Goal: Feedback & Contribution: Contribute content

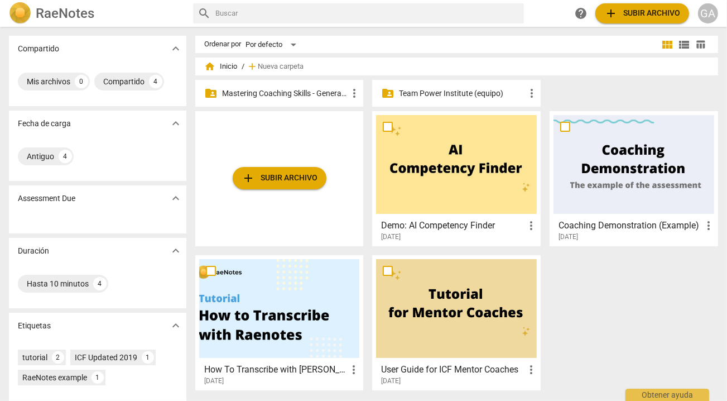
click at [317, 93] on p "Mastering Coaching Skills - Generación 31" at bounding box center [285, 94] width 126 height 12
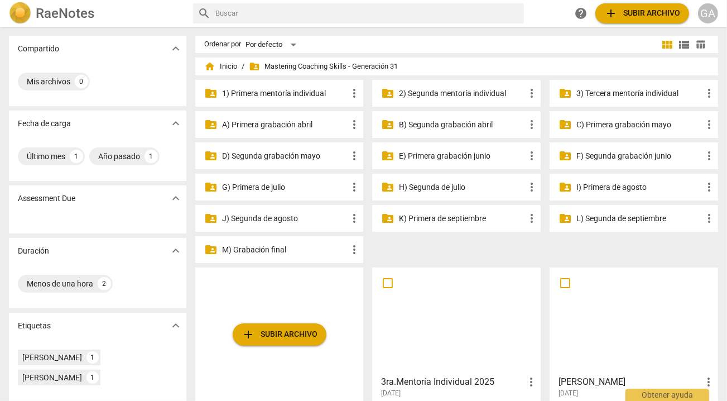
click at [605, 92] on p "3) Tercera mentoría individual" at bounding box center [640, 94] width 126 height 12
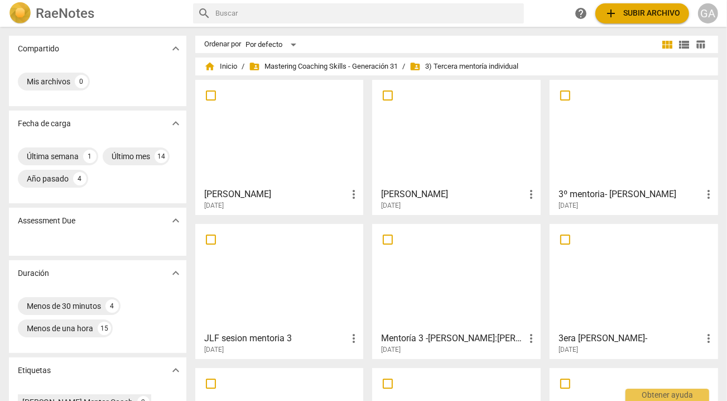
click at [298, 161] on div at bounding box center [279, 133] width 161 height 99
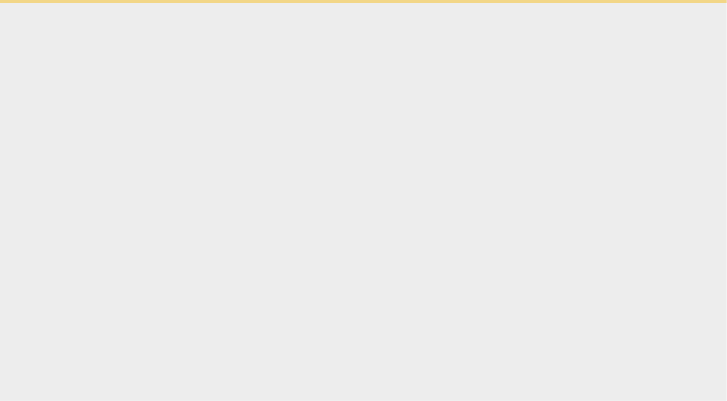
click at [298, 3] on html "Obtener ayuda" at bounding box center [363, 1] width 727 height 3
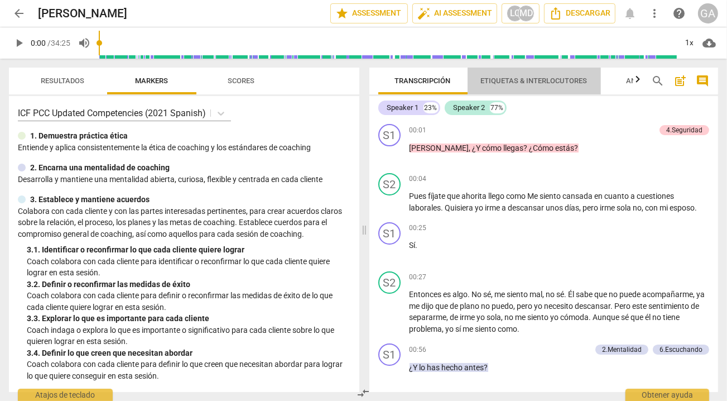
click at [548, 76] on span "Etiquetas & Interlocutores" at bounding box center [534, 80] width 107 height 8
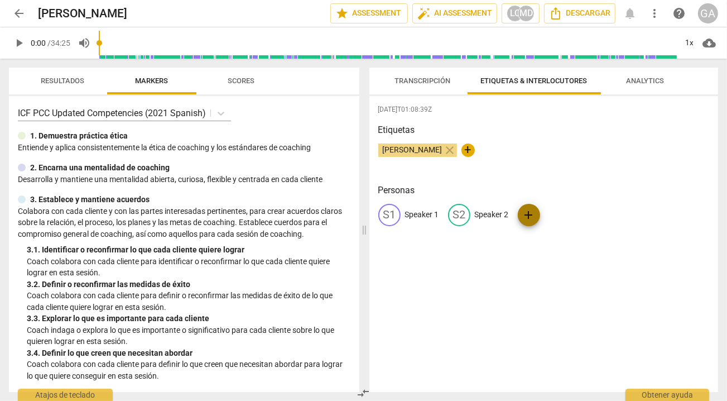
click at [529, 215] on span "add" at bounding box center [529, 214] width 13 height 13
type input "Mentor Coach [PERSON_NAME]"
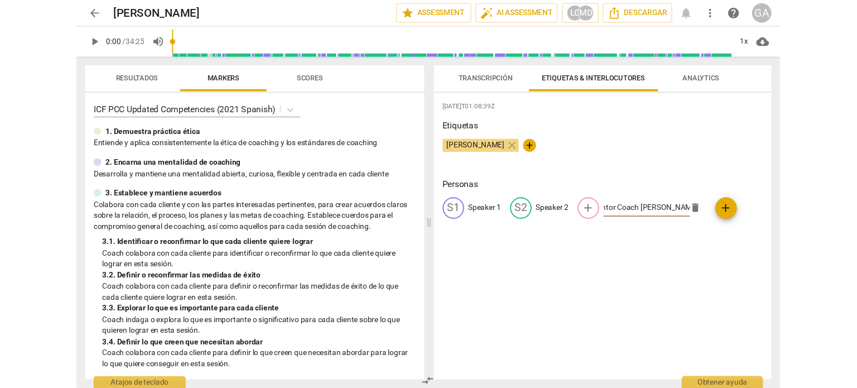
scroll to position [0, 0]
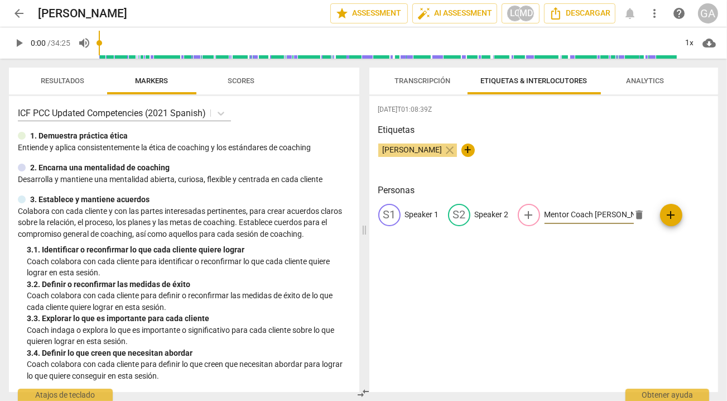
click at [415, 80] on span "Transcripción" at bounding box center [423, 80] width 56 height 8
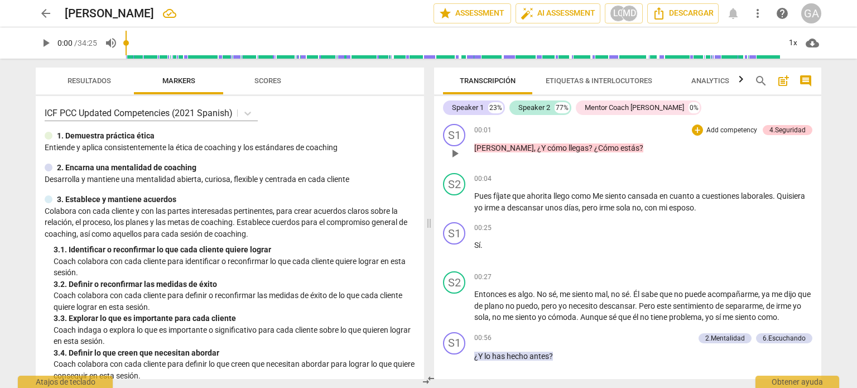
click at [707, 130] on p "Add competency" at bounding box center [732, 131] width 53 height 10
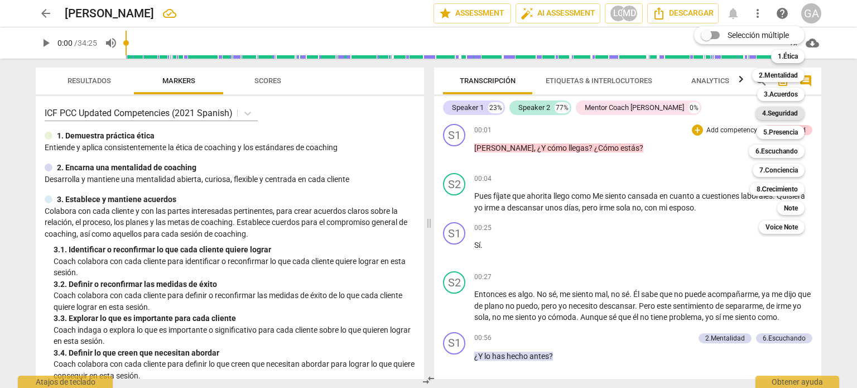
click at [727, 113] on b "4.Seguridad" at bounding box center [781, 113] width 36 height 13
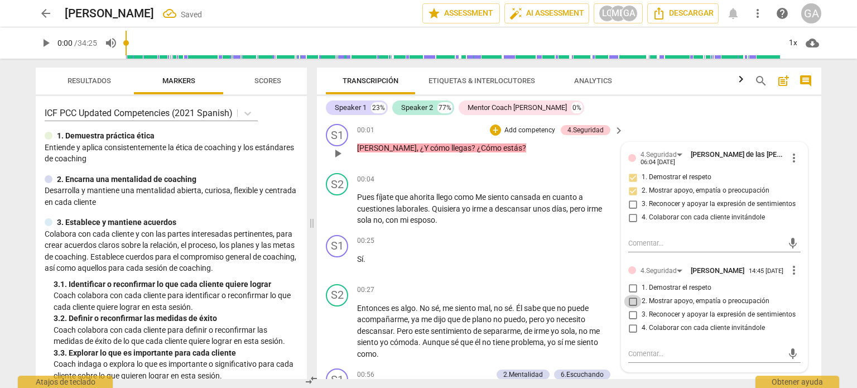
click at [630, 304] on input "2. Mostrar apoyo, empatía o preocupación" at bounding box center [633, 301] width 18 height 13
checkbox input "true"
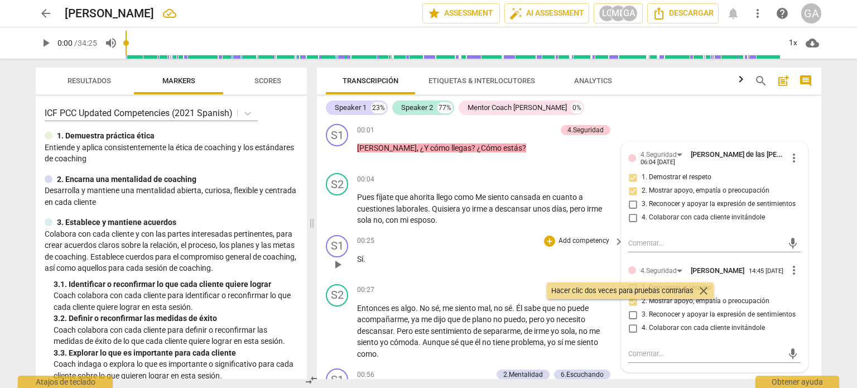
click at [491, 268] on div "00:25 + Add competency keyboard_arrow_right Sí ." at bounding box center [491, 255] width 268 height 40
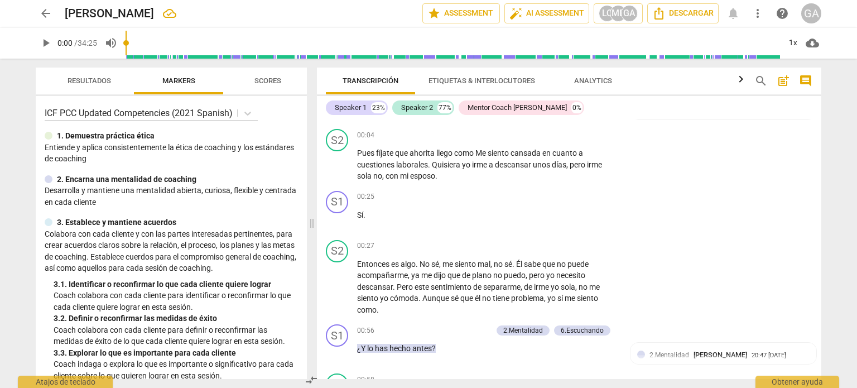
scroll to position [66, 0]
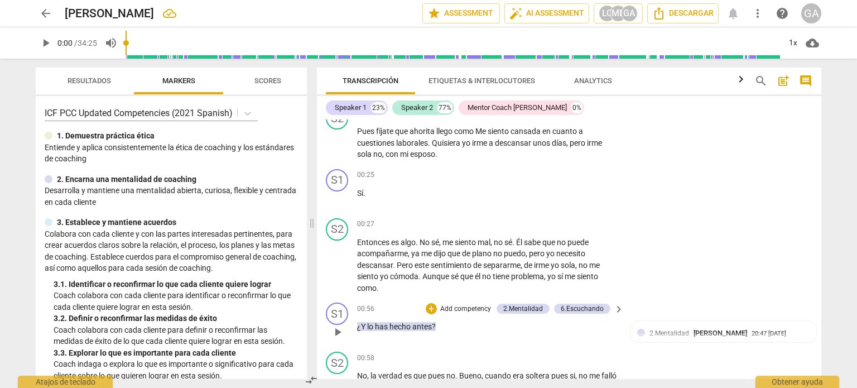
click at [463, 308] on p "Add competency" at bounding box center [465, 309] width 53 height 10
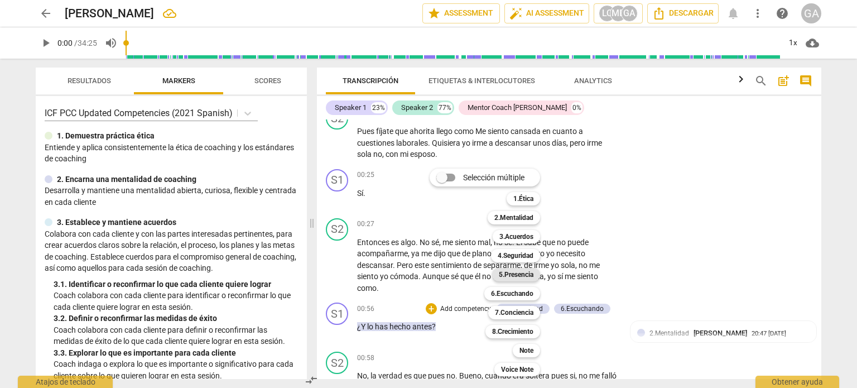
click at [518, 274] on b "5.Presencia" at bounding box center [516, 274] width 35 height 13
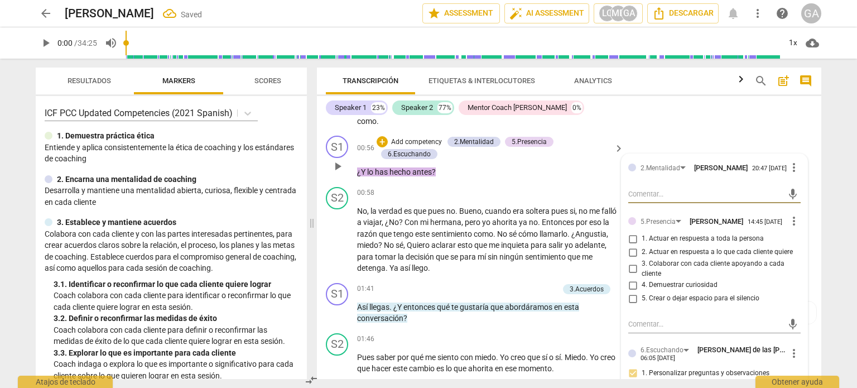
scroll to position [233, 0]
click at [632, 254] on input "2. Actuar en respuesta a lo que cada cliente quiere" at bounding box center [633, 251] width 18 height 13
checkbox input "true"
click at [518, 287] on p "Add competency" at bounding box center [532, 289] width 53 height 10
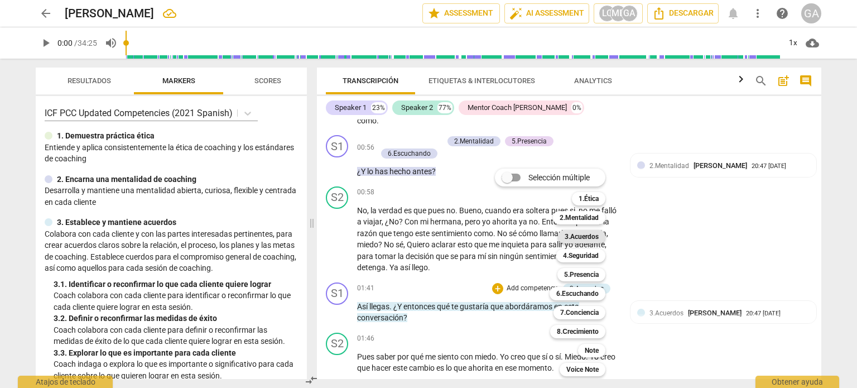
click at [589, 235] on b "3.Acuerdos" at bounding box center [582, 236] width 34 height 13
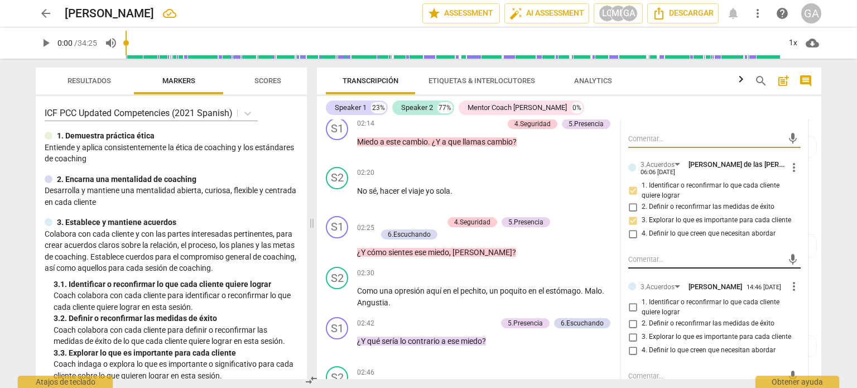
scroll to position [554, 0]
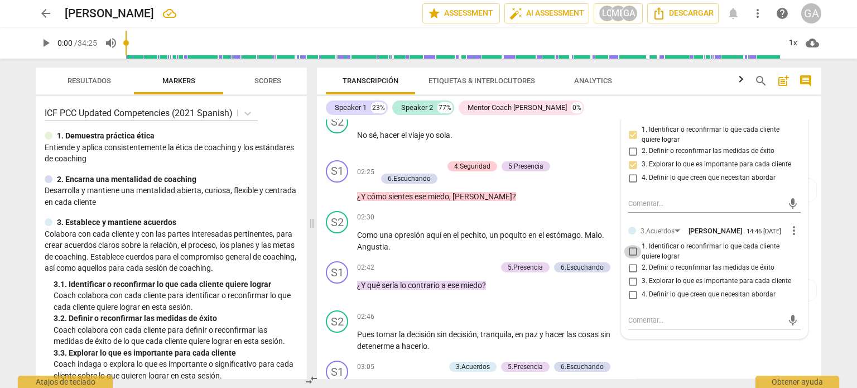
click at [631, 256] on input "1. Identificar o reconfirmar lo que cada cliente quiere lograr" at bounding box center [633, 251] width 18 height 13
checkbox input "true"
click at [632, 324] on textarea at bounding box center [706, 320] width 155 height 11
type textarea "E"
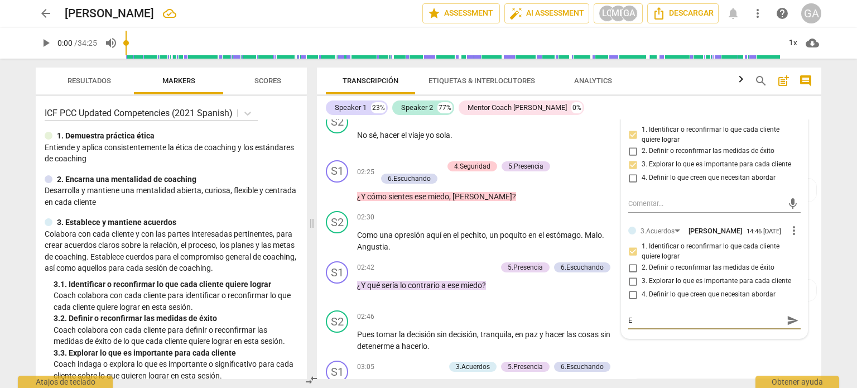
type textarea "Ef"
type textarea "Efe"
type textarea "Efec"
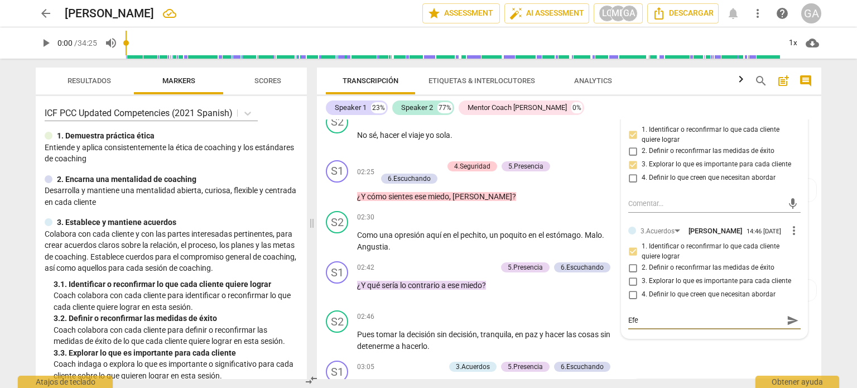
type textarea "Efec"
type textarea "Efect"
type textarea "Efecti"
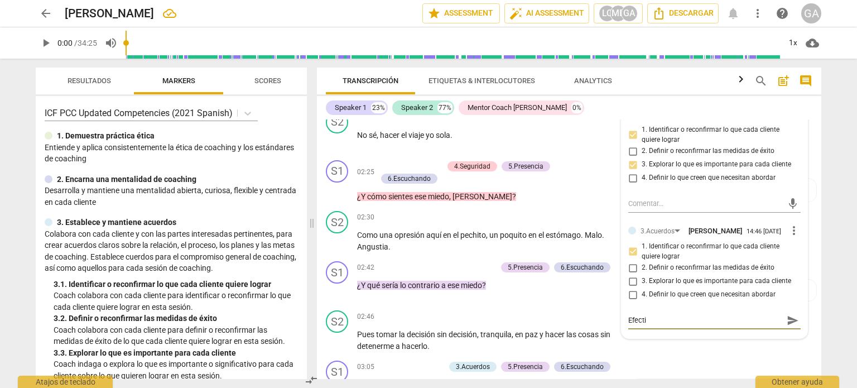
type textarea "Efectiv"
type textarea "Efectivo"
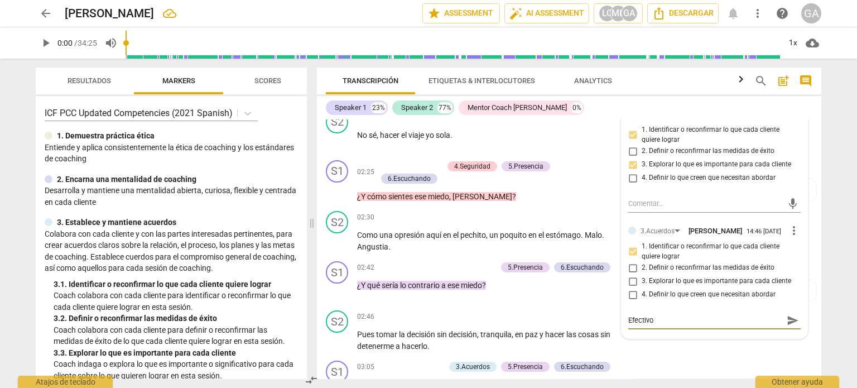
type textarea "Efectivo"
type textarea "Efectivo ""
type textarea "Efectivo "Y"
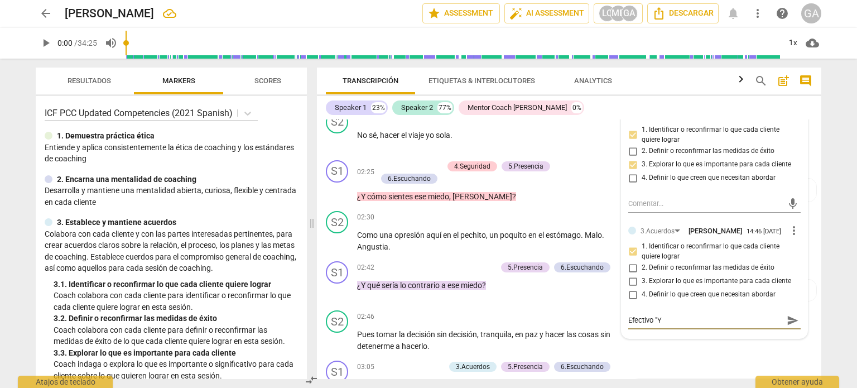
type textarea "Efectivo "Y"
type textarea "Efectivo "Y e"
type textarea "Efectivo "Y en"
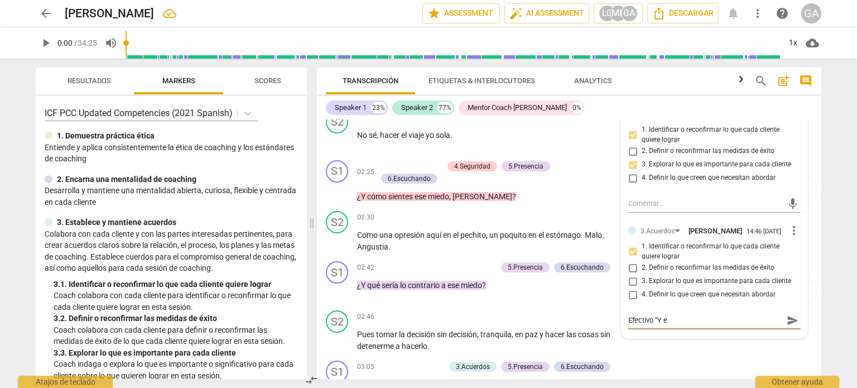
type textarea "Efectivo "Y en"
type textarea "Efectivo "Y ent"
type textarea "Efectivo "Y ento"
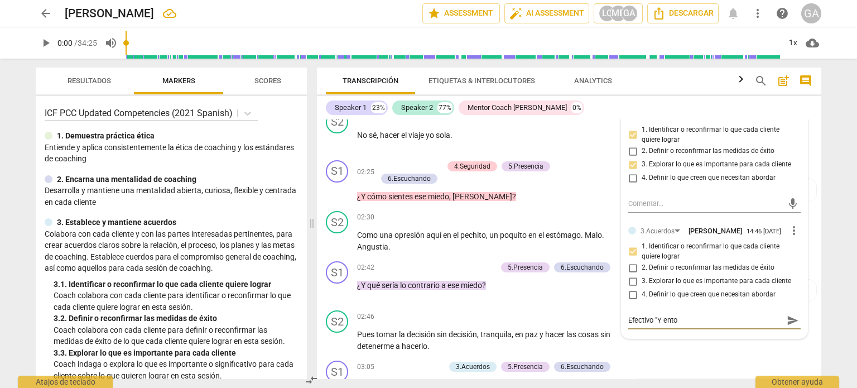
type textarea "Efectivo "Y enton"
type textarea "Efectivo "Y entonc"
type textarea "Efectivo "Y entonce"
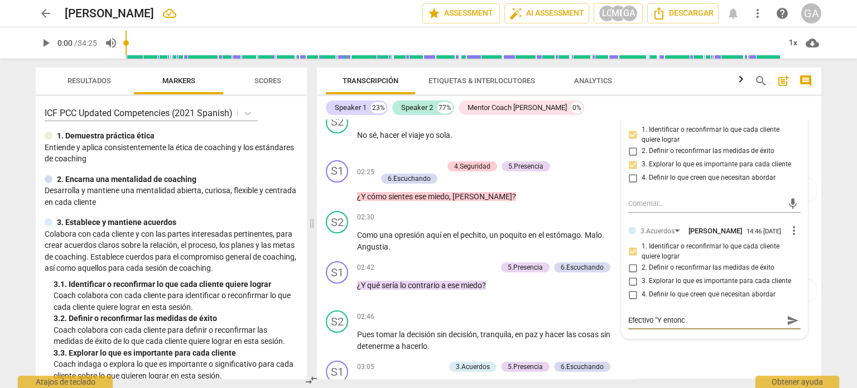
type textarea "Efectivo "Y entonce"
type textarea "Efectivo "Y entonces"
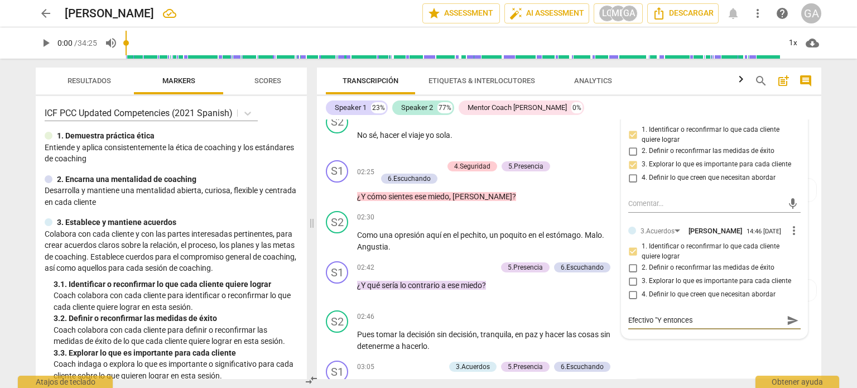
type textarea "Efectivo "Y entonces q"
type textarea "Efectivo "Y entonces qu"
type textarea "Efectivo "Y entonces que"
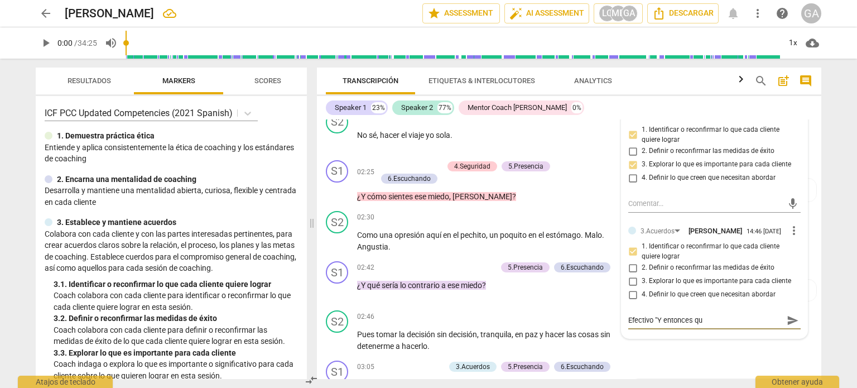
type textarea "Efectivo "Y entonces que"
type textarea "Efectivo "Y entonces que t"
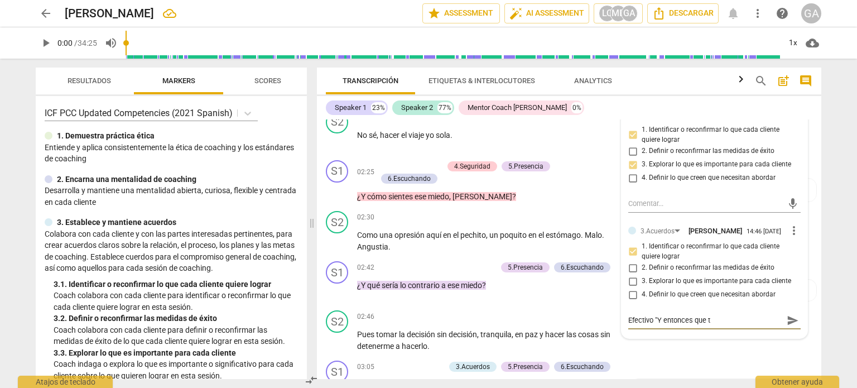
type textarea "Efectivo "Y entonces que te"
type textarea "Efectivo "Y entonces que te g"
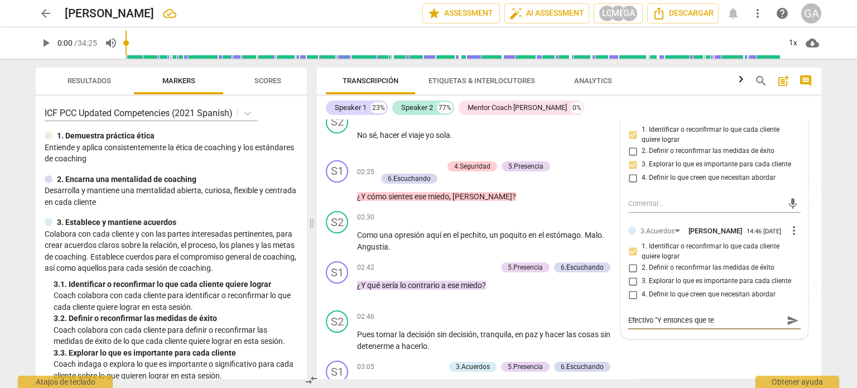
type textarea "Efectivo "Y entonces que te g"
type textarea "Efectivo "Y entonces que te"
type textarea "Efectivo "Y entonces que te g"
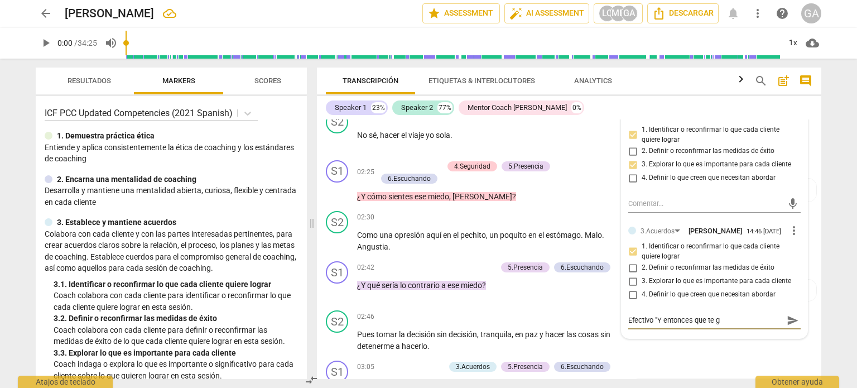
type textarea "Efectivo "Y entonces que te gu"
type textarea "Efectivo "Y entonces que te [PERSON_NAME]"
type textarea "Efectivo "Y entonces que te gust"
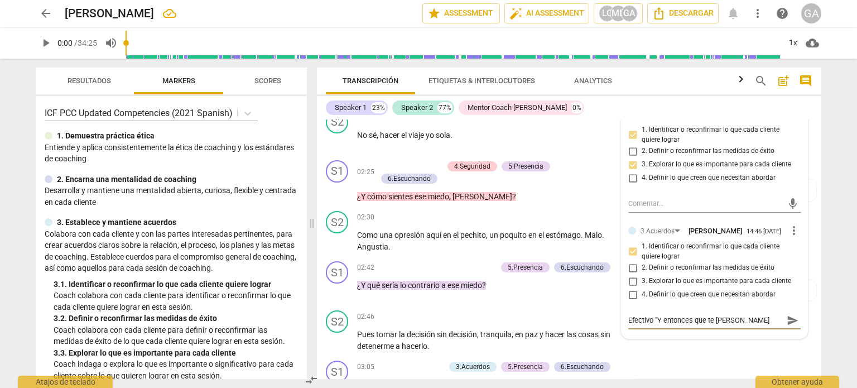
type textarea "Efectivo "Y entonces que te gust"
type textarea "Efectivo "Y entonces que te gusta"
type textarea "Efectivo "Y entonces que te gustar"
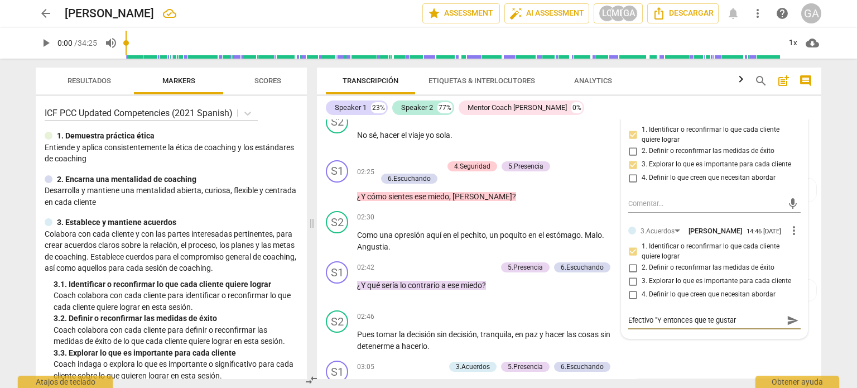
type textarea "Efectivo "Y entonces que te gustarí"
type textarea "Efectivo "Y entonces que te gustaría"
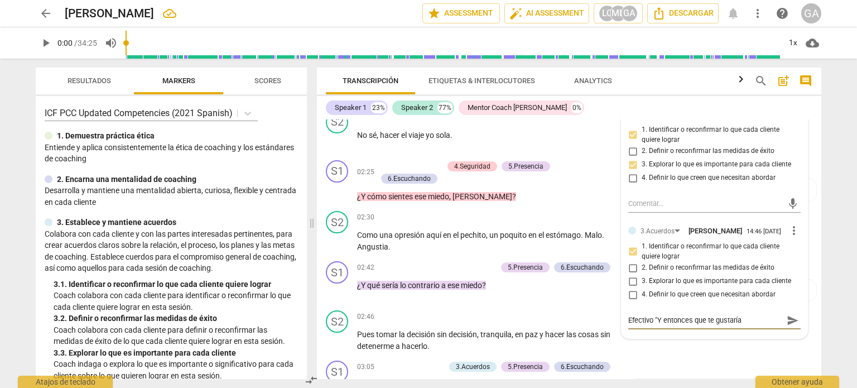
type textarea "Efectivo "Y entonces que te gustaría"
type textarea "Efectivo "Y entonces que te gustaría q"
type textarea "Efectivo "Y entonces que te gustaría qu"
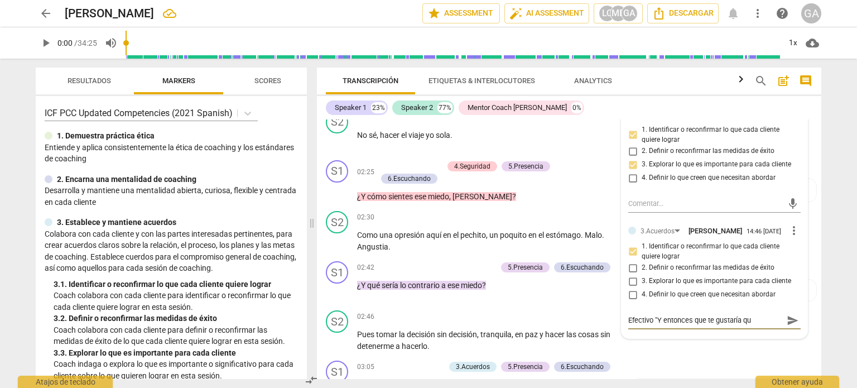
type textarea "Efectivo "Y entonces que te gustaría que"
type textarea "Efectivo "Y entonces que te gustaría que a"
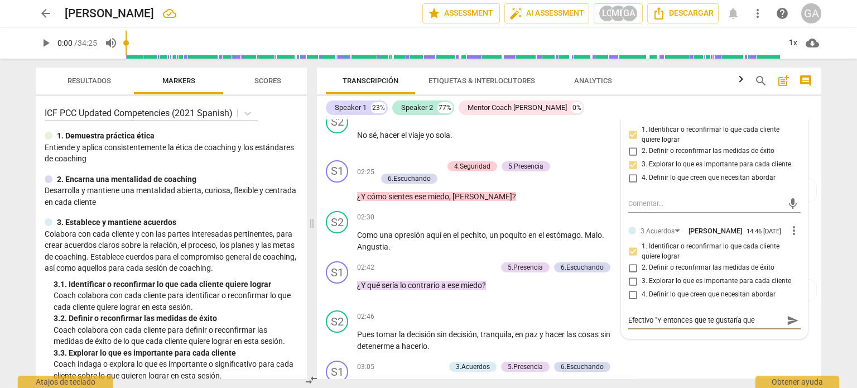
type textarea "Efectivo "Y entonces que te gustaría que a"
type textarea "Efectivo "Y entonces que te gustaría que ab"
type textarea "Efectivo "Y entonces que te gustaría que abo"
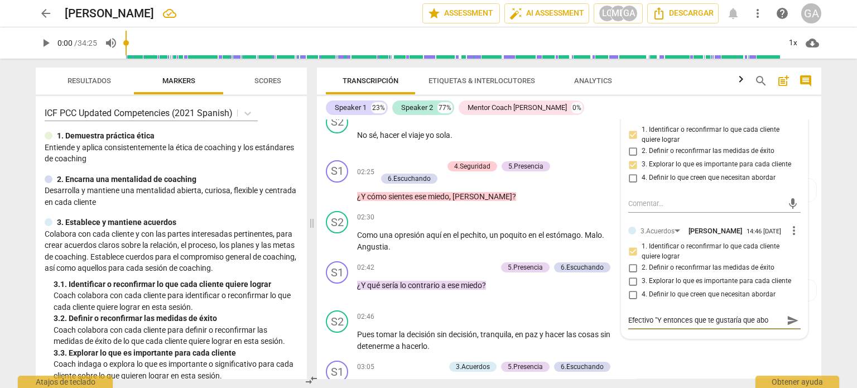
type textarea "Efectivo "Y entonces que te gustaría que abor"
type textarea "Efectivo "Y entonces que te gustaría que abord"
type textarea "Efectivo "Y entonces que te gustaría que aborda"
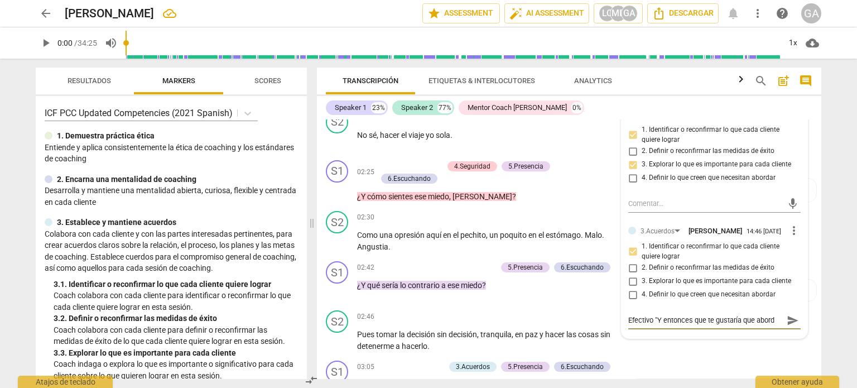
type textarea "Efectivo "Y entonces que te gustaría que aborda"
type textarea "Efectivo "Y entonces que te gustaría que abordar"
type textarea "Efectivo "Y entonces que te gustaría que abordara"
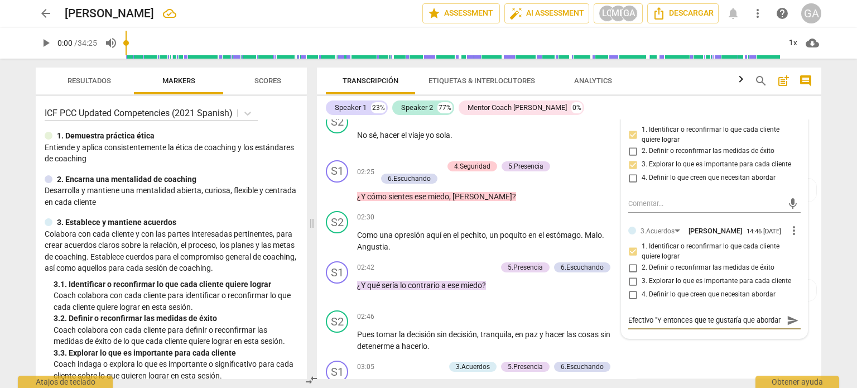
type textarea "Efectivo "Y entonces que te gustaría que abordara"
type textarea "Efectivo "Y entonces que te gustaría que abordaram"
type textarea "Efectivo "Y entonces que te gustaría que abordaramo"
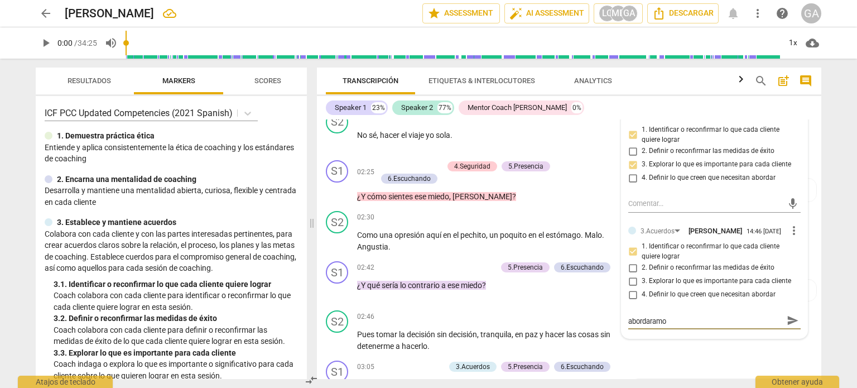
type textarea "Efectivo "Y entonces que te gustaría que abordaramos"
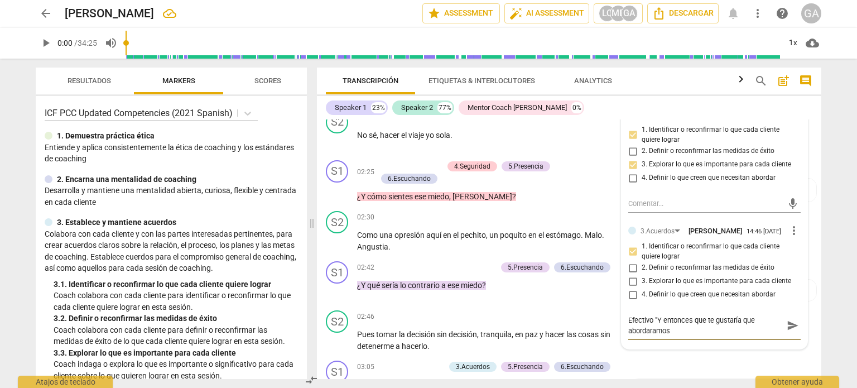
type textarea "Efectivo "Y entonces que te gustaría que abordaramos e"
type textarea "Efectivo "Y entonces que te gustaría que abordaramos en"
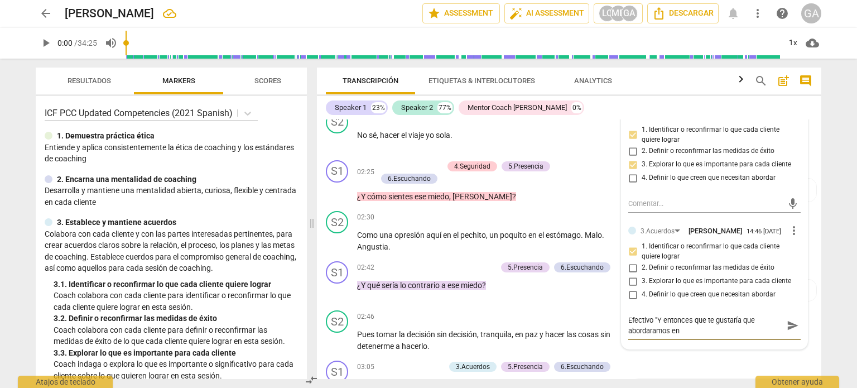
type textarea "Efectivo "Y entonces que te gustaría que abordaramos en"
type textarea "Efectivo "Y entonces que te gustaría que abordaramos en e"
type textarea "Efectivo "Y entonces que te gustaría que abordaramos en es"
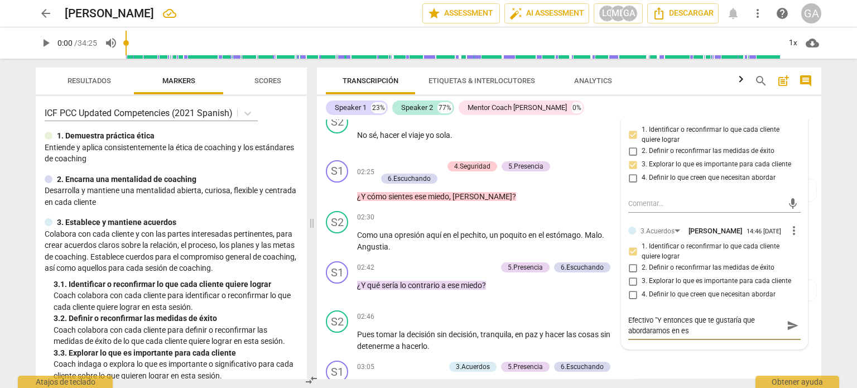
type textarea "Efectivo "Y entonces que te gustaría que abordaramos en est"
type textarea "Efectivo "Y entonces que te gustaría que abordaramos en esta"
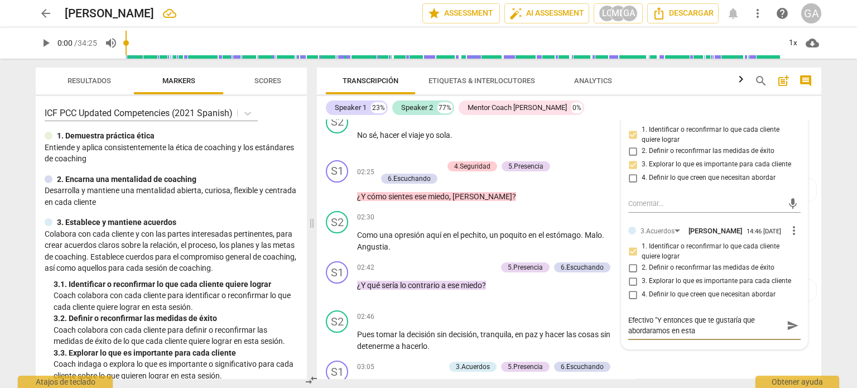
type textarea "Efectivo "Y entonces que te gustaría que abordaramos en esta"
type textarea "Efectivo "Y entonces que te gustaría que abordaramos en est"
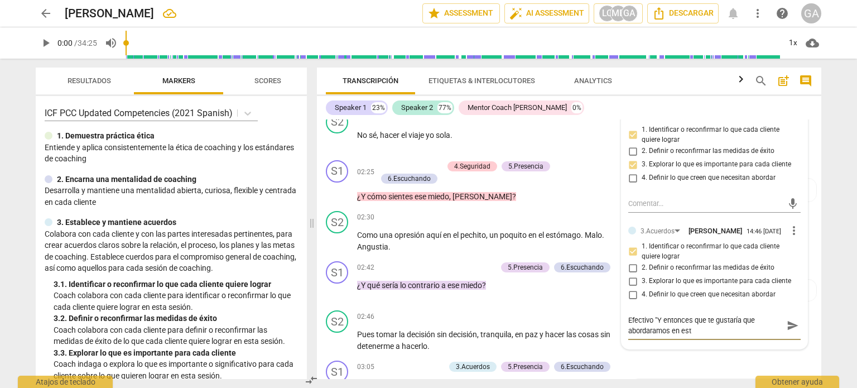
type textarea "Efectivo "Y entonces que te gustaría que abordaramos en es"
type textarea "Efectivo "Y entonces que te gustaría que abordaramos en e"
type textarea "Efectivo "Y entonces que te gustaría que abordaramos en"
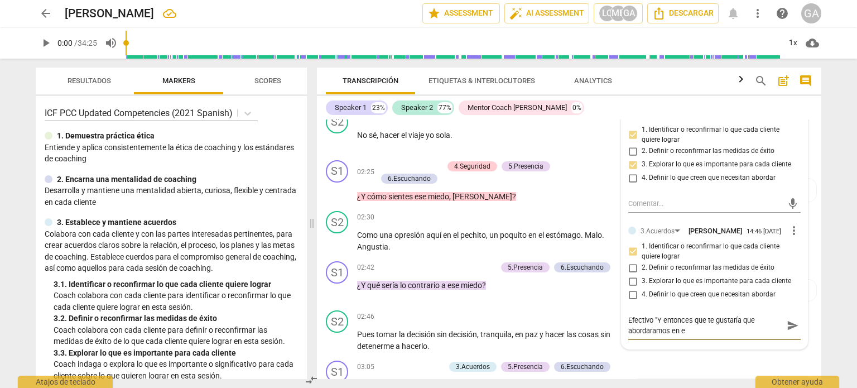
type textarea "Efectivo "Y entonces que te gustaría que abordaramos en"
type textarea "Efectivo "Y entonces que te gustaría que abordaramos e"
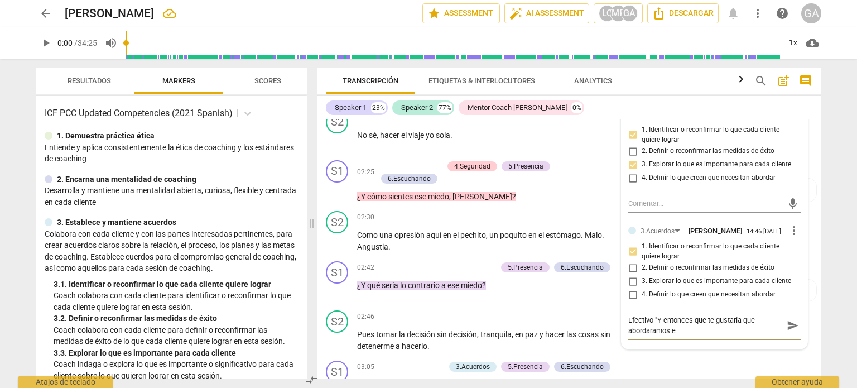
type textarea "Efectivo "Y entonces que te gustaría que abordaramos"
type textarea "Efectivo "Y entonces que te gustaría que abordaramo"
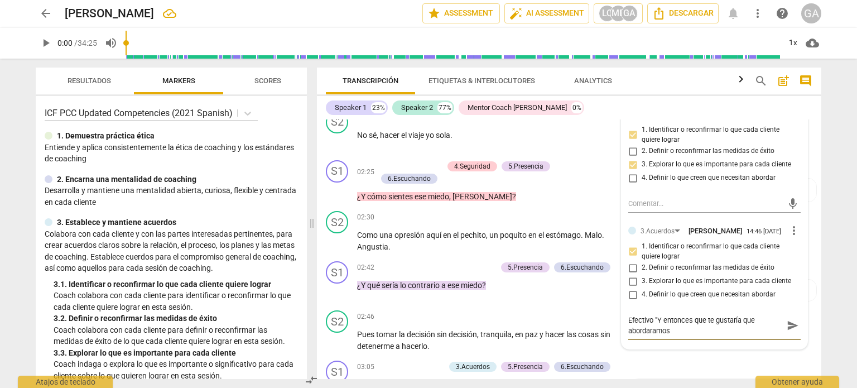
type textarea "Efectivo "Y entonces que te gustaría que abordaramo"
type textarea "Efectivo "Y entonces que te gustaría que abordaram"
type textarea "Efectivo "Y entonces que te gustaría que abordara"
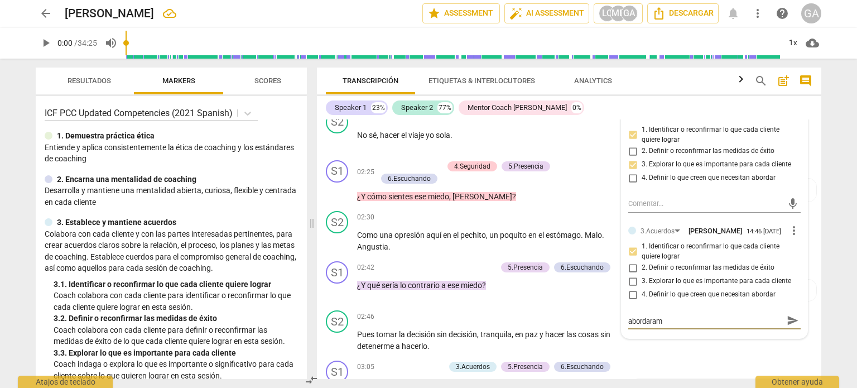
type textarea "Efectivo "Y entonces que te gustaría que abordara"
type textarea "Efectivo "Y entonces que te gustaría que abordaram"
type textarea "Efectivo "Y entonces que te gustaría que abordaramo"
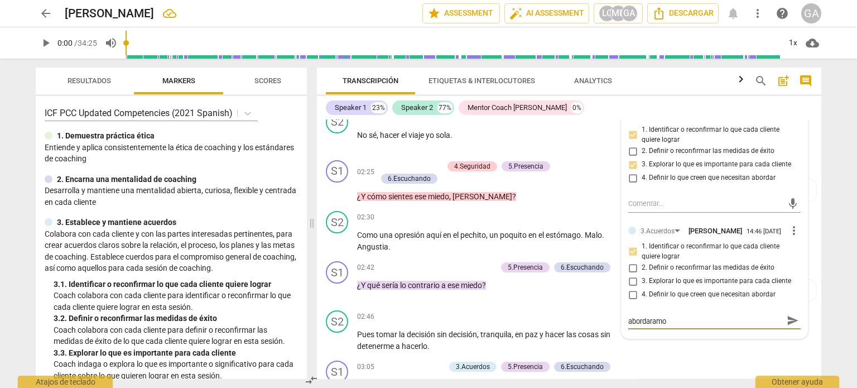
type textarea "Efectivo "Y entonces que te gustaría que abordaramos"
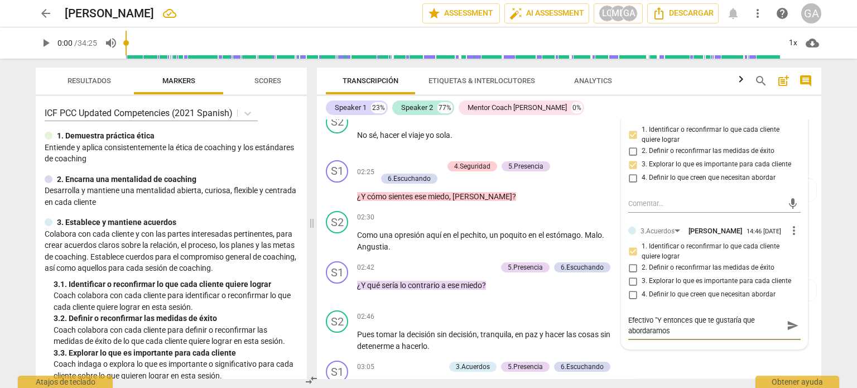
type textarea "Efectivo "Y entonces que te gustaría que abordaramos"
type textarea "Efectivo "Y entonces que te gustaría que abordaramo"
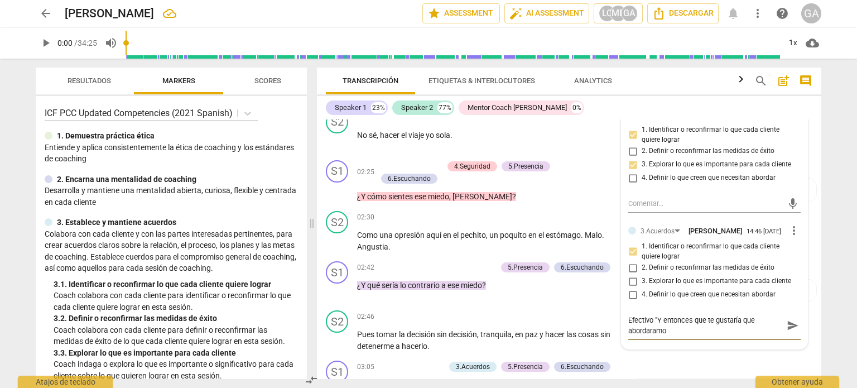
type textarea "Efectivo "Y entonces que te gustaría que abordaram"
type textarea "Efectivo "Y entonces que te gustaría que abordara"
type textarea "Efectivo "Y entonces que te gustaría que abordar"
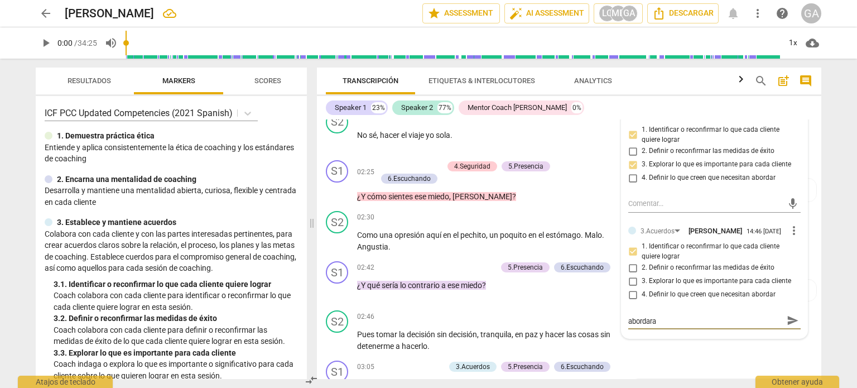
type textarea "Efectivo "Y entonces que te gustaría que abordar"
type textarea "Efectivo "Y entonces que te gustaría que aborda"
type textarea "Efectivo "Y entonces que te gustaría que abord"
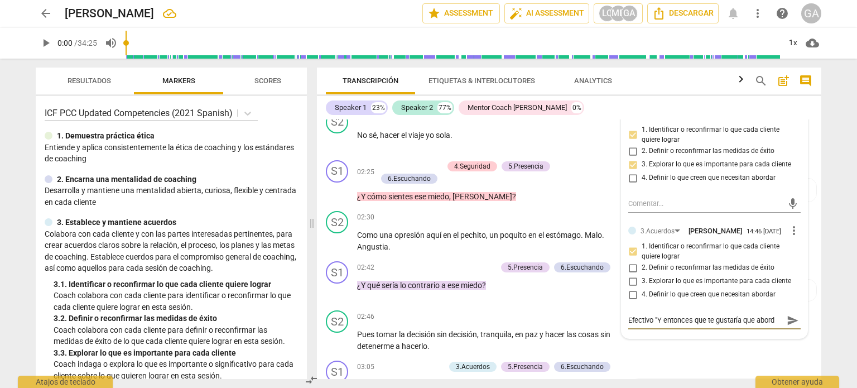
scroll to position [0, 0]
type textarea "Efectivo "Y entonces que te gustaría que abordá"
type textarea "Efectivo "Y entonces que te gustaría que abordár"
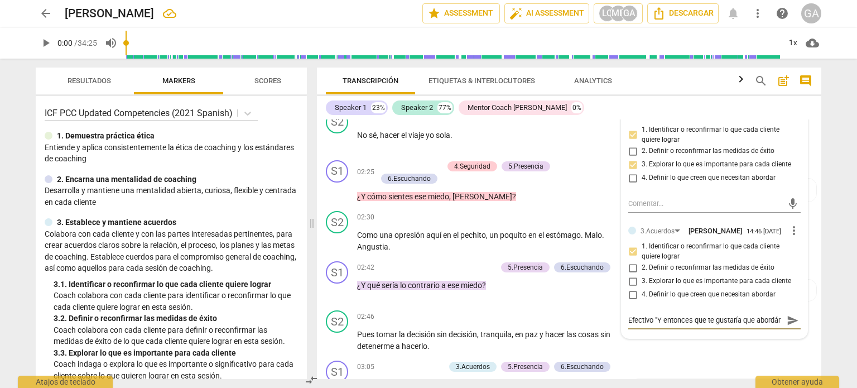
scroll to position [9, 0]
type textarea "Efectivo "Y entonces que te gustaría que abordára"
type textarea "Efectivo "Y entonces que te gustaría que abordáram"
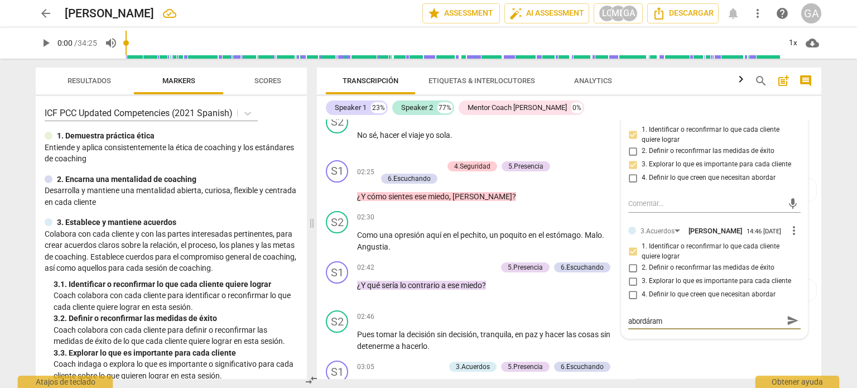
type textarea "Efectivo "Y entonces que te gustaría que abordáramo"
type textarea "Efectivo "Y entonces que te gustaría que abordáramos"
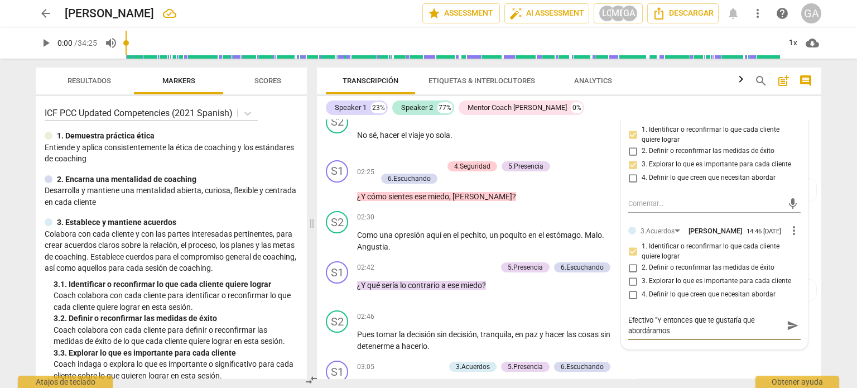
type textarea "Efectivo "Y entonces que te gustaría que abordáramos"
type textarea "Efectivo "Y entonces que te gustaría que abordáramos e"
type textarea "Efectivo "Y entonces que te gustaría que abordáramos en"
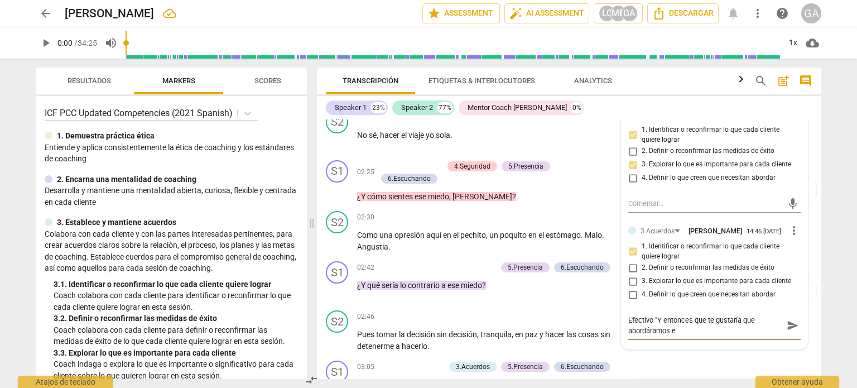
type textarea "Efectivo "Y entonces que te gustaría que abordáramos en"
type textarea "Efectivo "Y entonces que te gustaría que abordáramos en e"
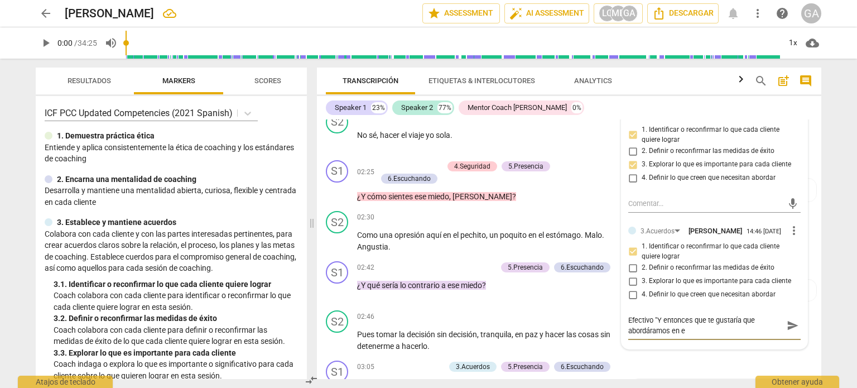
type textarea "Efectivo "Y entonces que te gustaría que abordáramos en es"
click at [629, 324] on textarea "Efectivo "Y entonces que te gustaría que abordáramos en esta sesión"" at bounding box center [706, 325] width 155 height 21
click at [719, 323] on textarea "El coach se muestra efectivo "Y entonces que te gustaría que abordáramos en est…" at bounding box center [706, 325] width 155 height 21
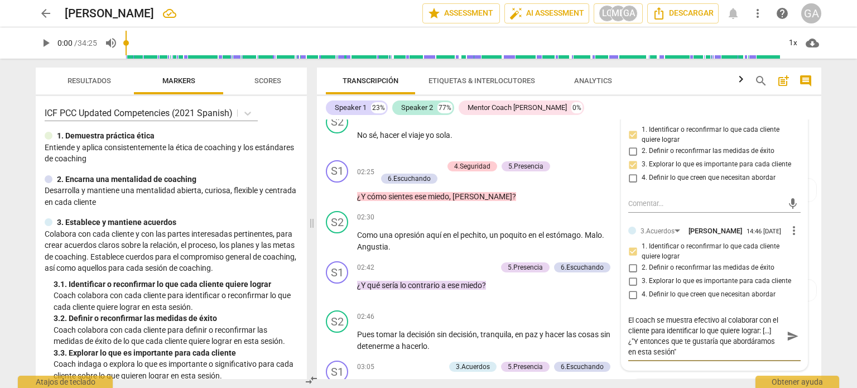
click at [674, 353] on textarea "El coach se muestra efectivo al colaborar con el cliente para identificar lo qu…" at bounding box center [706, 336] width 155 height 42
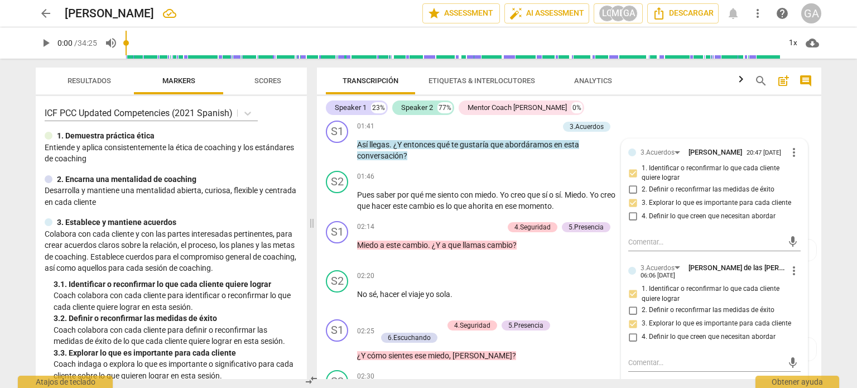
scroll to position [387, 0]
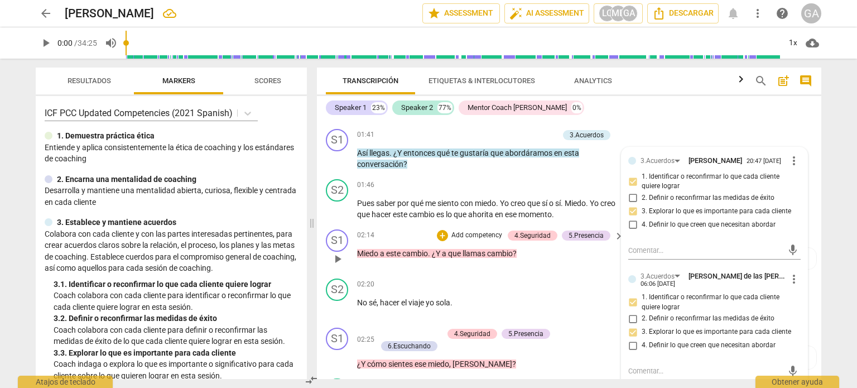
click at [483, 232] on p "Add competency" at bounding box center [476, 236] width 53 height 10
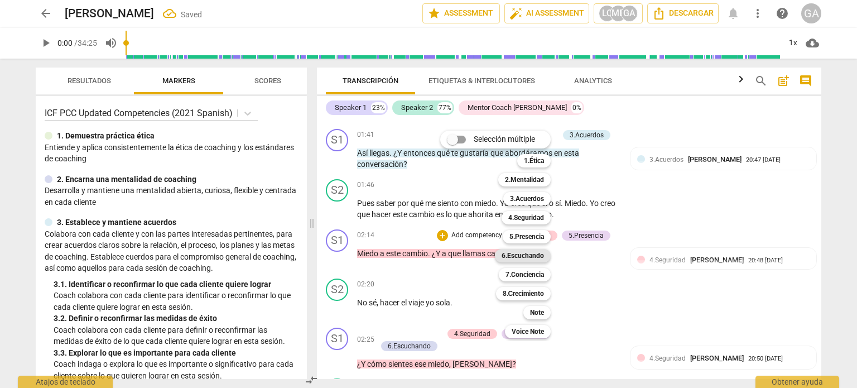
click at [537, 252] on b "6.Escuchando" at bounding box center [523, 255] width 42 height 13
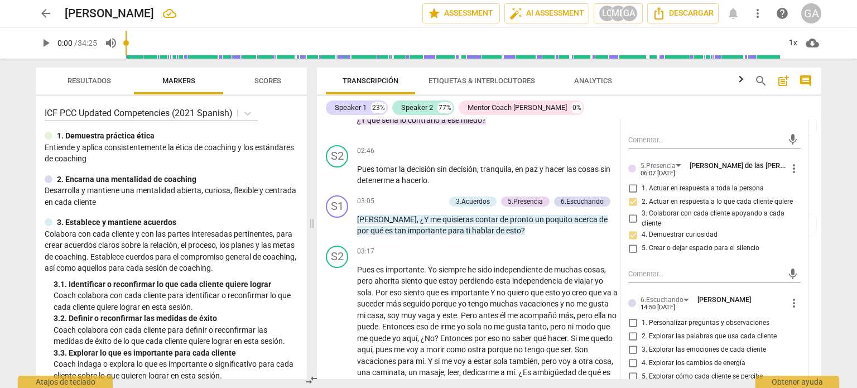
scroll to position [778, 0]
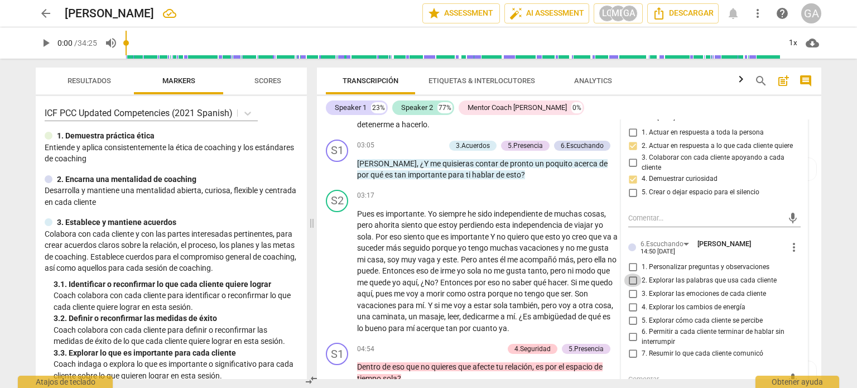
click at [631, 280] on input "2. Explorar las palabras que usa cada cliente" at bounding box center [633, 280] width 18 height 13
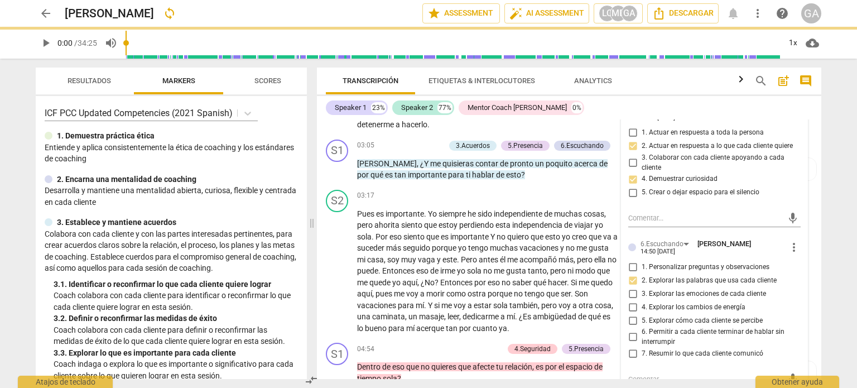
scroll to position [833, 0]
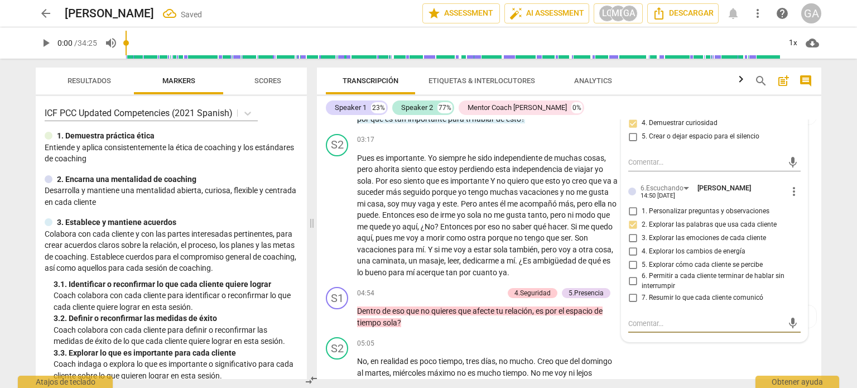
click at [639, 319] on textarea at bounding box center [706, 323] width 155 height 11
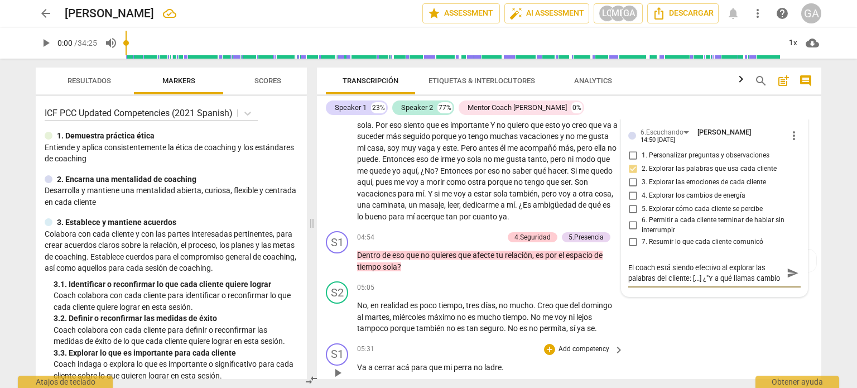
scroll to position [9, 0]
click at [667, 266] on textarea "El coach está siendo efectivo al explorar las palabras del cliente: [...] ¿"Y a…" at bounding box center [706, 272] width 155 height 21
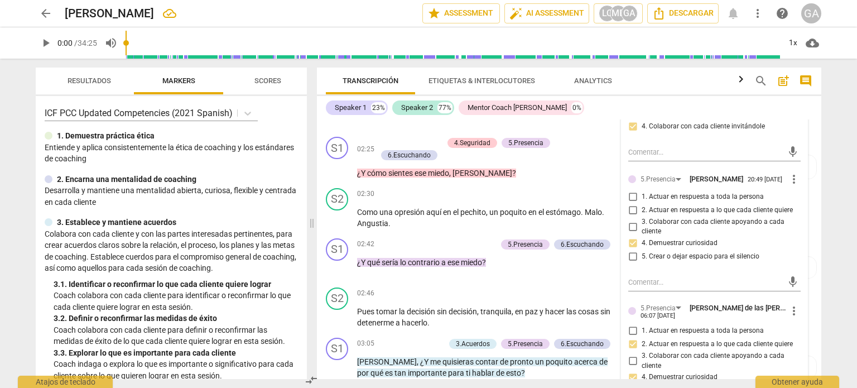
scroll to position [554, 0]
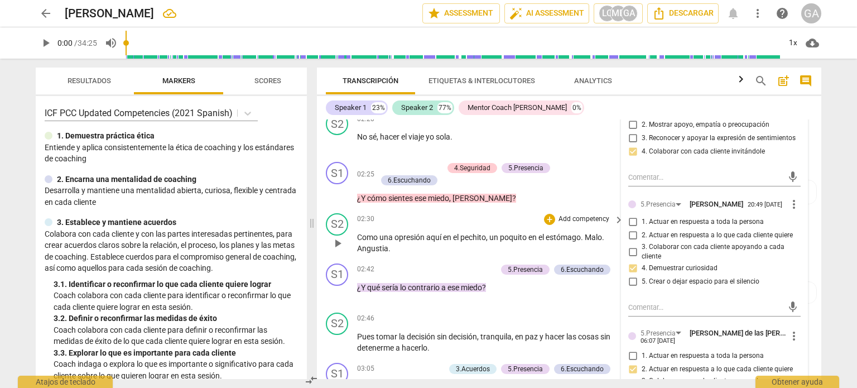
click at [440, 209] on div "S2 play_arrow pause 02:30 + Add competency keyboard_arrow_right Como una opresi…" at bounding box center [569, 234] width 505 height 50
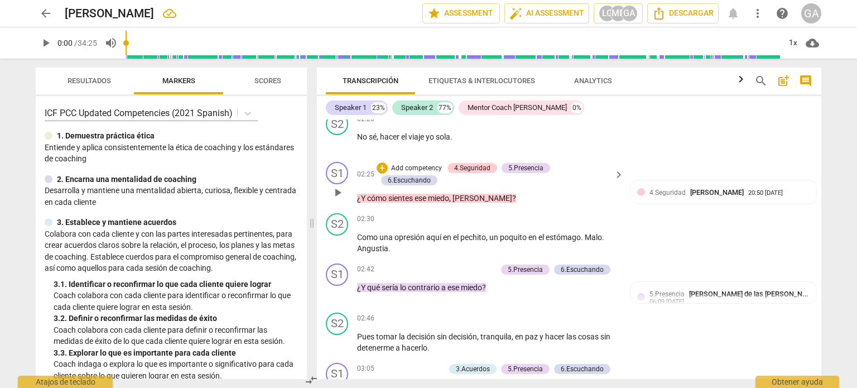
click at [413, 164] on p "Add competency" at bounding box center [416, 169] width 53 height 10
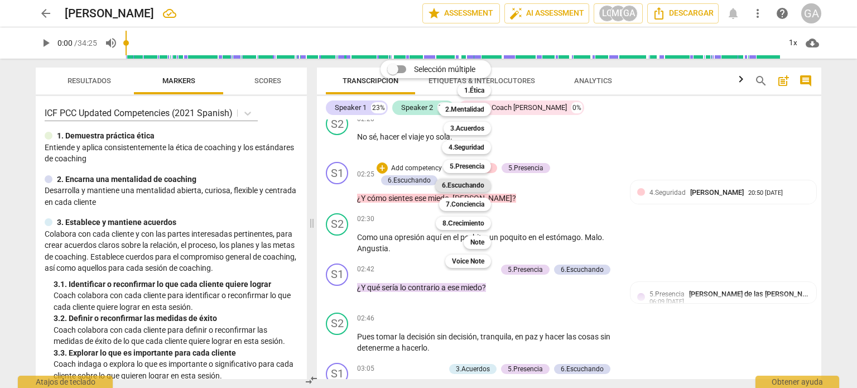
click at [476, 184] on b "6.Escuchando" at bounding box center [463, 185] width 42 height 13
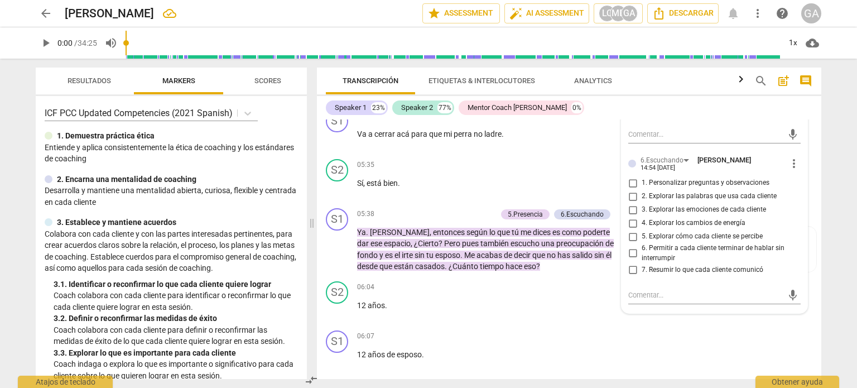
scroll to position [1168, 0]
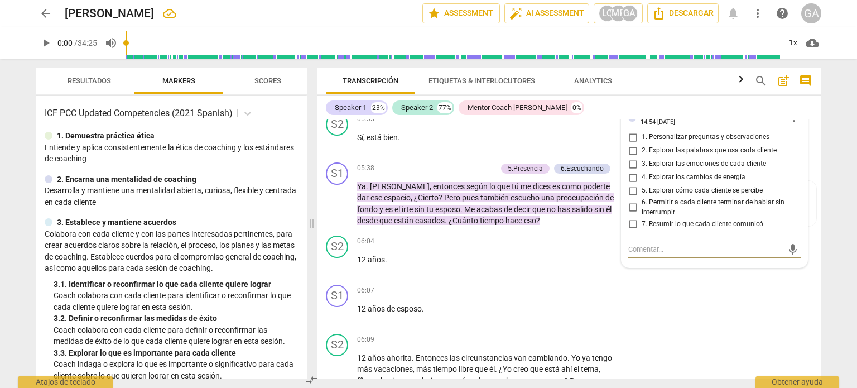
click at [632, 244] on textarea at bounding box center [706, 249] width 155 height 11
click at [630, 162] on input "3. Explorar las emociones de cada cliente" at bounding box center [633, 163] width 18 height 13
click at [633, 244] on textarea at bounding box center [706, 249] width 155 height 11
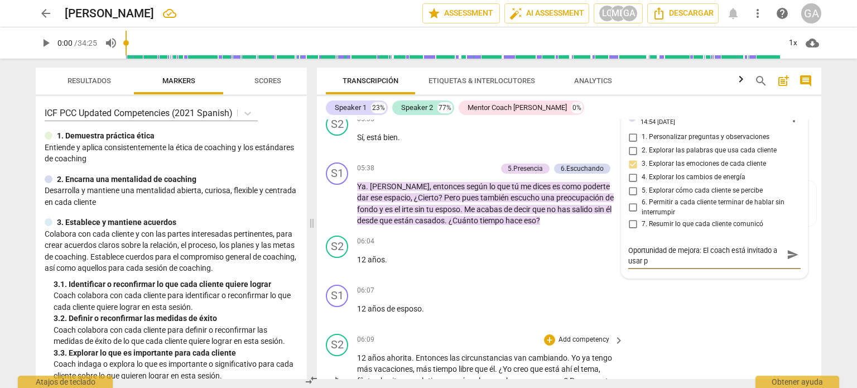
scroll to position [0, 0]
click at [640, 267] on textarea "El coach indaga las emociones del cliente. Oportunidad de mejora: El coach está…" at bounding box center [706, 260] width 155 height 32
click at [680, 265] on textarea "El coach indaga las emociones del cliente. Oportunidad de mejora: El coach está…" at bounding box center [706, 260] width 155 height 32
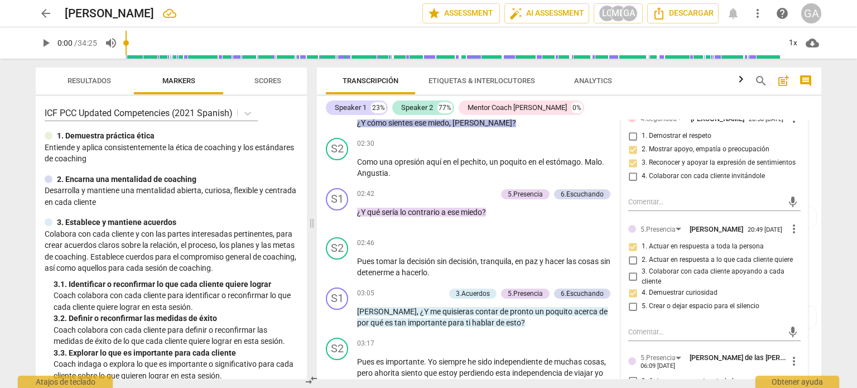
scroll to position [610, 0]
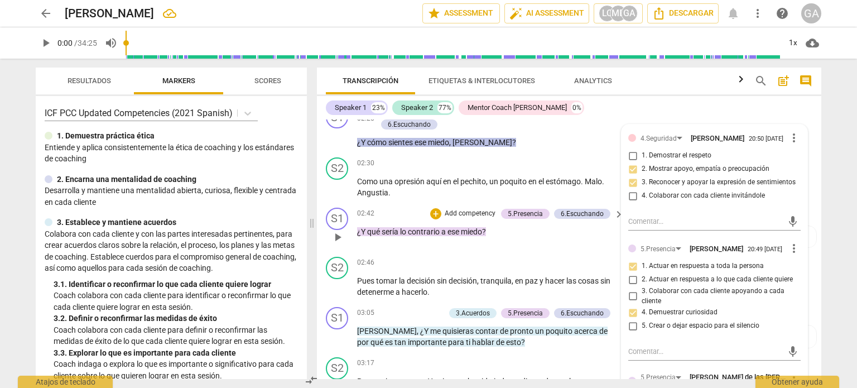
click at [467, 209] on p "Add competency" at bounding box center [470, 214] width 53 height 10
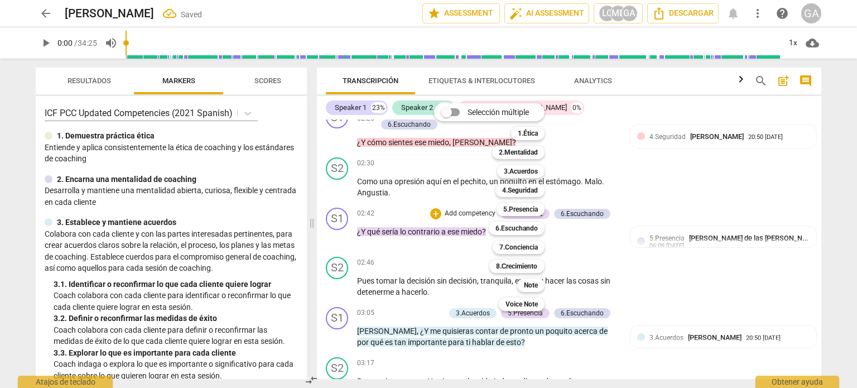
click at [467, 205] on div "Selección múltiple m 1.Ética 1 2.Mentalidad 2 3.Acuerdos 3 4.Seguridad 4 5.Pres…" at bounding box center [498, 206] width 136 height 213
click at [515, 208] on b "5.Presencia" at bounding box center [521, 209] width 35 height 13
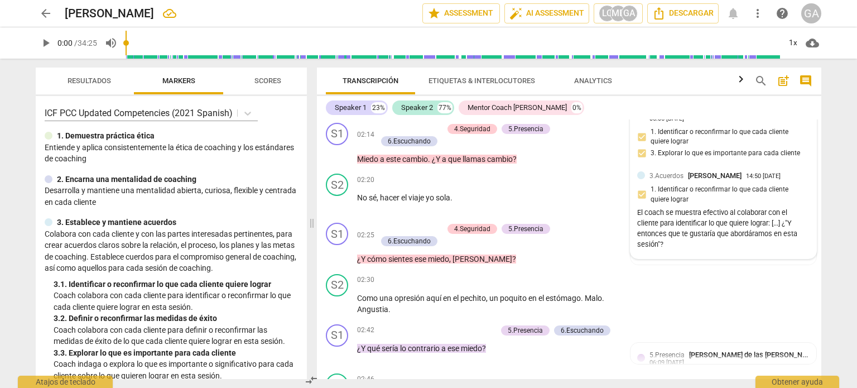
scroll to position [549, 0]
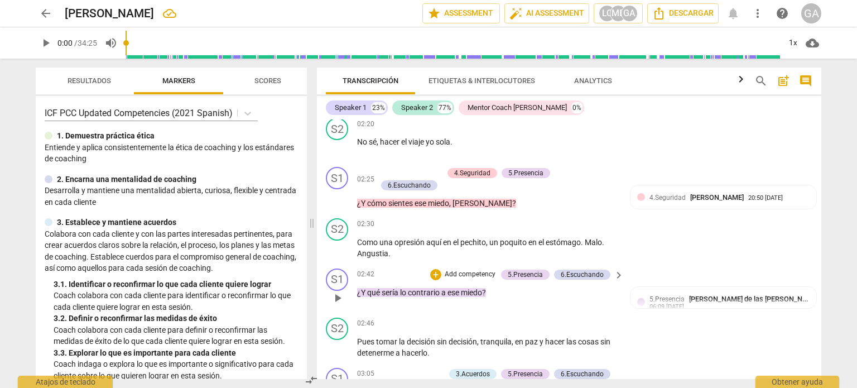
click at [469, 270] on p "Add competency" at bounding box center [470, 275] width 53 height 10
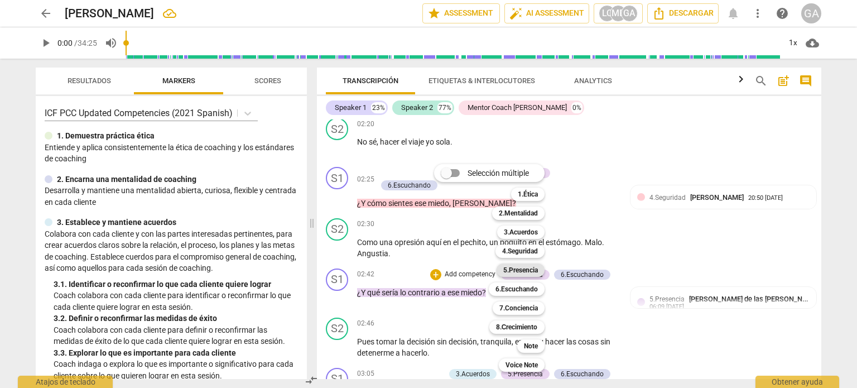
click at [522, 270] on b "5.Presencia" at bounding box center [521, 269] width 35 height 13
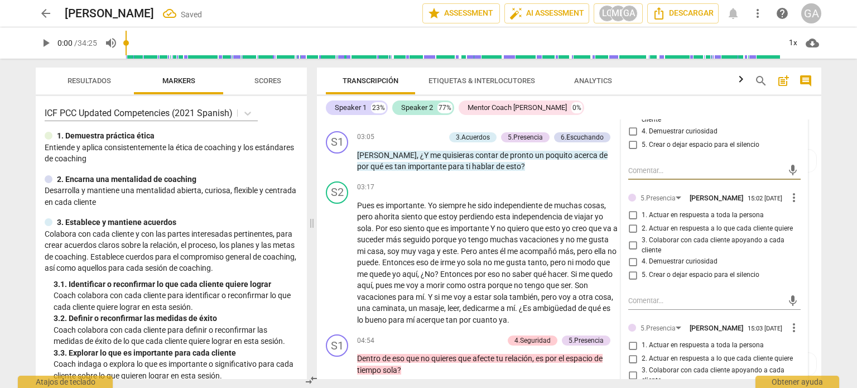
scroll to position [813, 0]
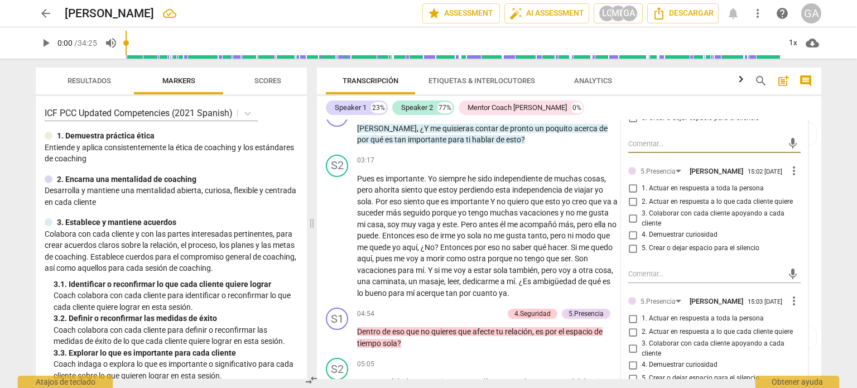
click at [727, 170] on span "more_vert" at bounding box center [794, 170] width 13 height 13
click at [727, 188] on li "Borrar" at bounding box center [803, 187] width 39 height 21
click at [727, 167] on span "more_vert" at bounding box center [794, 170] width 13 height 13
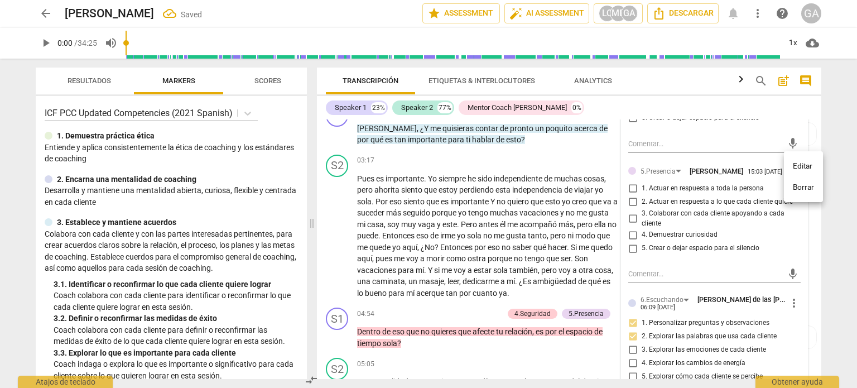
click at [727, 186] on li "Borrar" at bounding box center [803, 187] width 39 height 21
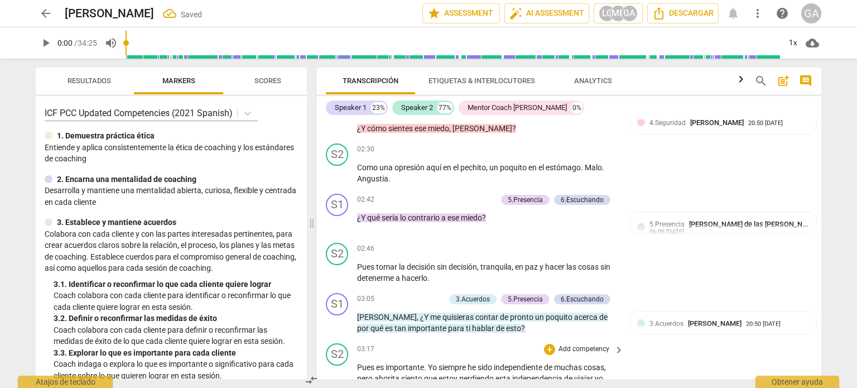
scroll to position [589, 0]
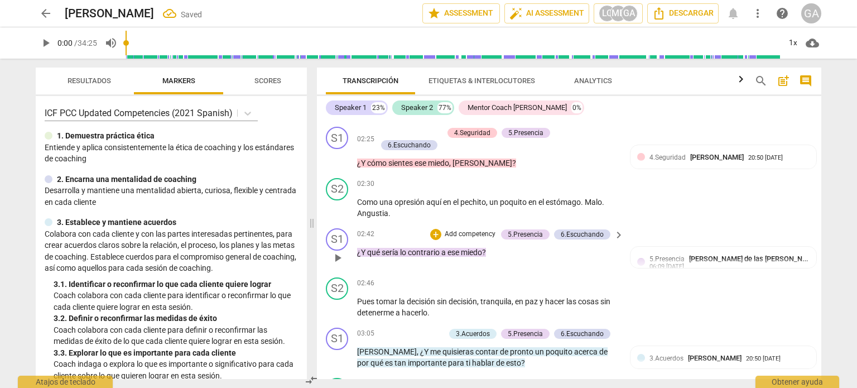
click at [465, 229] on p "Add competency" at bounding box center [470, 234] width 53 height 10
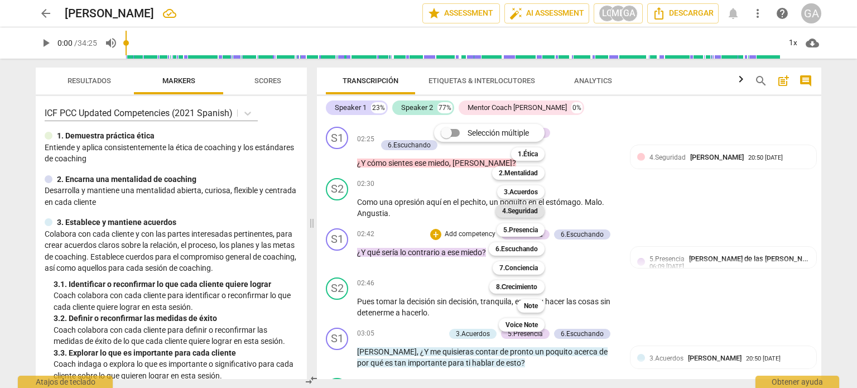
click at [511, 207] on b "4.Seguridad" at bounding box center [520, 210] width 36 height 13
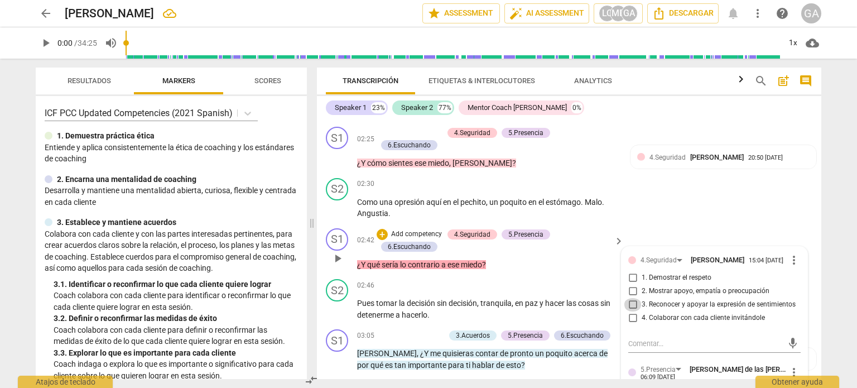
click at [630, 300] on input "3. Reconocer y apoyar la expresión de sentimientos" at bounding box center [633, 304] width 18 height 13
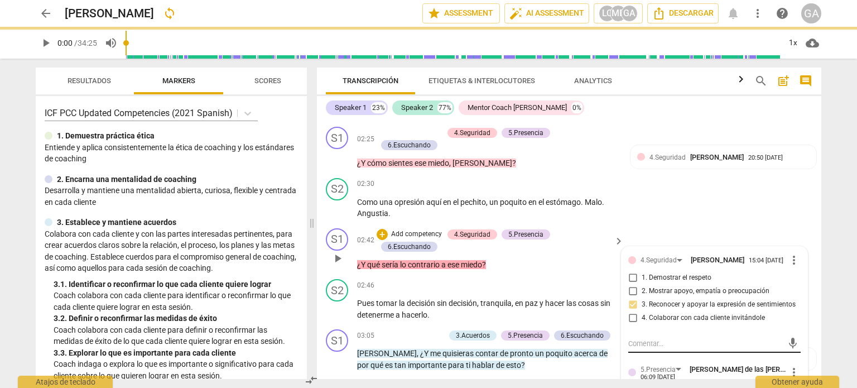
click at [638, 339] on textarea at bounding box center [706, 343] width 155 height 11
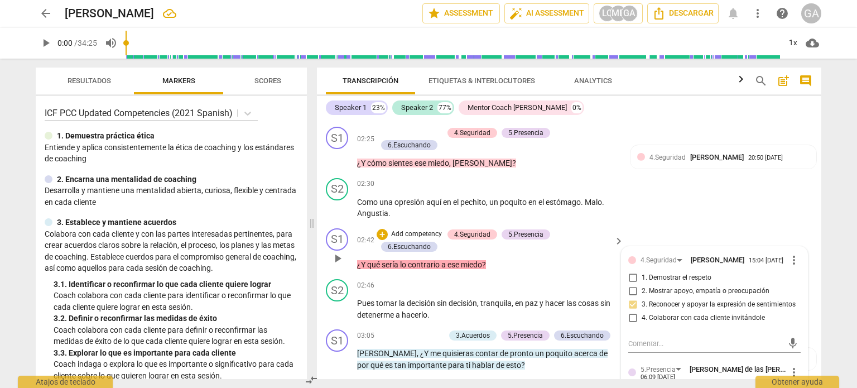
click at [411, 229] on p "Add competency" at bounding box center [416, 234] width 53 height 10
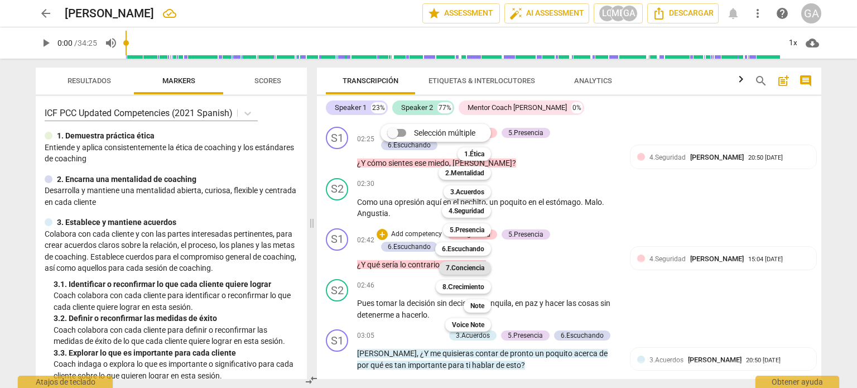
click at [481, 270] on b "7.Conciencia" at bounding box center [465, 267] width 39 height 13
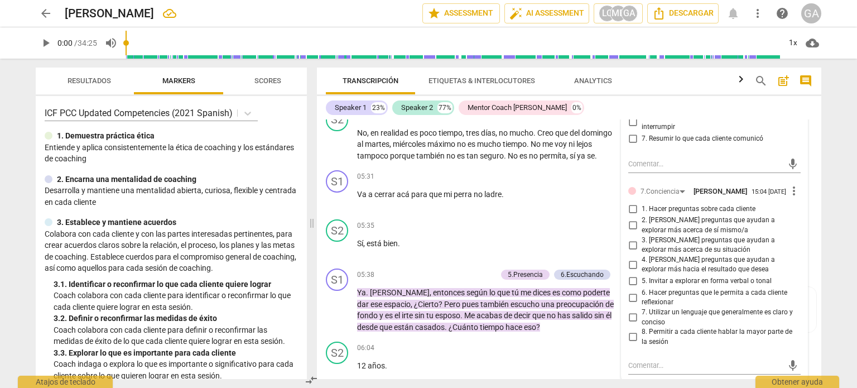
scroll to position [1092, 0]
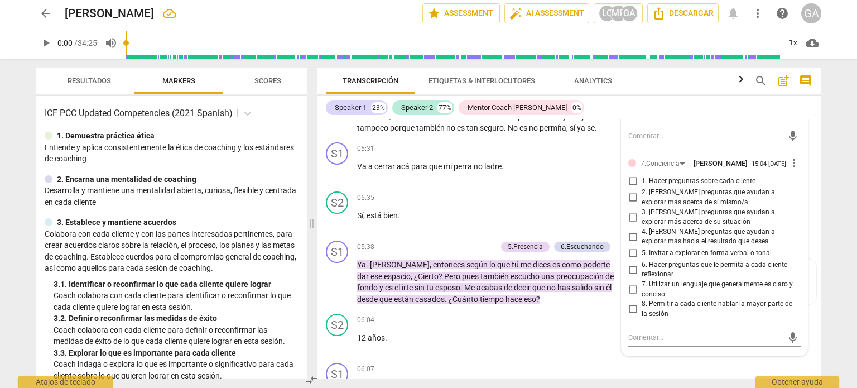
click at [632, 238] on input "4. [PERSON_NAME] preguntas que ayudan a explorar más hacia el resultado que des…" at bounding box center [633, 236] width 18 height 13
click at [638, 340] on textarea at bounding box center [706, 337] width 155 height 11
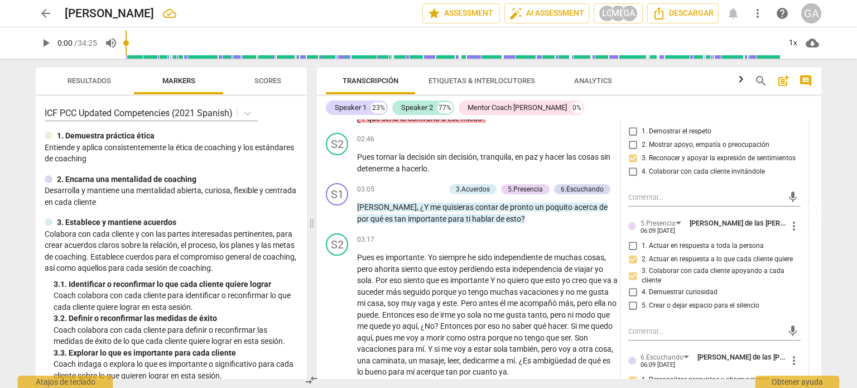
scroll to position [645, 0]
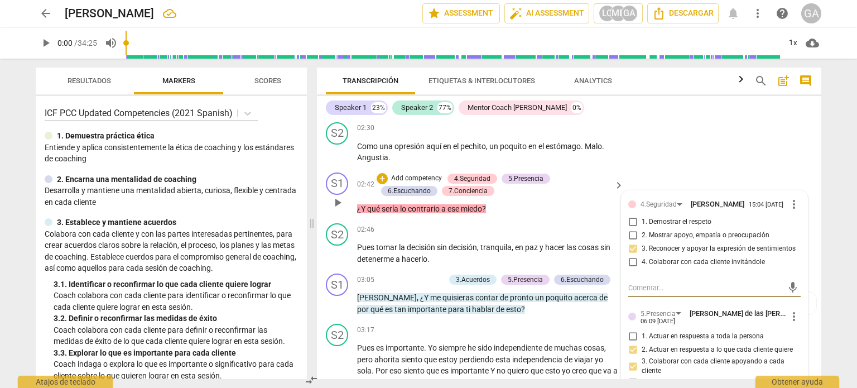
click at [636, 283] on textarea at bounding box center [706, 287] width 155 height 11
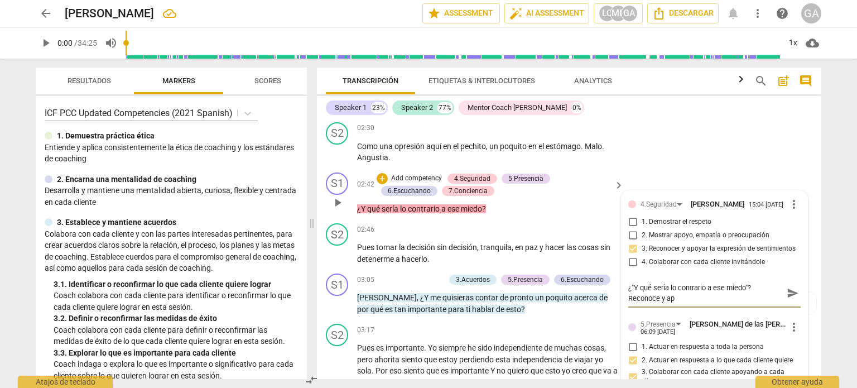
scroll to position [0, 0]
click at [517, 205] on p "¿Y qué sería lo contrario a ese miedo ?" at bounding box center [487, 209] width 261 height 12
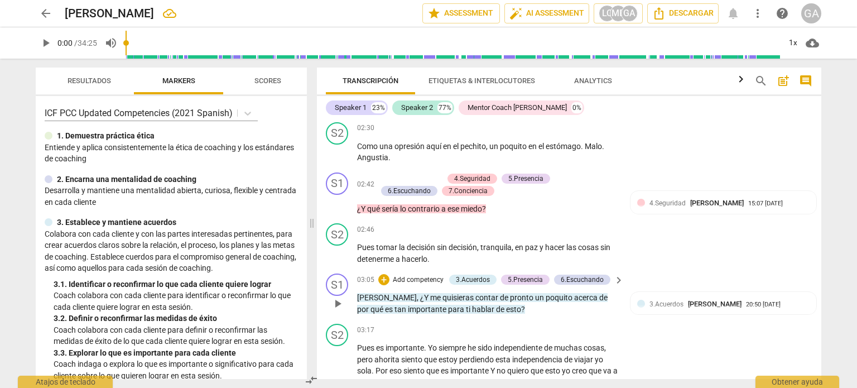
click at [415, 275] on p "Add competency" at bounding box center [418, 280] width 53 height 10
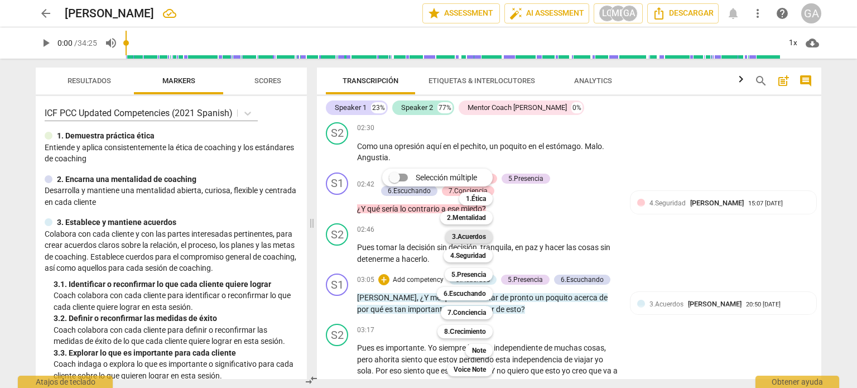
click at [464, 237] on b "3.Acuerdos" at bounding box center [469, 236] width 34 height 13
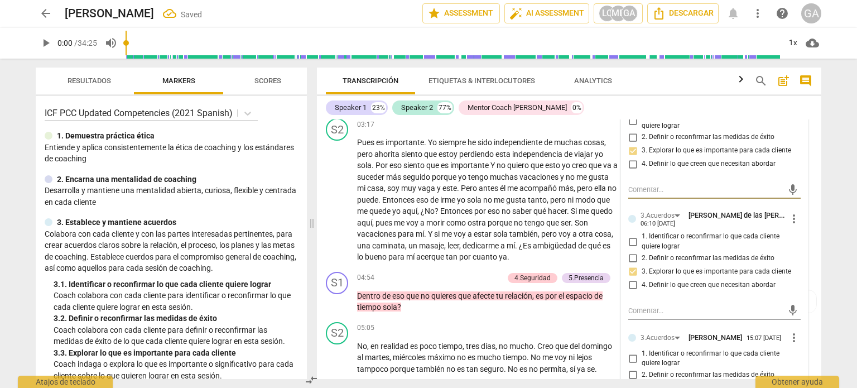
scroll to position [952, 0]
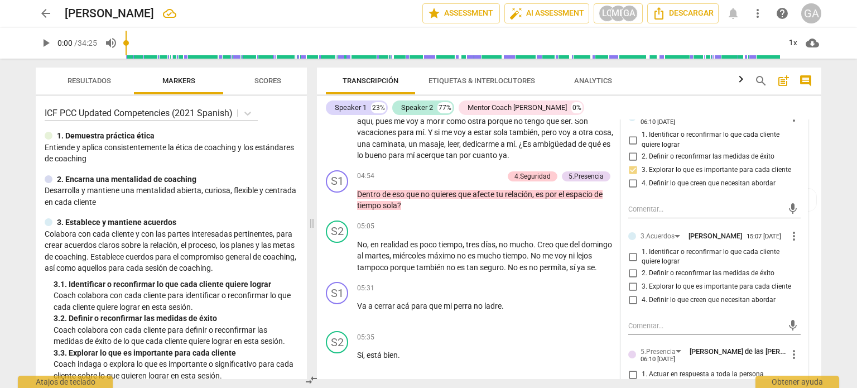
click at [630, 287] on input "3. Explorar lo que es importante para cada cliente" at bounding box center [633, 286] width 18 height 13
click at [629, 322] on textarea at bounding box center [706, 325] width 155 height 11
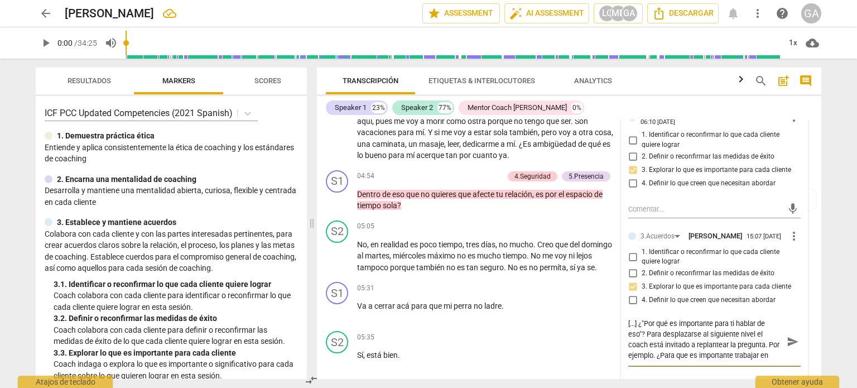
scroll to position [0, 0]
click at [676, 353] on textarea "[...] ¿"Por qué es importante para ti hablar de eso"? Para desplazarse al sigui…" at bounding box center [706, 341] width 155 height 42
click at [727, 356] on textarea "[...] ¿"Por qué es importante para ti hablar de eso"? Para desplazarse al sigui…" at bounding box center [706, 341] width 155 height 42
click at [662, 324] on textarea "[...] ¿"Por qué es importante para ti hablar de eso"? Para desplazarse al sigui…" at bounding box center [706, 341] width 155 height 42
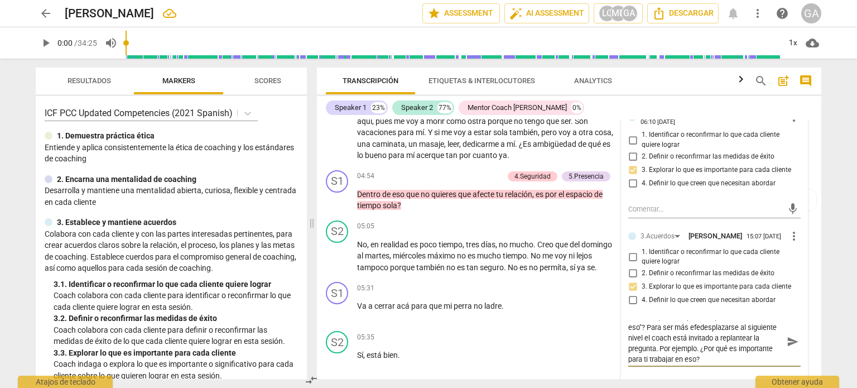
scroll to position [0, 0]
click at [727, 344] on textarea "[...] ¿"Por qué es importante para ti hablar de eso"? Para ser más efectivo el …" at bounding box center [706, 341] width 155 height 42
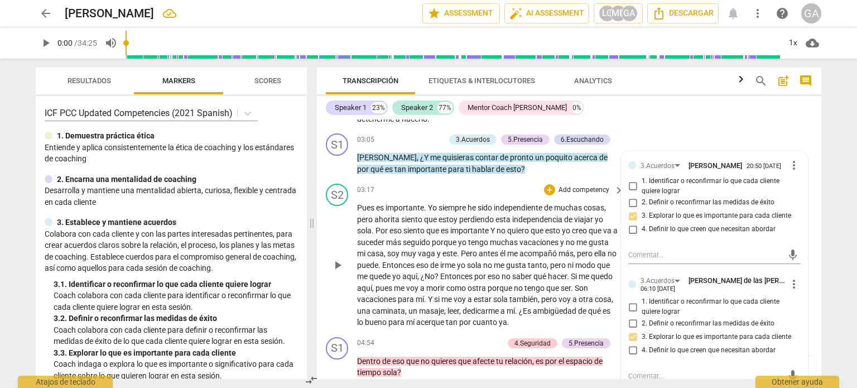
scroll to position [785, 0]
click at [502, 165] on p "[PERSON_NAME] , ¿Y me quisieras contar de pronto un poquito acerca de por qué e…" at bounding box center [487, 163] width 261 height 23
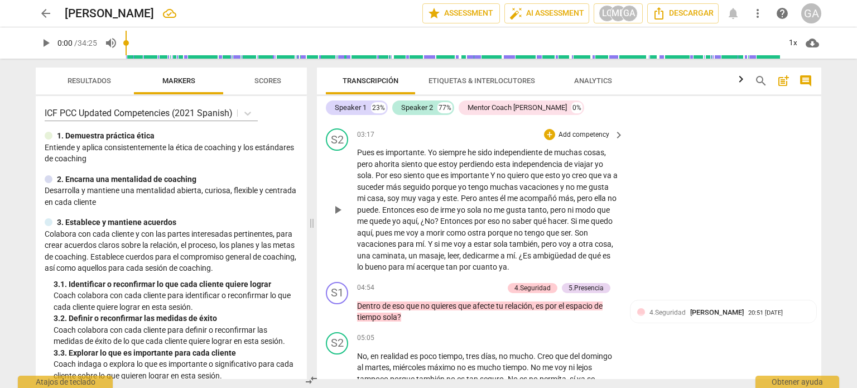
scroll to position [897, 0]
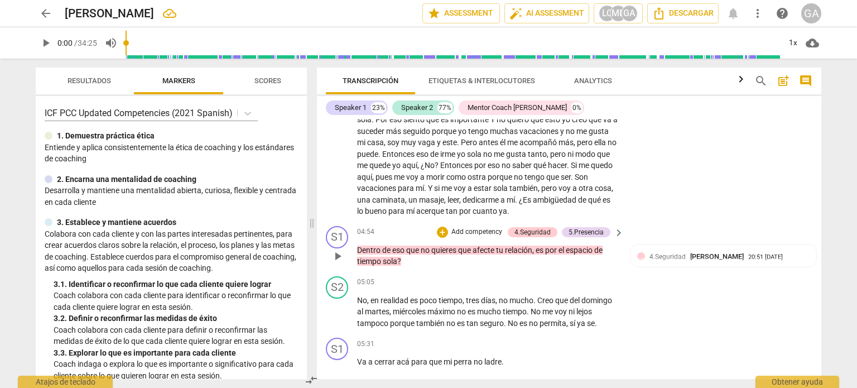
click at [472, 227] on p "Add competency" at bounding box center [476, 232] width 53 height 10
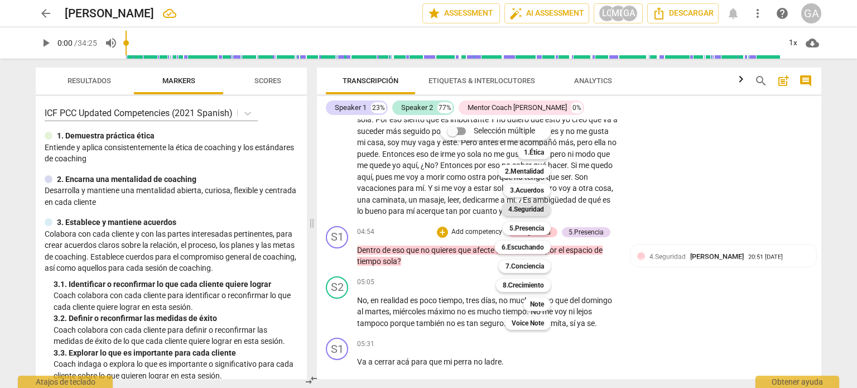
click at [538, 207] on b "4.Seguridad" at bounding box center [527, 209] width 36 height 13
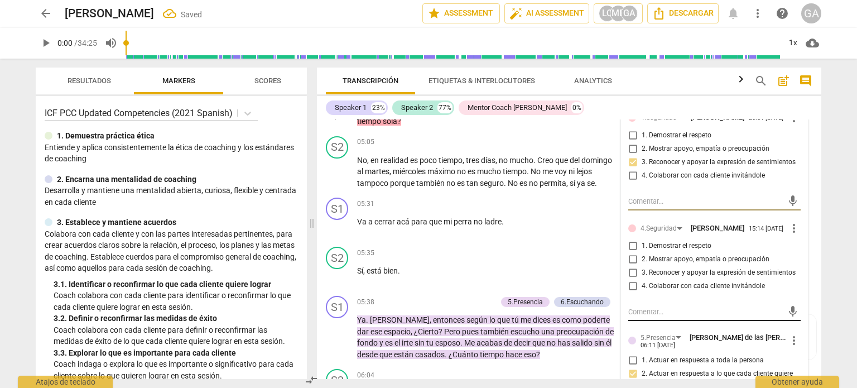
scroll to position [1064, 0]
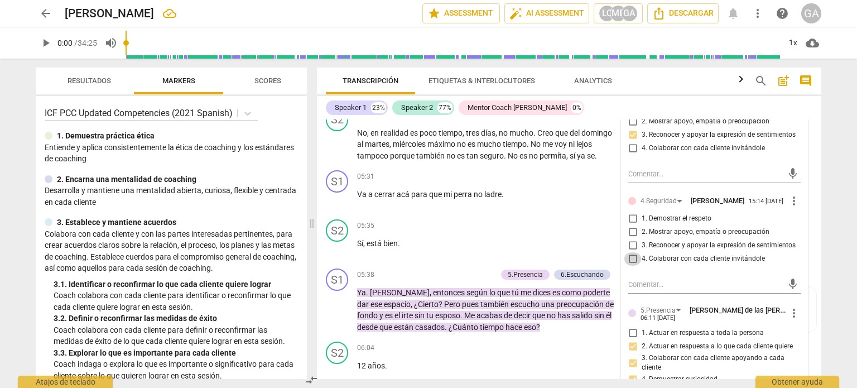
click at [630, 256] on input "4. Colaborar con cada cliente invitándole" at bounding box center [633, 258] width 18 height 13
click at [629, 279] on textarea at bounding box center [706, 284] width 155 height 11
paste textarea "Dentro de eso que no quieres que afecte tu relación, es por el espacio de tiemp…"
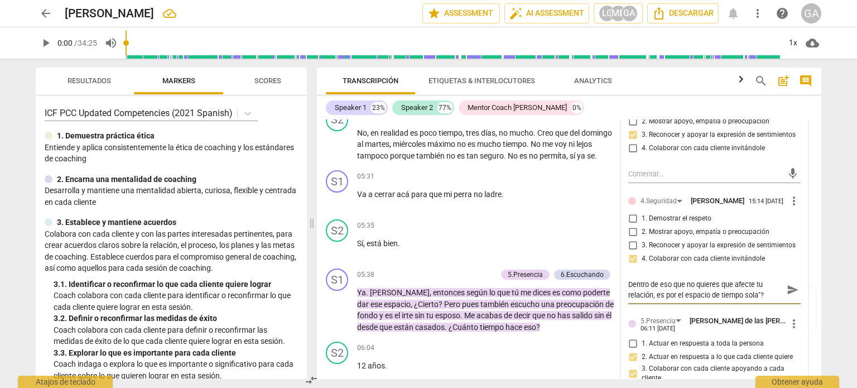
click at [629, 281] on textarea "Dentro de eso que no quieres que afecte tu relación, es por el espacio de tiemp…" at bounding box center [706, 289] width 155 height 21
click at [629, 279] on textarea "¿"Dentro de eso que no quieres que afecte tu relación, es por el espacio de tie…" at bounding box center [706, 289] width 155 height 21
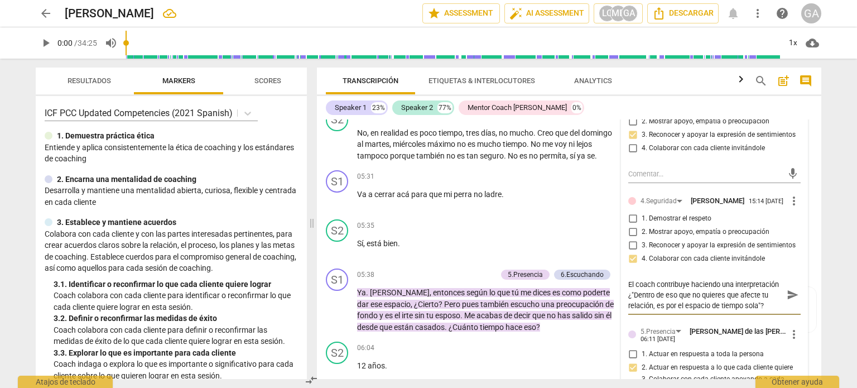
scroll to position [11, 0]
click at [444, 225] on div "05:35 + Add competency keyboard_arrow_right" at bounding box center [491, 225] width 268 height 12
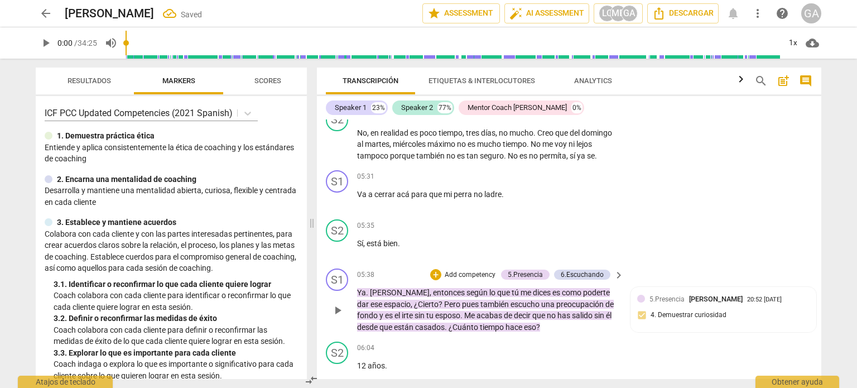
click at [459, 279] on p "Add competency" at bounding box center [470, 275] width 53 height 10
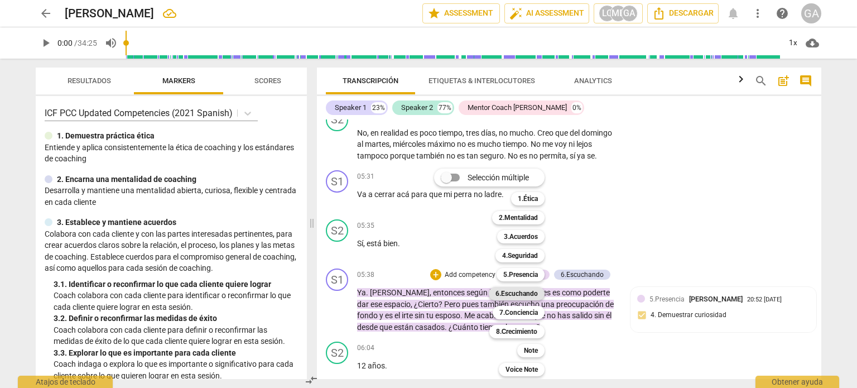
click at [517, 292] on b "6.Escuchando" at bounding box center [517, 293] width 42 height 13
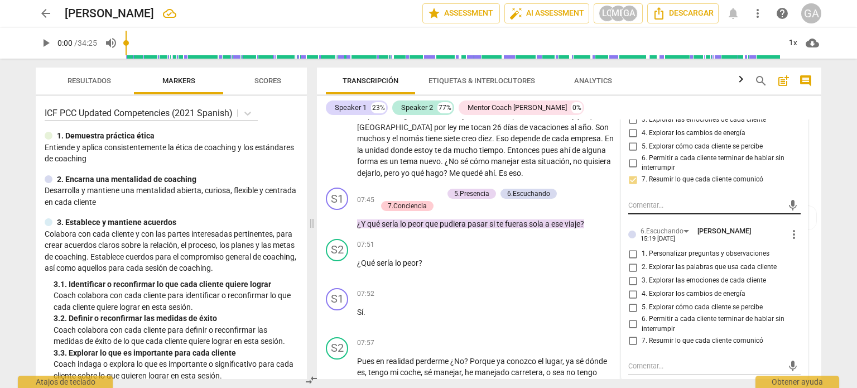
scroll to position [1669, 0]
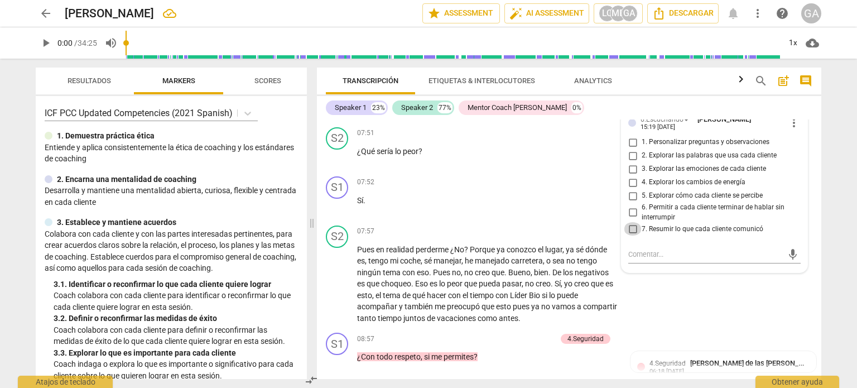
click at [631, 232] on input "7. Resumir lo que cada cliente comunicó" at bounding box center [633, 228] width 18 height 13
click at [631, 259] on textarea at bounding box center [706, 254] width 155 height 11
drag, startPoint x: 631, startPoint y: 258, endPoint x: 650, endPoint y: 256, distance: 18.6
click at [650, 256] on textarea at bounding box center [706, 254] width 155 height 11
click at [639, 254] on textarea at bounding box center [706, 254] width 155 height 11
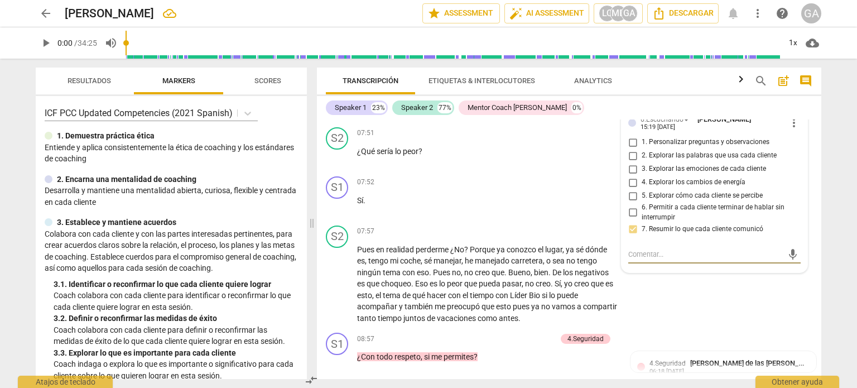
click at [639, 254] on textarea at bounding box center [706, 254] width 155 height 11
paste textarea "Ya. [PERSON_NAME], entonces según lo que tú me dices es como poderte dar ese es…"
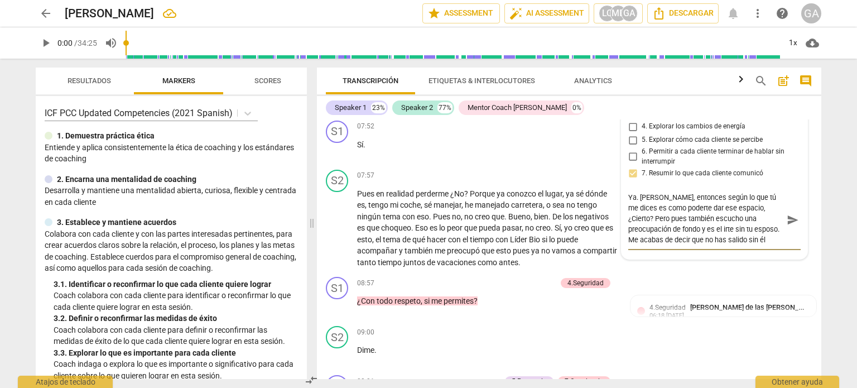
scroll to position [0, 0]
click at [629, 200] on textarea "Ya. [PERSON_NAME], entonces según lo que tú me dices es como poderte dar ese es…" at bounding box center [706, 219] width 155 height 53
click at [629, 203] on textarea ""Ya. [PERSON_NAME], entonces según lo que tú me dices es como poderte dar ese e…" at bounding box center [706, 219] width 155 height 53
click at [727, 246] on textarea "El coach refleja "Ya. [PERSON_NAME], entonces según lo que tú me dices es como …" at bounding box center [706, 219] width 155 height 53
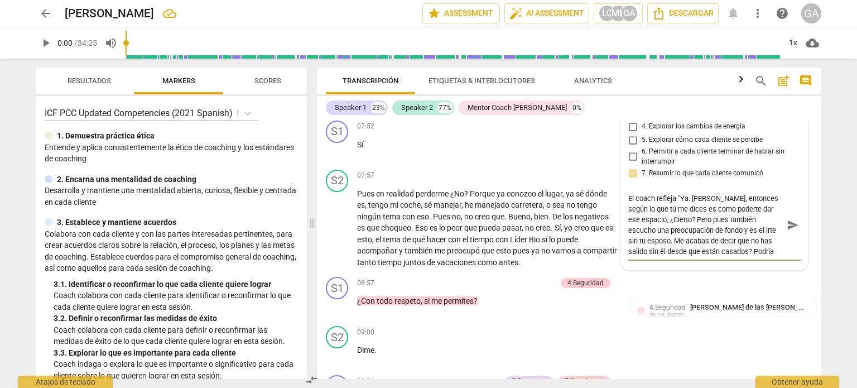
scroll to position [9, 0]
click at [727, 246] on textarea "El coach refleja "Ya. [PERSON_NAME], entonces según lo que tú me dices es como …" at bounding box center [706, 225] width 155 height 64
click at [727, 257] on textarea "El coach refleja "Ya. [PERSON_NAME], entonces según lo que tú me dices es como …" at bounding box center [706, 225] width 155 height 64
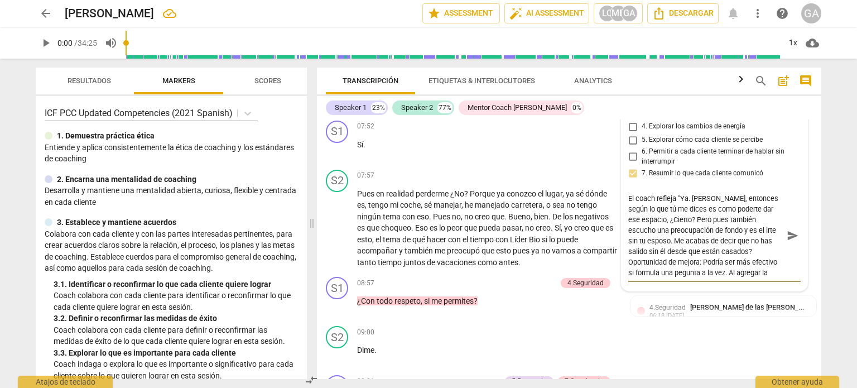
scroll to position [9, 0]
click at [629, 278] on textarea "El coach refleja "Ya. [PERSON_NAME], entonces según lo que tú me dices es como …" at bounding box center [706, 235] width 155 height 85
click at [718, 278] on textarea "El coach refleja "Ya. [PERSON_NAME], entonces según lo que tú me dices es como …" at bounding box center [706, 235] width 155 height 85
click at [632, 278] on textarea "El coach refleja "Ya. [PERSON_NAME], entonces según lo que tú me dices es como …" at bounding box center [706, 235] width 155 height 85
click at [660, 278] on textarea "El coach refleja "Ya. [PERSON_NAME], entonces según lo que tú me dices es como …" at bounding box center [706, 235] width 155 height 85
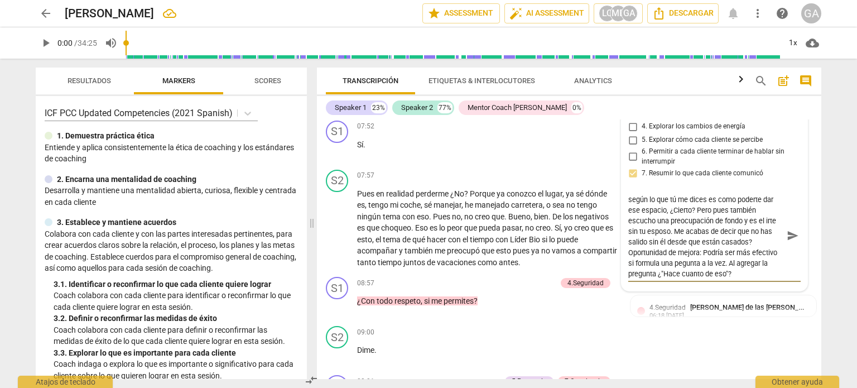
click at [659, 278] on textarea "El coach refleja "Ya. [PERSON_NAME], entonces según lo que tú me dices es como …" at bounding box center [706, 235] width 155 height 85
click at [711, 277] on textarea "El coach refleja "Ya. [PERSON_NAME], entonces según lo que tú me dices es como …" at bounding box center [706, 235] width 155 height 85
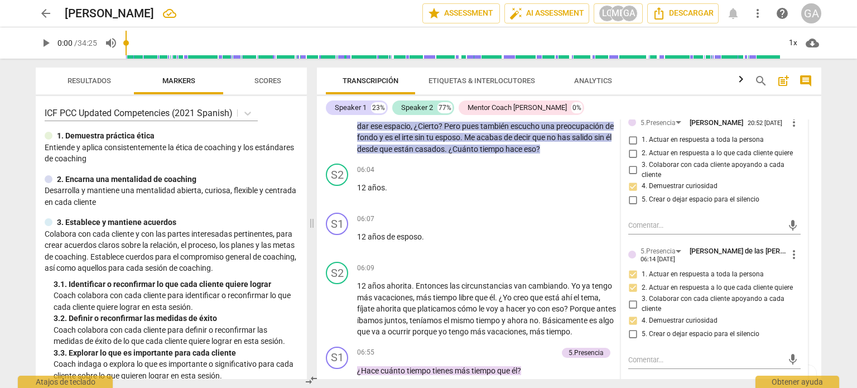
scroll to position [1223, 0]
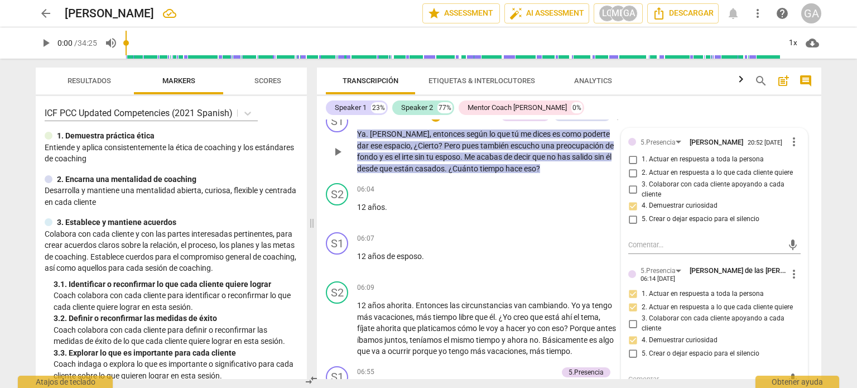
click at [551, 172] on p "Ya . [PERSON_NAME] , entonces según lo que tú me dices es como poderte dar ese …" at bounding box center [487, 151] width 261 height 46
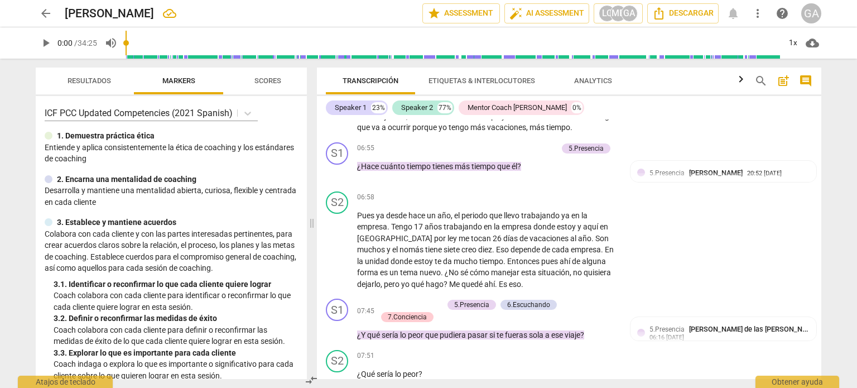
scroll to position [1490, 0]
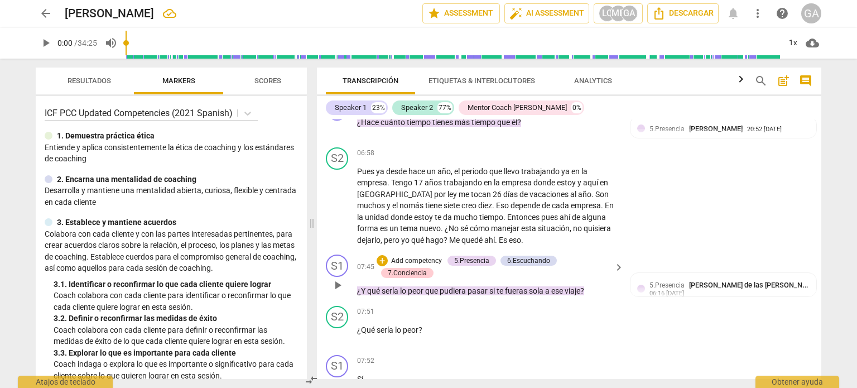
click at [400, 263] on p "Add competency" at bounding box center [416, 261] width 53 height 10
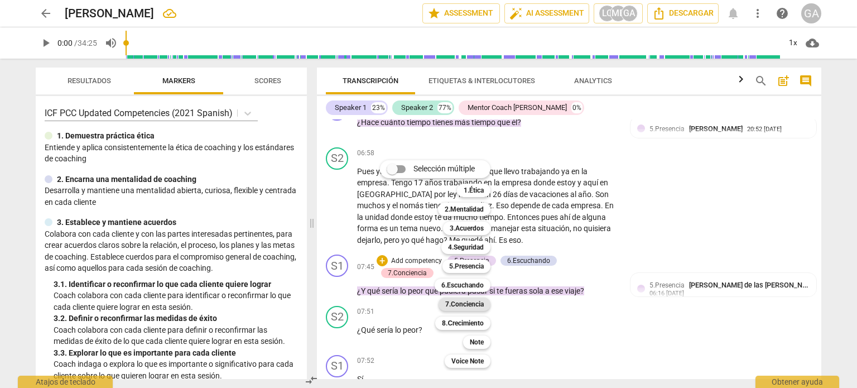
click at [469, 303] on b "7.Conciencia" at bounding box center [464, 304] width 39 height 13
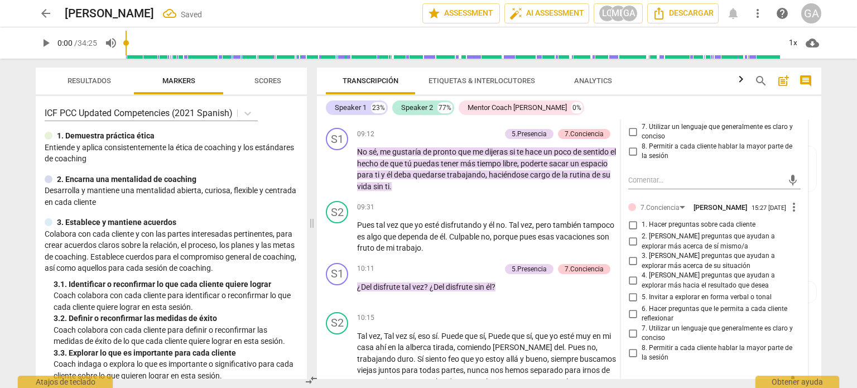
scroll to position [2084, 0]
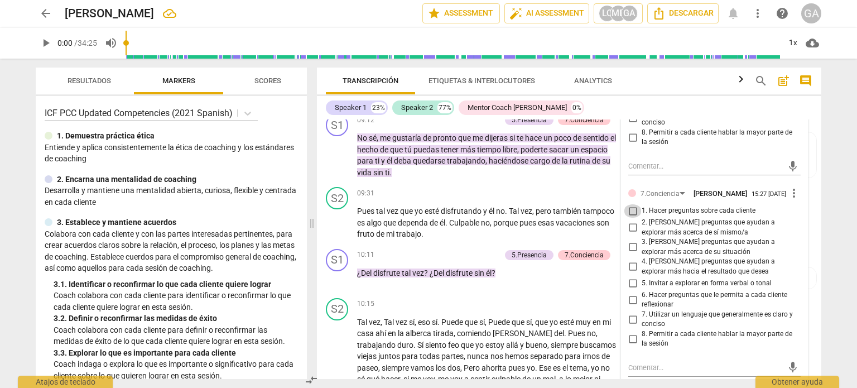
click at [630, 218] on input "1. Hacer preguntas sobre cada cliente" at bounding box center [633, 210] width 18 height 13
click at [630, 274] on input "4. [PERSON_NAME] preguntas que ayudan a explorar más hacia el resultado que des…" at bounding box center [633, 266] width 18 height 13
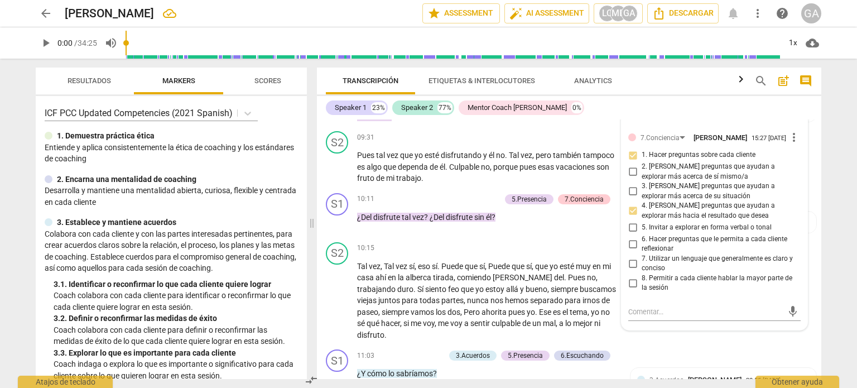
scroll to position [2196, 0]
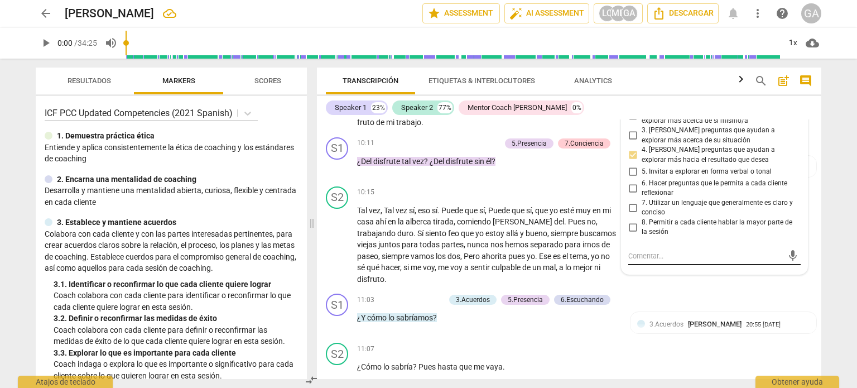
click at [636, 257] on div "mic" at bounding box center [715, 256] width 172 height 18
click at [630, 261] on textarea at bounding box center [706, 256] width 155 height 11
click at [631, 261] on textarea at bounding box center [706, 256] width 155 height 11
paste textarea "¿Y qué sería lo peor que pudiera pasar si te fueras sola ese día ?"
click at [663, 272] on textarea "¿Y qué sería lo peor que pudiera pasar si te fueras sola ese día ?" at bounding box center [706, 261] width 155 height 21
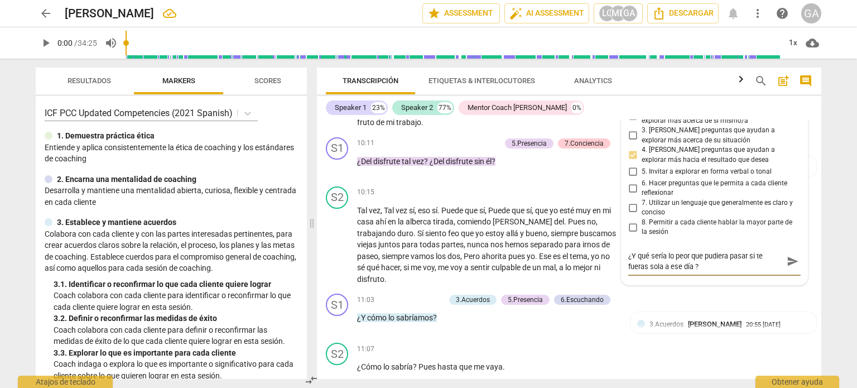
click at [683, 272] on textarea "¿Y qué sería lo peor que pudiera pasar si te fueras sola a ese día ?" at bounding box center [706, 261] width 155 height 21
click at [727, 261] on textarea "¿Y qué sería lo peor que pudiera pasar si te fueras sola a ese viaje?" at bounding box center [706, 261] width 155 height 21
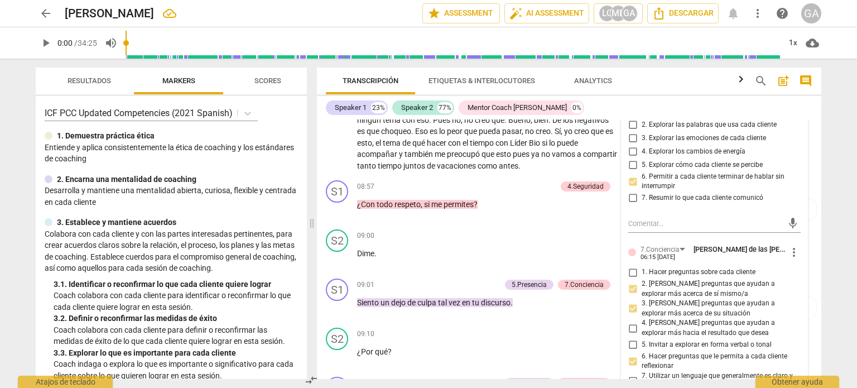
scroll to position [1750, 0]
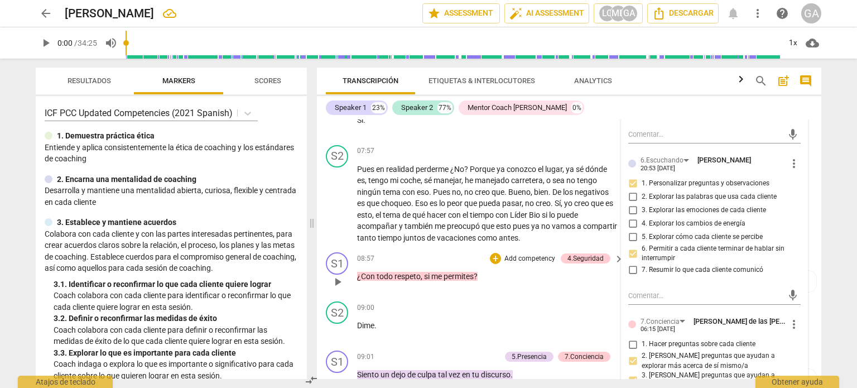
click at [516, 260] on p "Add competency" at bounding box center [530, 259] width 53 height 10
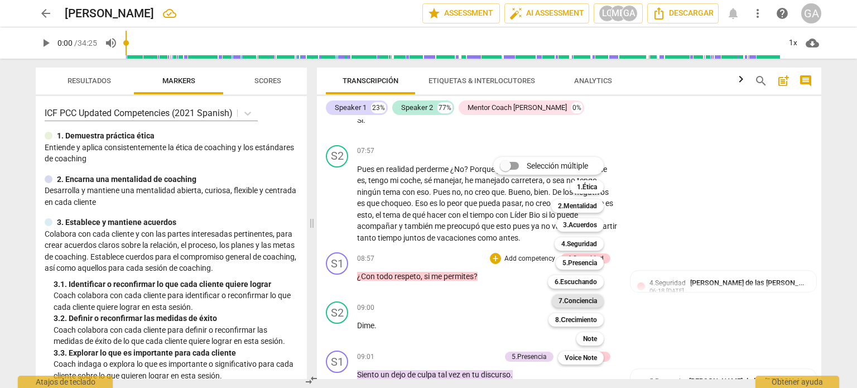
click at [577, 298] on b "7.Conciencia" at bounding box center [578, 300] width 39 height 13
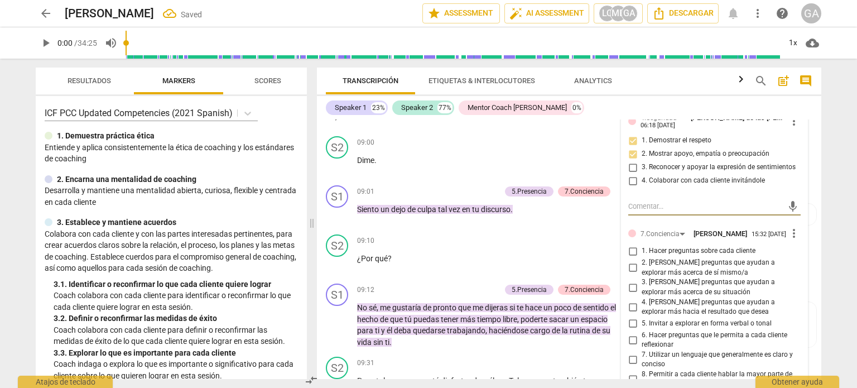
scroll to position [1917, 0]
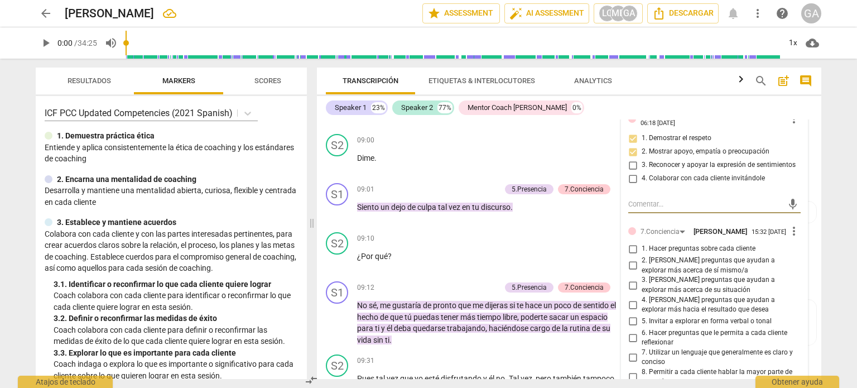
click at [631, 328] on input "5. Invitar a explorar en forma verbal o tonal" at bounding box center [633, 321] width 18 height 13
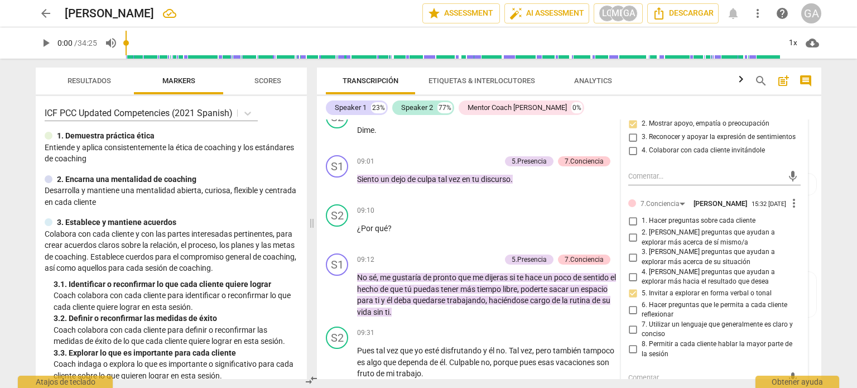
scroll to position [1973, 0]
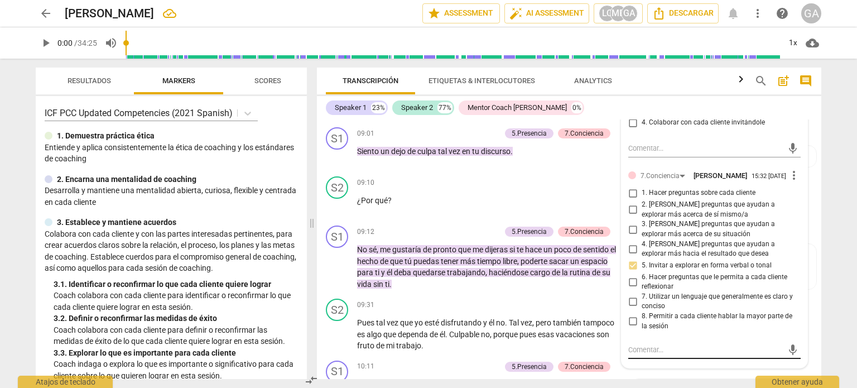
click at [629, 354] on textarea at bounding box center [706, 349] width 155 height 11
click at [727, 356] on textarea "El coach se muestra efectivo al compartir sus observaciones con el cliente" at bounding box center [706, 354] width 155 height 21
click at [727, 366] on textarea "El coach se muestra efectivo al compartir sin apego sus observaciones con el cl…" at bounding box center [706, 354] width 155 height 21
click at [406, 202] on p "¿Por qué ?" at bounding box center [487, 201] width 261 height 12
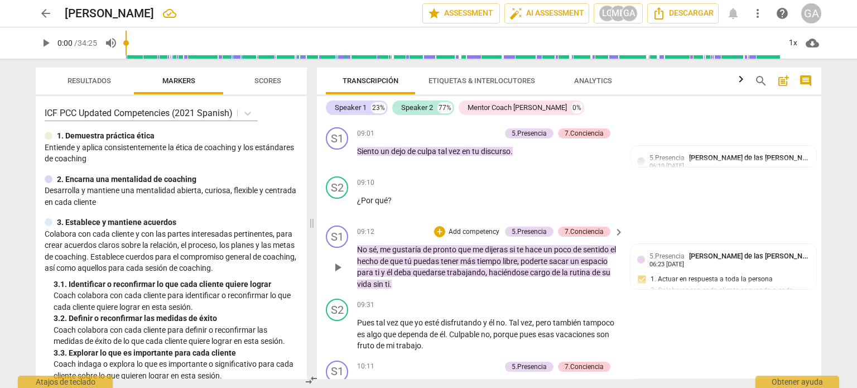
click at [456, 229] on p "Add competency" at bounding box center [474, 232] width 53 height 10
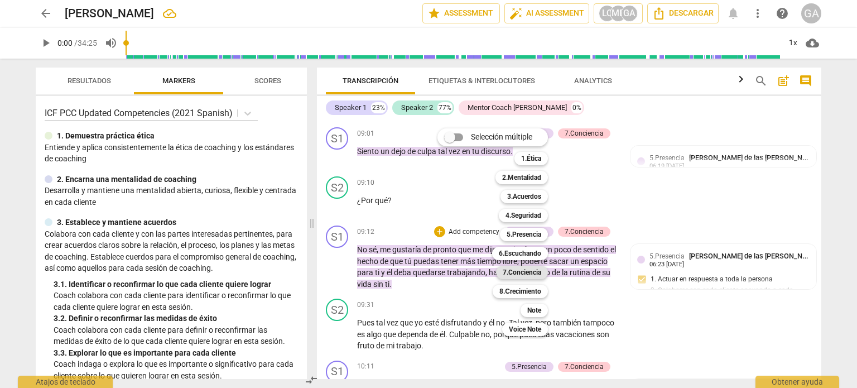
click at [514, 271] on b "7.Conciencia" at bounding box center [522, 272] width 39 height 13
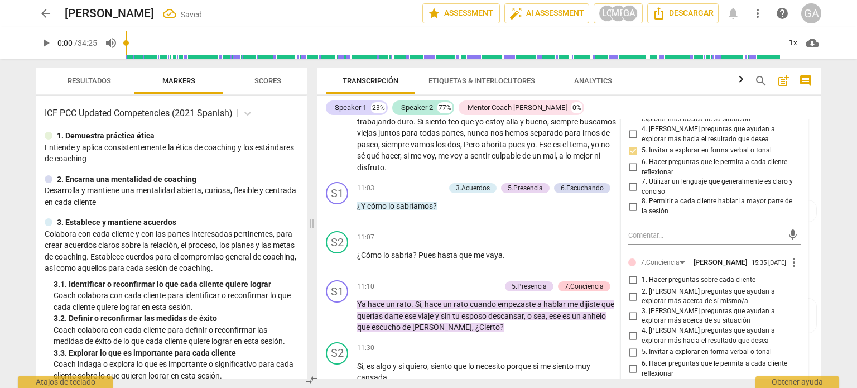
scroll to position [2364, 0]
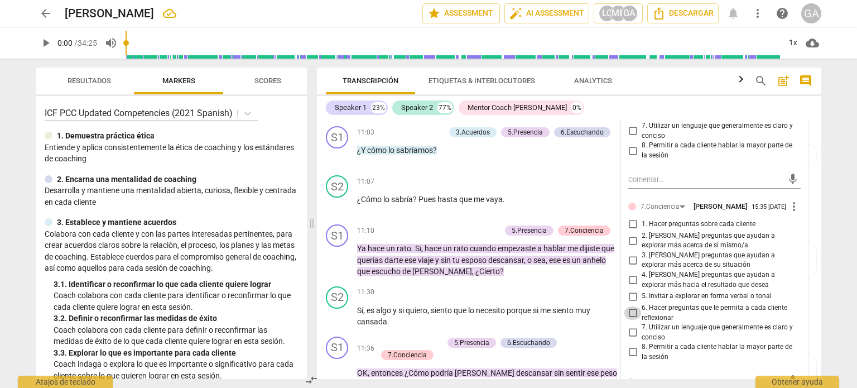
click at [632, 319] on input "6. Hacer preguntas que le permita a cada cliente reflexionar" at bounding box center [633, 312] width 18 height 13
drag, startPoint x: 632, startPoint y: 314, endPoint x: 797, endPoint y: 318, distance: 165.3
click at [727, 319] on div "5.Presencia [PERSON_NAME] de las [PERSON_NAME] 06:23 [DATE] more_vert 1. Actuar…" at bounding box center [715, 126] width 186 height 546
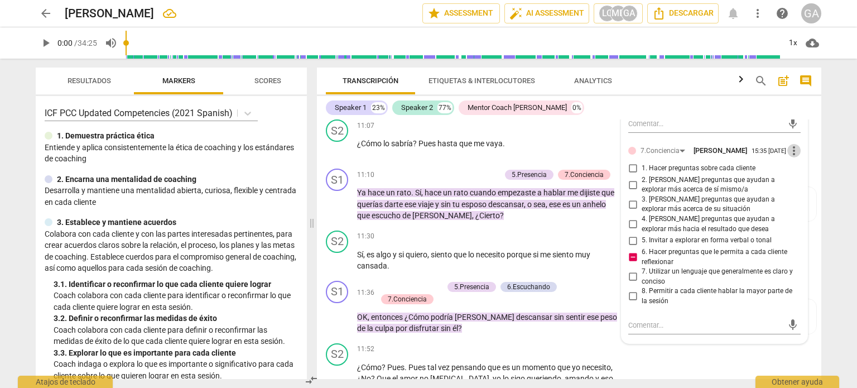
click at [727, 155] on span "more_vert" at bounding box center [794, 150] width 13 height 13
click at [727, 172] on li "Borrar" at bounding box center [803, 174] width 39 height 21
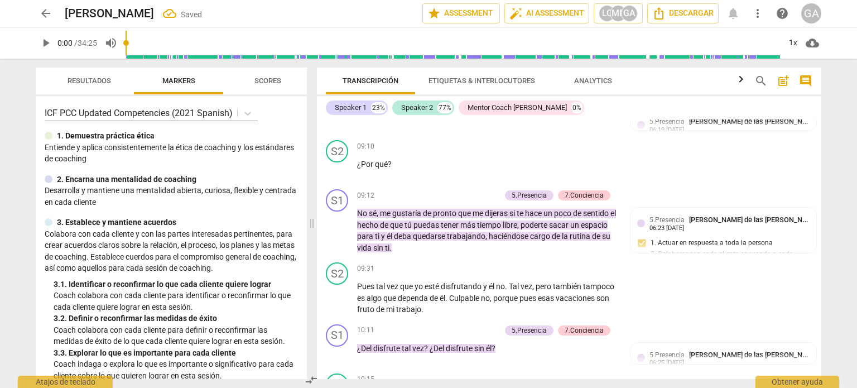
scroll to position [2029, 0]
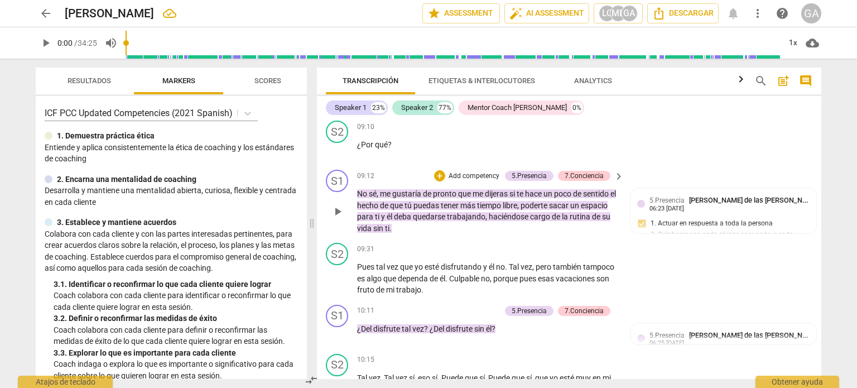
click at [468, 174] on p "Add competency" at bounding box center [474, 176] width 53 height 10
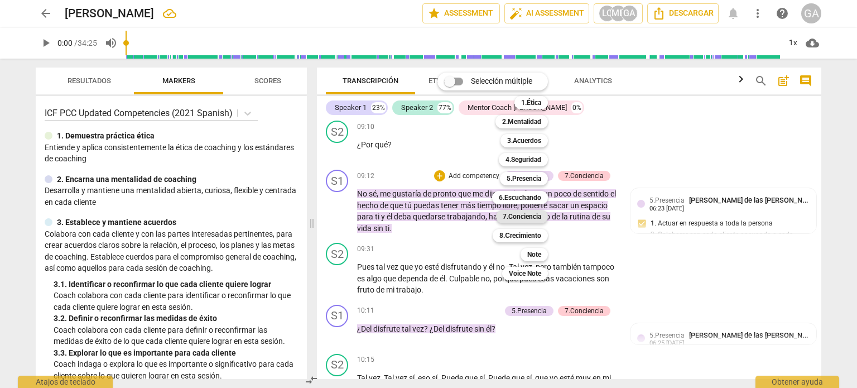
click at [522, 216] on b "7.Conciencia" at bounding box center [522, 216] width 39 height 13
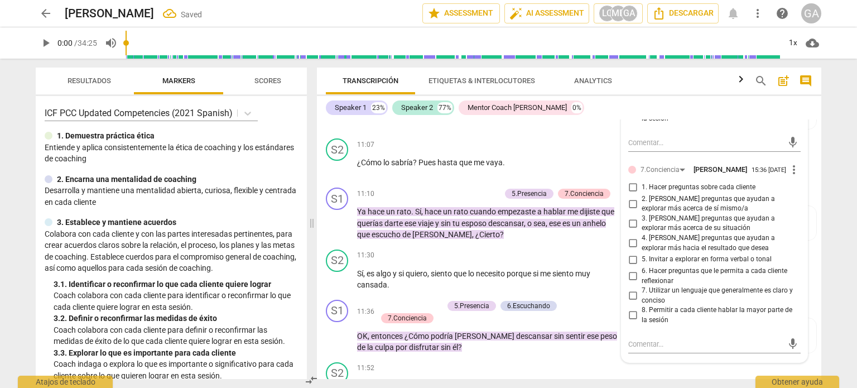
scroll to position [2419, 0]
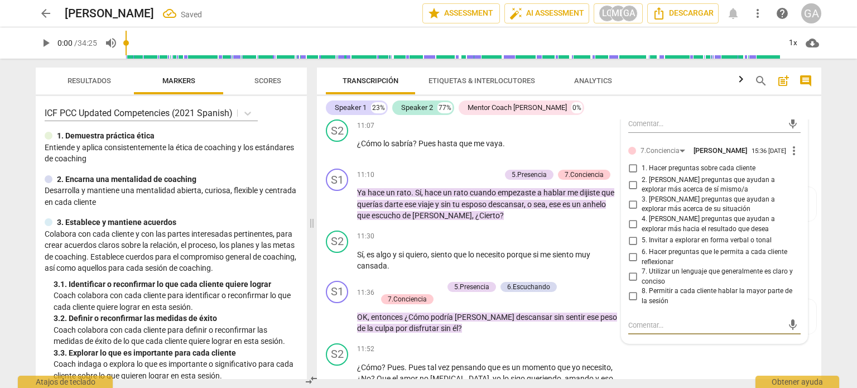
click at [645, 328] on textarea at bounding box center [706, 325] width 155 height 11
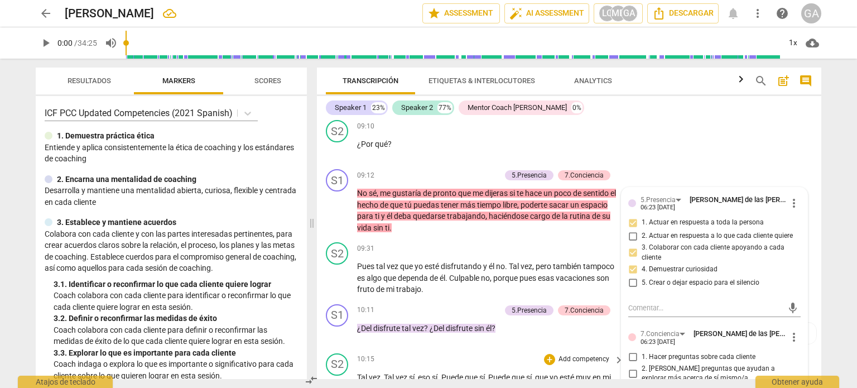
scroll to position [2029, 0]
click at [449, 229] on p "No sé , me gustaría de pronto que me dijeras si te hace un poco de sentido el h…" at bounding box center [487, 211] width 261 height 46
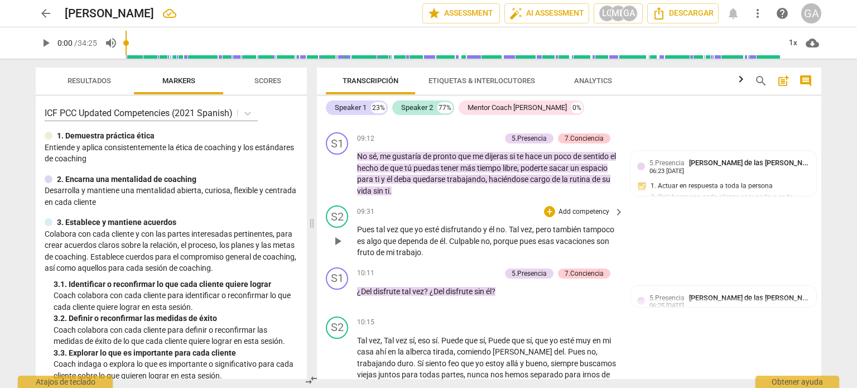
scroll to position [2084, 0]
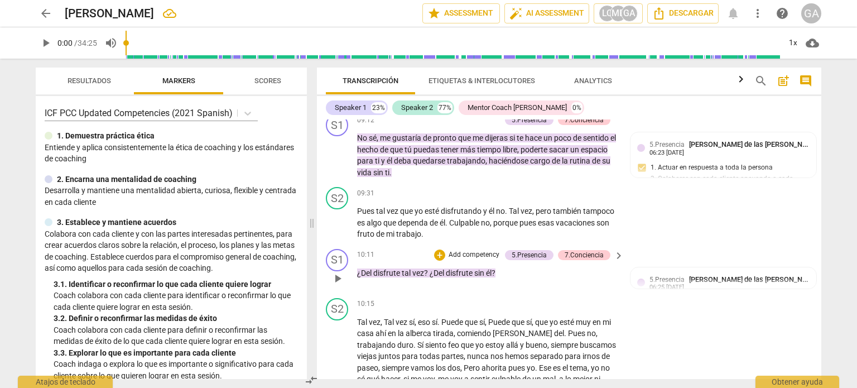
click at [469, 253] on p "Add competency" at bounding box center [474, 255] width 53 height 10
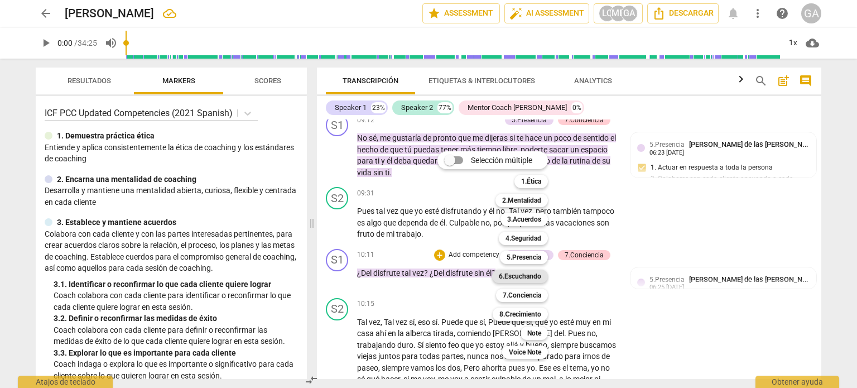
click at [520, 274] on b "6.Escuchando" at bounding box center [520, 276] width 42 height 13
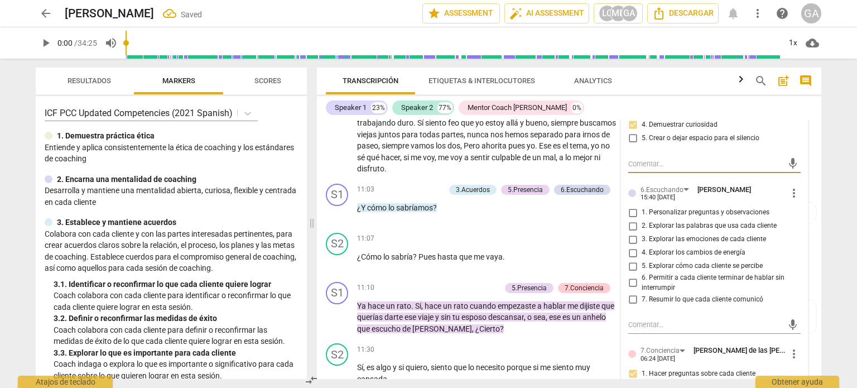
scroll to position [2335, 0]
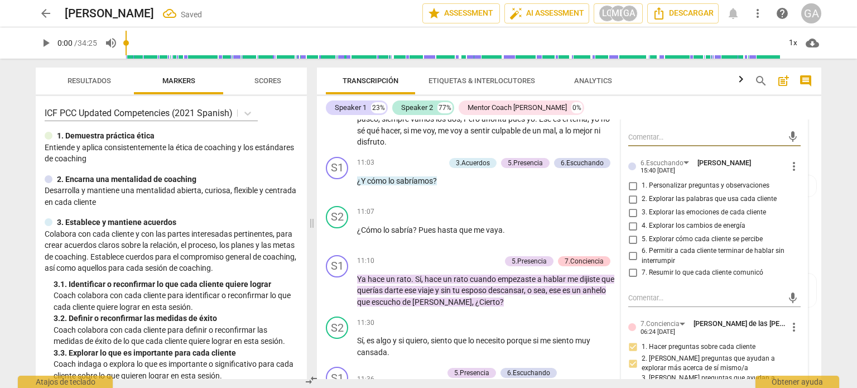
click at [632, 272] on input "7. Resumir lo que cada cliente comunicó" at bounding box center [633, 272] width 18 height 13
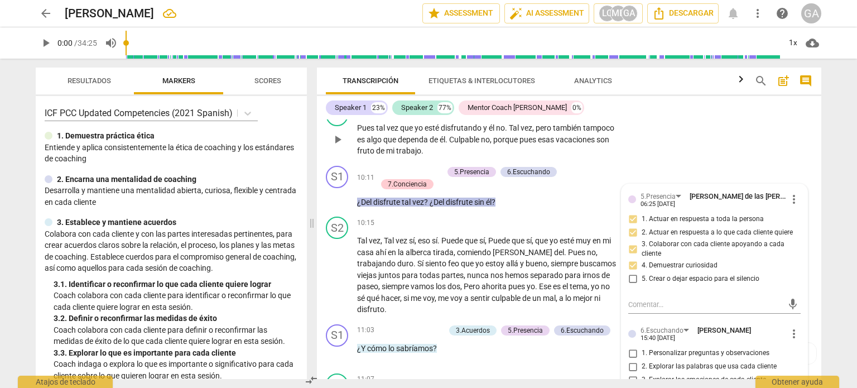
scroll to position [2223, 0]
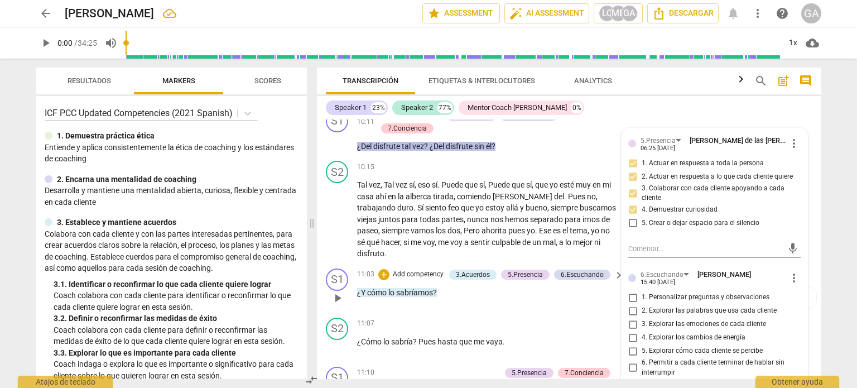
click at [402, 288] on span "sabríamos" at bounding box center [414, 292] width 37 height 9
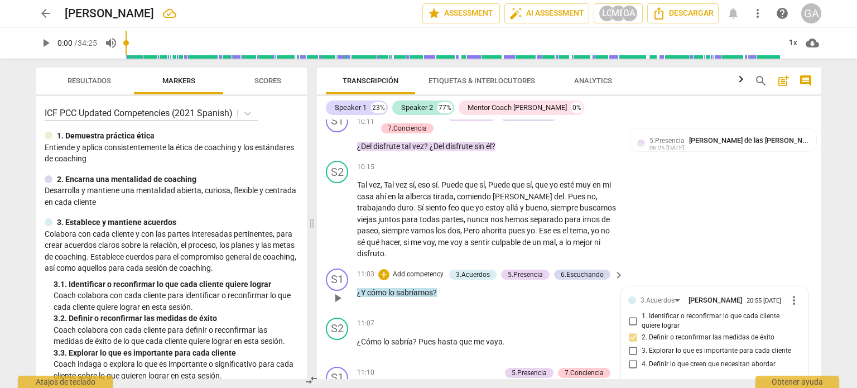
scroll to position [2227, 0]
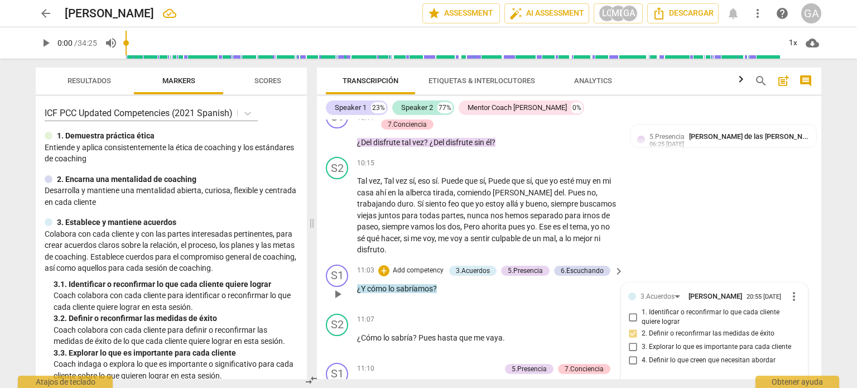
click at [417, 266] on p "Add competency" at bounding box center [418, 271] width 53 height 10
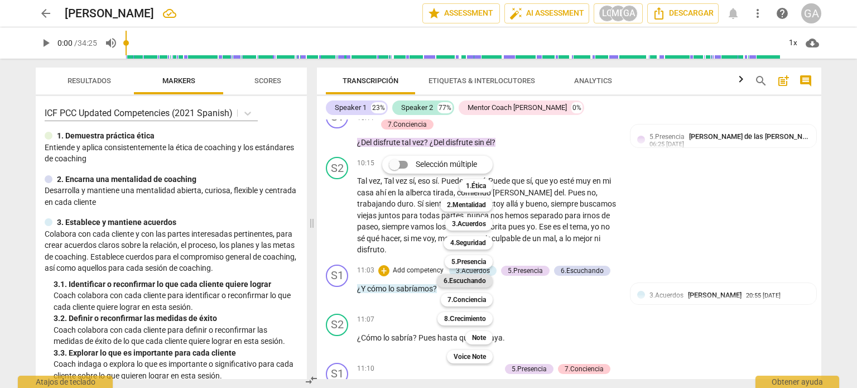
click at [477, 280] on b "6.Escuchando" at bounding box center [465, 280] width 42 height 13
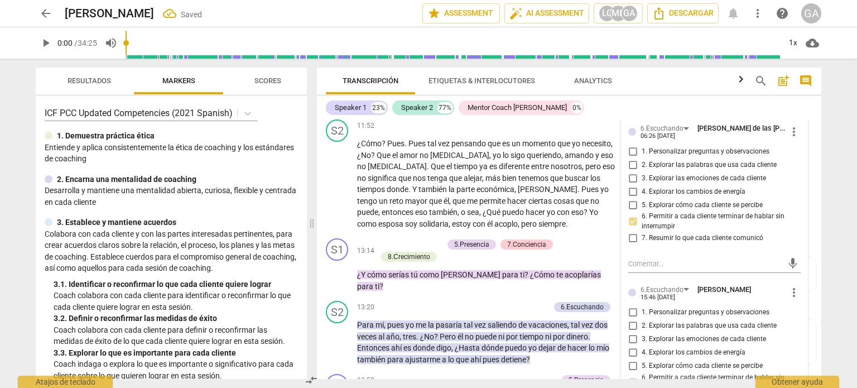
scroll to position [2674, 0]
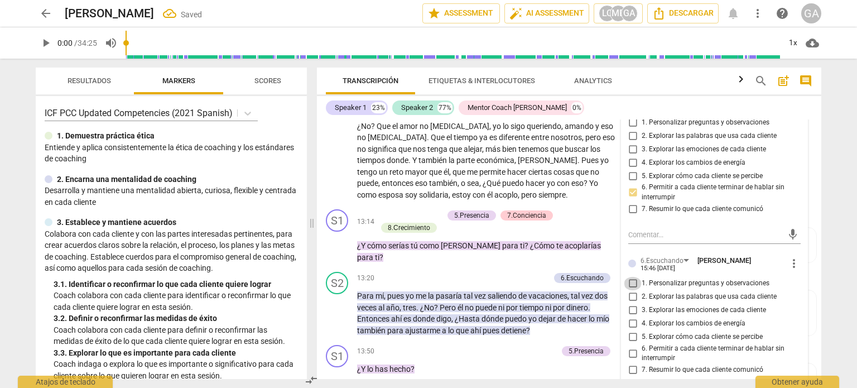
click at [630, 277] on input "1. Personalizar preguntas y observaciones" at bounding box center [633, 283] width 18 height 13
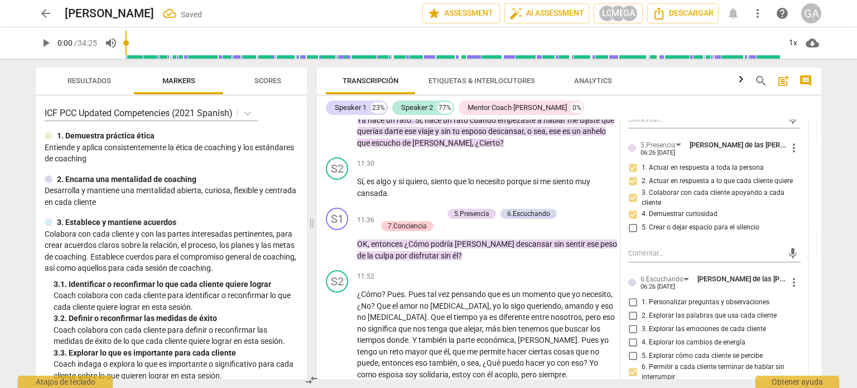
scroll to position [2451, 0]
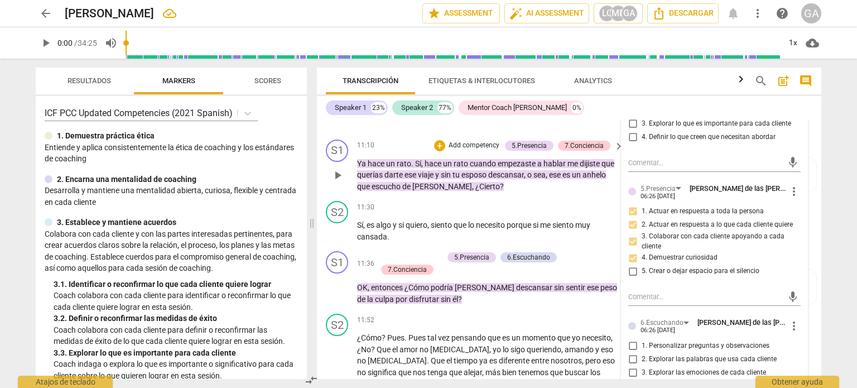
click at [463, 141] on p "Add competency" at bounding box center [474, 146] width 53 height 10
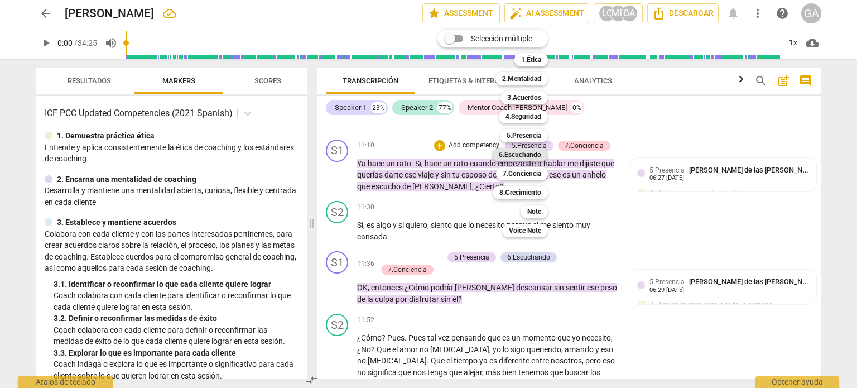
click at [529, 151] on b "6.Escuchando" at bounding box center [520, 154] width 42 height 13
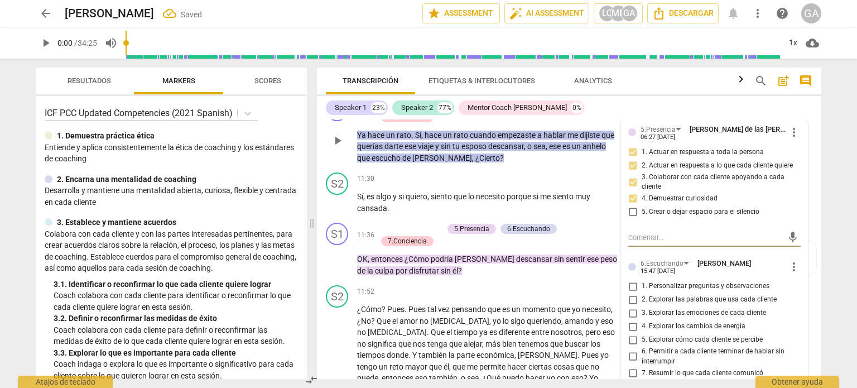
scroll to position [2562, 0]
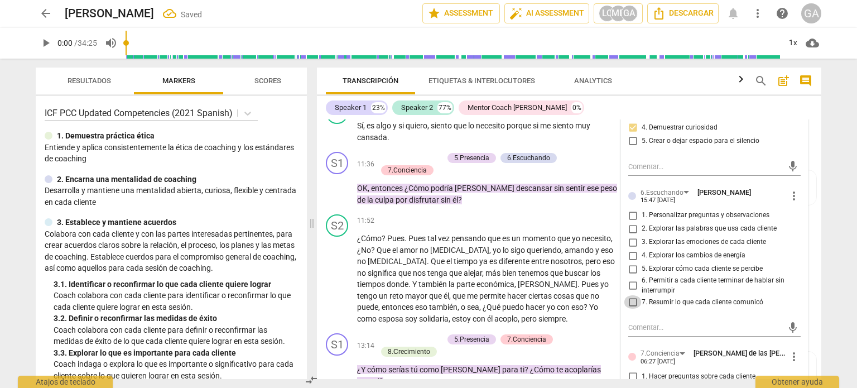
click at [632, 295] on input "7. Resumir lo que cada cliente comunicó" at bounding box center [633, 301] width 18 height 13
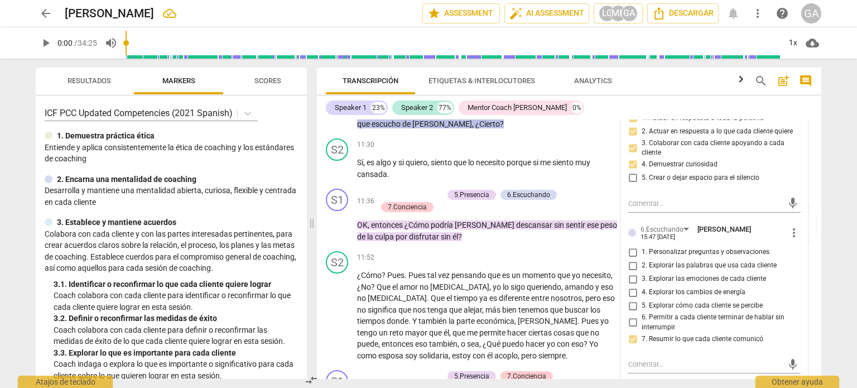
scroll to position [2506, 0]
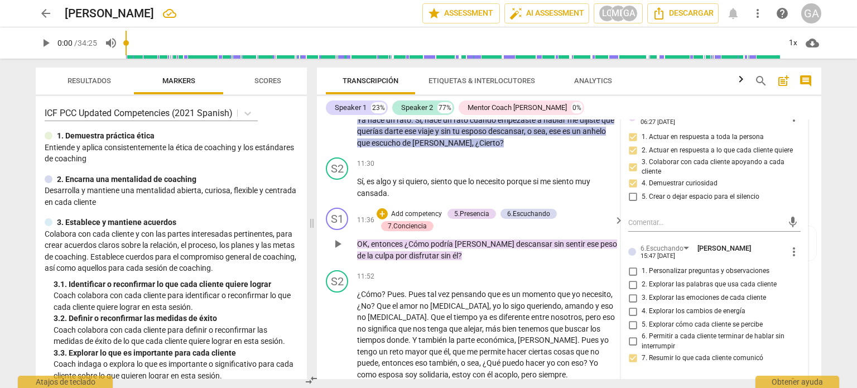
click at [400, 209] on p "Add competency" at bounding box center [416, 214] width 53 height 10
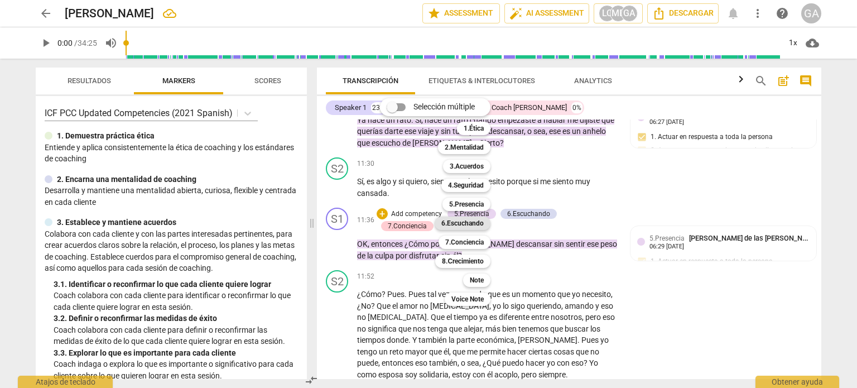
click at [449, 221] on b "6.Escuchando" at bounding box center [463, 223] width 42 height 13
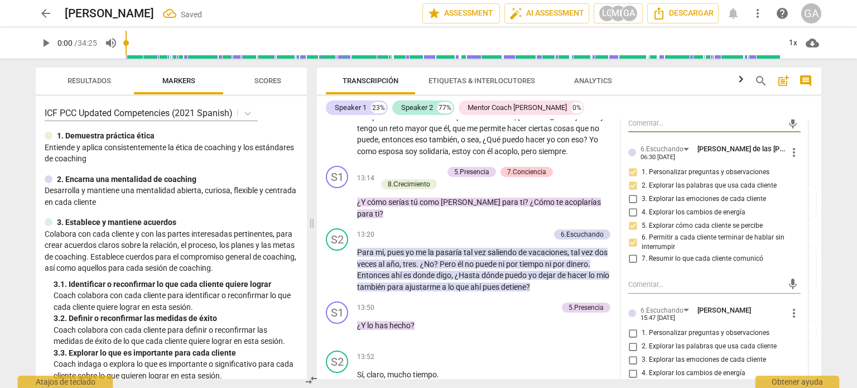
scroll to position [2786, 0]
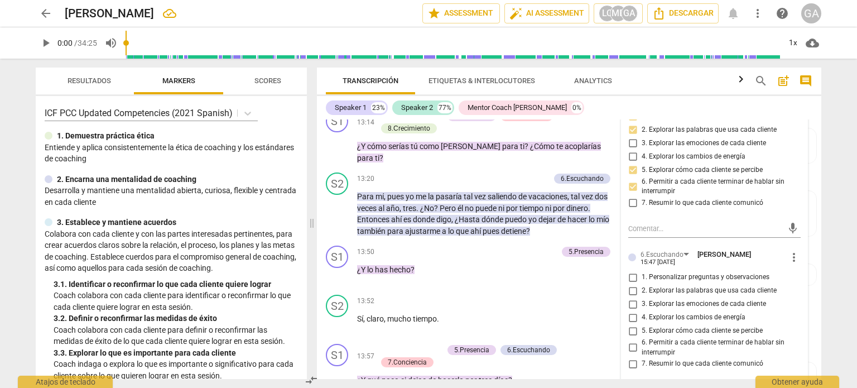
click at [630, 271] on input "1. Personalizar preguntas y observaciones" at bounding box center [633, 277] width 18 height 13
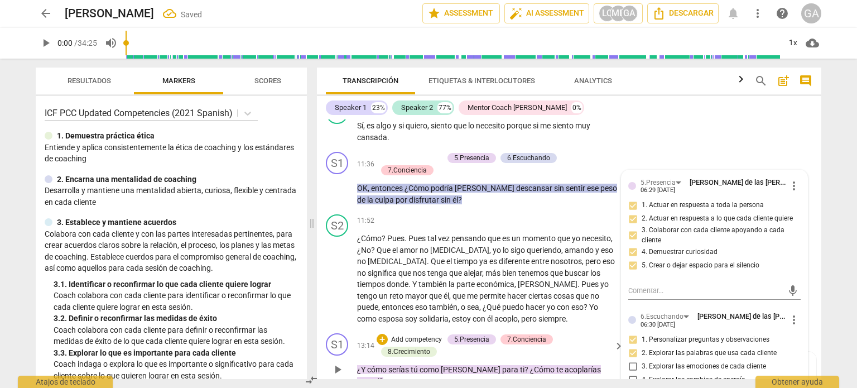
scroll to position [2451, 0]
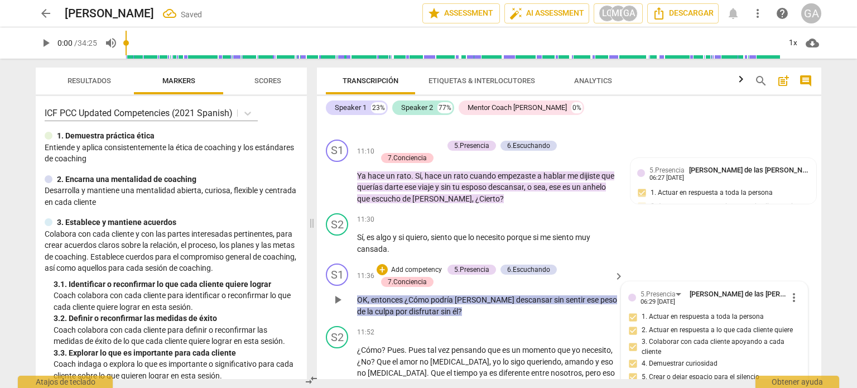
click at [406, 265] on p "Add competency" at bounding box center [416, 270] width 53 height 10
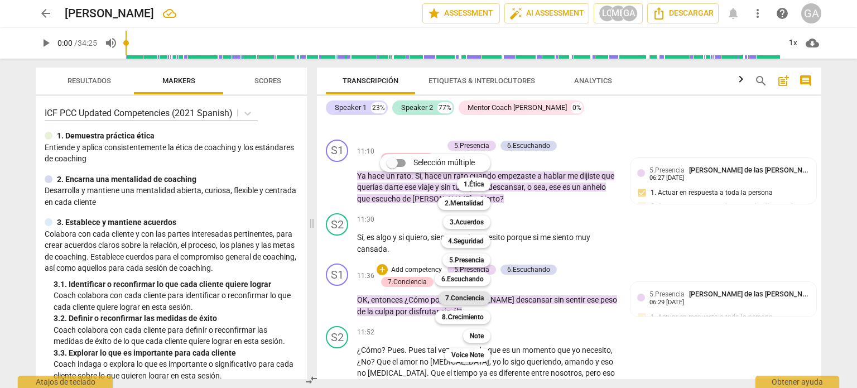
click at [476, 298] on b "7.Conciencia" at bounding box center [464, 297] width 39 height 13
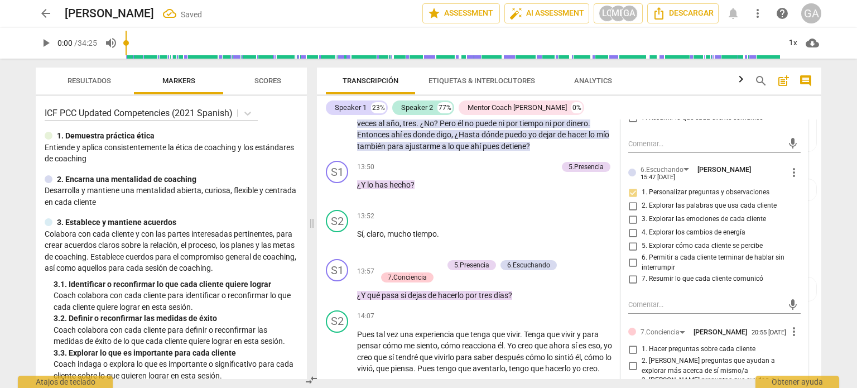
scroll to position [2871, 0]
click at [631, 226] on input "4. Explorar los cambios de energía" at bounding box center [633, 232] width 18 height 13
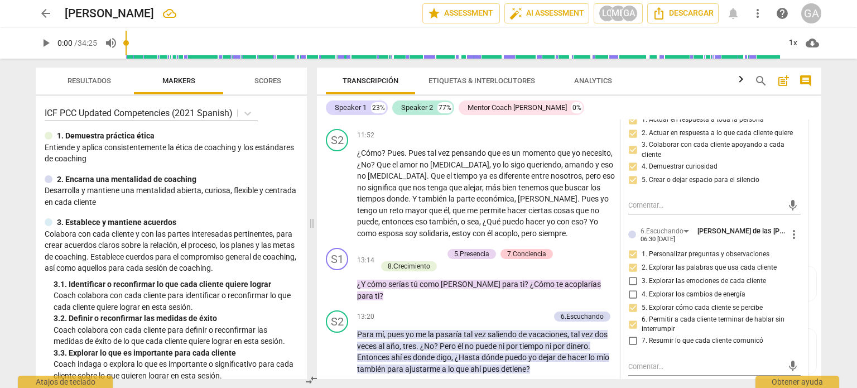
scroll to position [2480, 0]
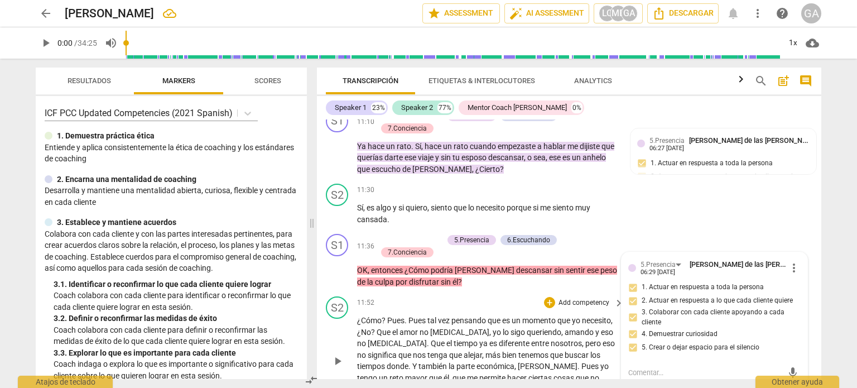
click at [503, 296] on div "11:52 + Add competency keyboard_arrow_right" at bounding box center [491, 302] width 268 height 12
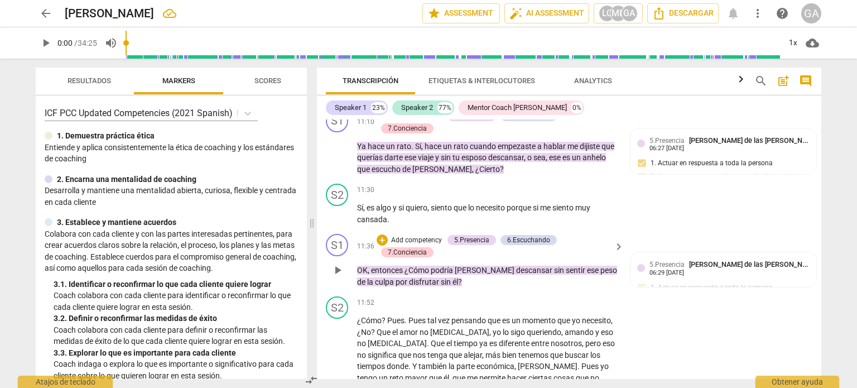
click at [495, 277] on div "S1 play_arrow pause 11:36 + Add competency 5.Presencia 6.Escuchando 7.Concienci…" at bounding box center [569, 260] width 505 height 63
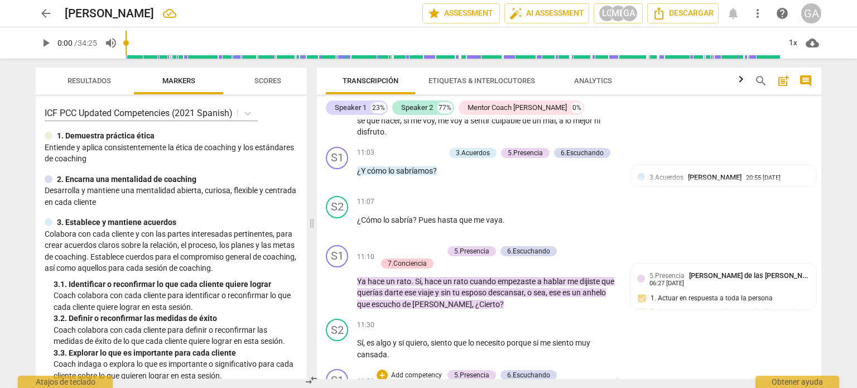
scroll to position [2257, 0]
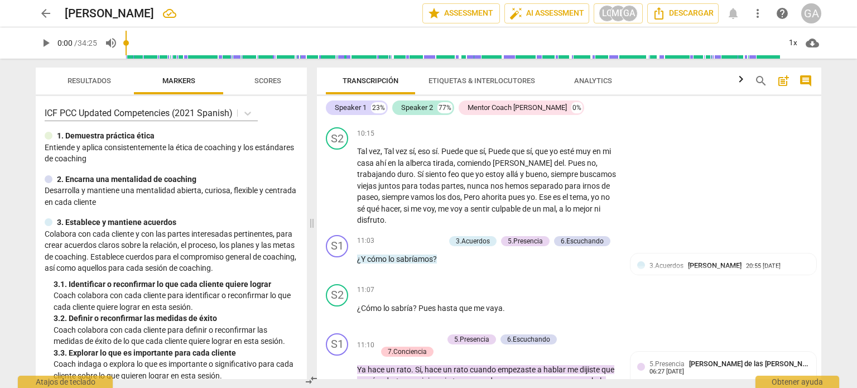
click at [400, 255] on span "sabríamos" at bounding box center [414, 259] width 37 height 9
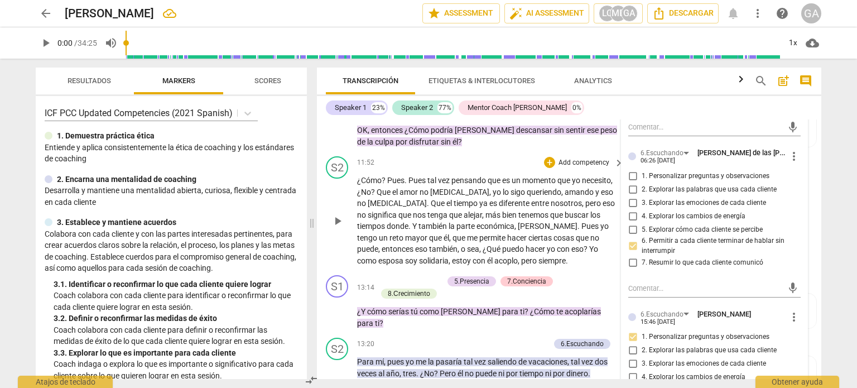
scroll to position [2648, 0]
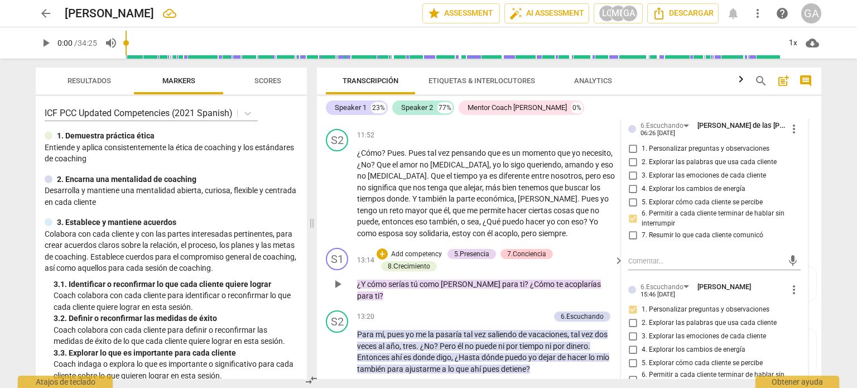
click at [409, 250] on p "Add competency" at bounding box center [416, 255] width 53 height 10
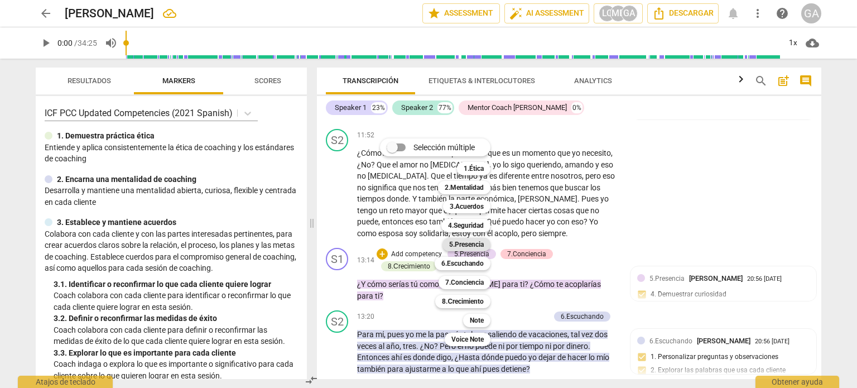
click at [465, 242] on b "5.Presencia" at bounding box center [466, 244] width 35 height 13
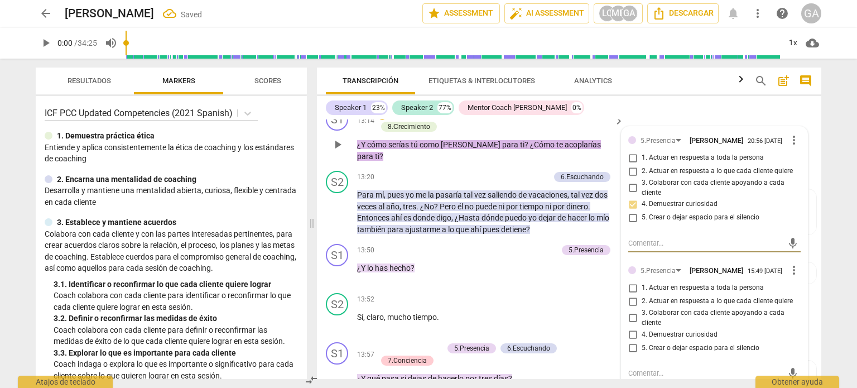
scroll to position [2815, 0]
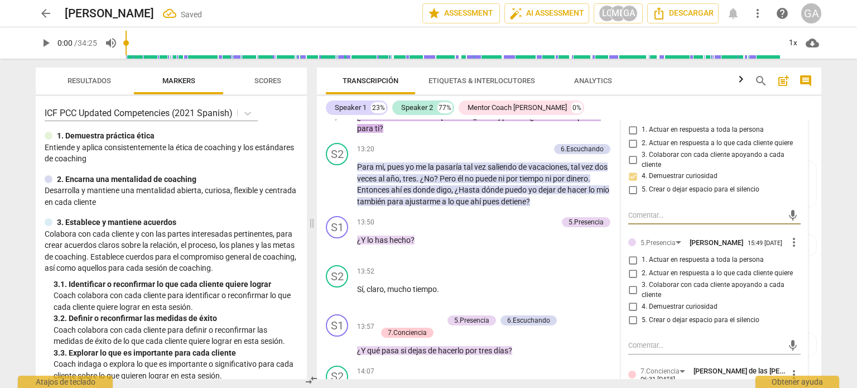
click at [631, 253] on input "1. Actuar en respuesta a toda la persona" at bounding box center [633, 259] width 18 height 13
click at [397, 143] on div "13:20 + Add competency 6.Escuchando keyboard_arrow_right" at bounding box center [491, 149] width 268 height 12
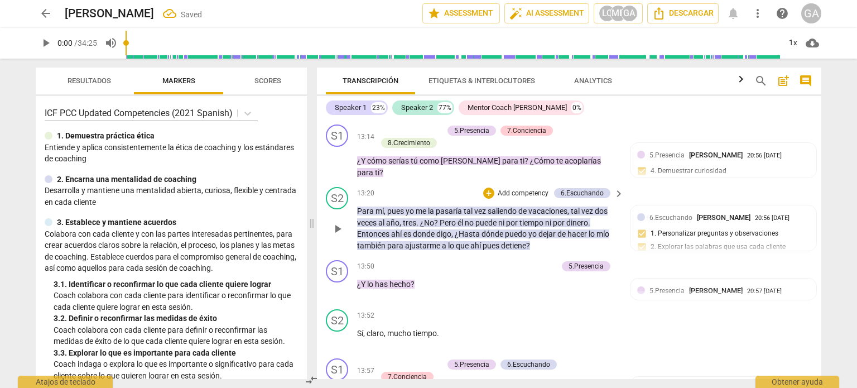
scroll to position [2704, 0]
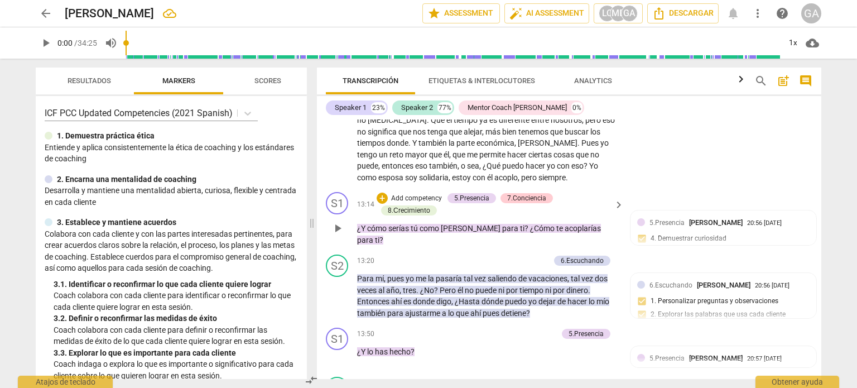
click at [419, 194] on p "Add competency" at bounding box center [416, 199] width 53 height 10
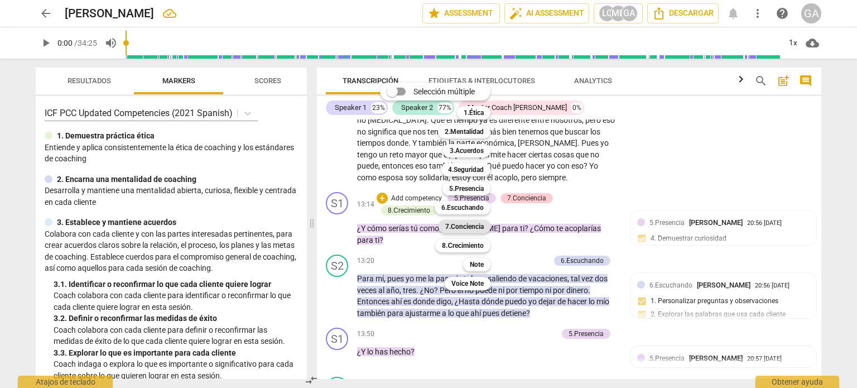
click at [468, 227] on b "7.Conciencia" at bounding box center [464, 226] width 39 height 13
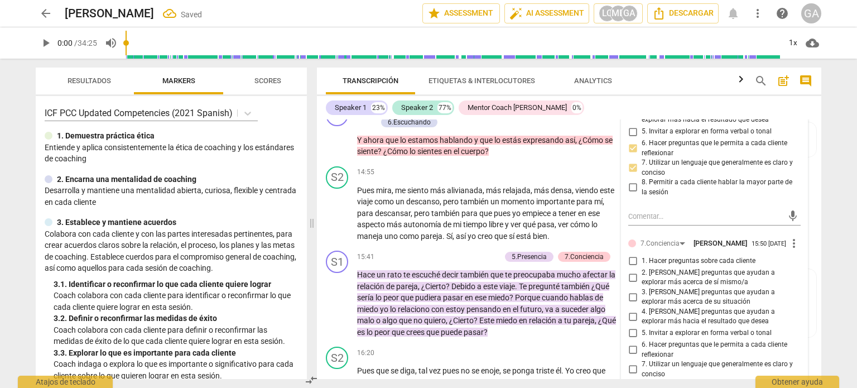
scroll to position [3206, 0]
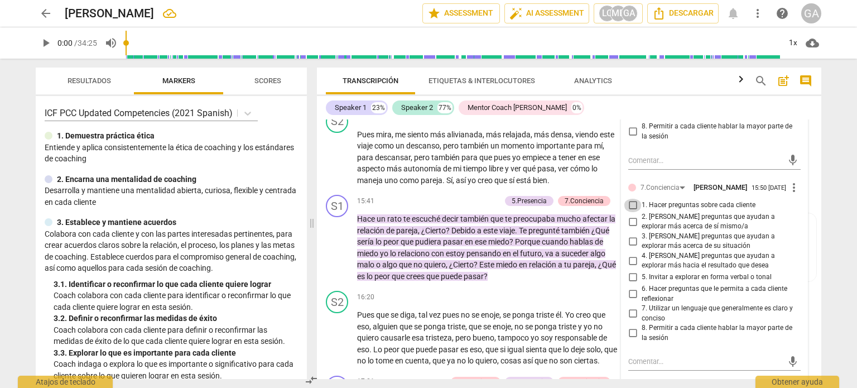
click at [632, 201] on input "1. Hacer preguntas sobre cada cliente" at bounding box center [633, 205] width 18 height 13
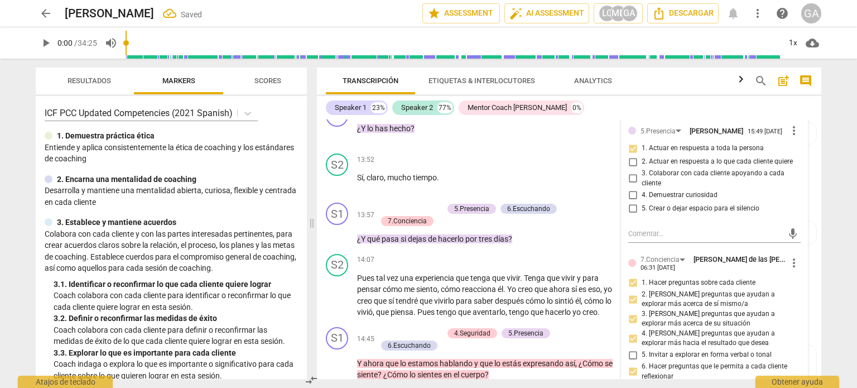
scroll to position [2871, 0]
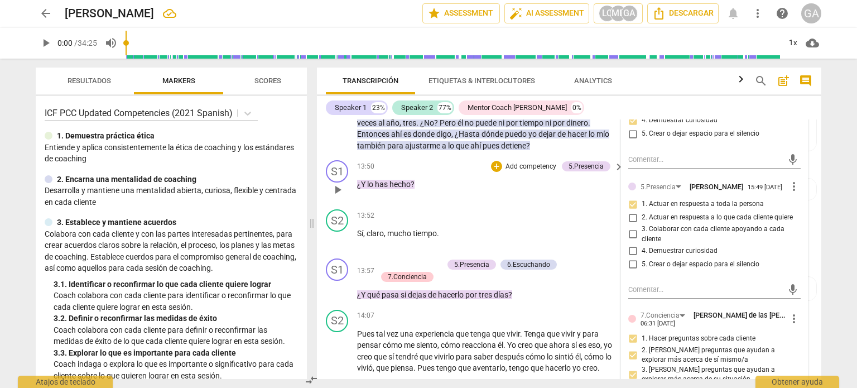
click at [514, 162] on p "Add competency" at bounding box center [531, 167] width 53 height 10
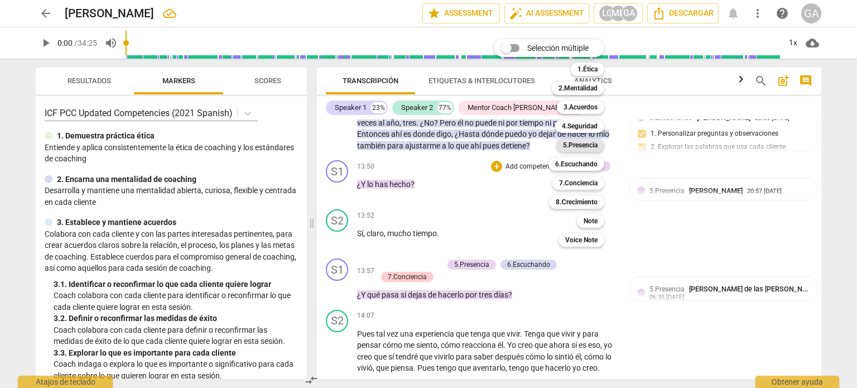
click at [568, 142] on b "5.Presencia" at bounding box center [580, 144] width 35 height 13
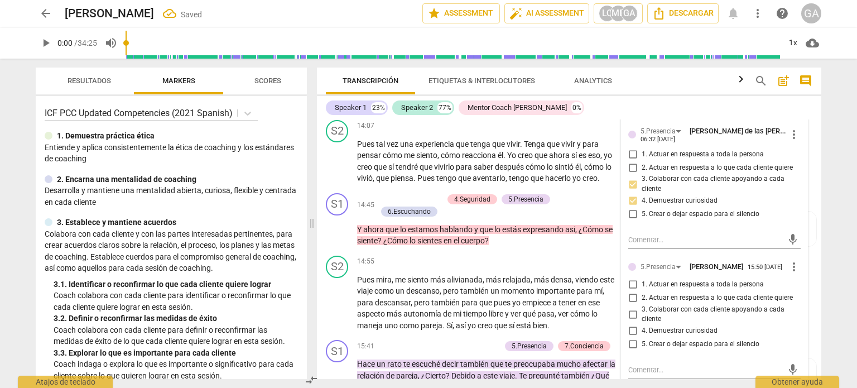
scroll to position [3094, 0]
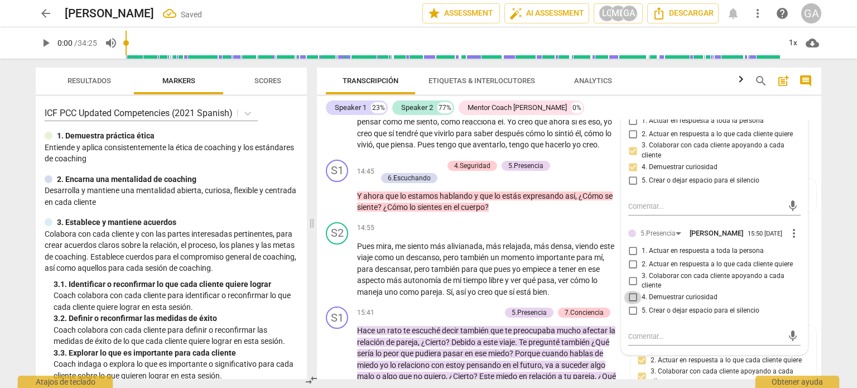
click at [631, 291] on input "4. Demuestrar curiosidad" at bounding box center [633, 297] width 18 height 13
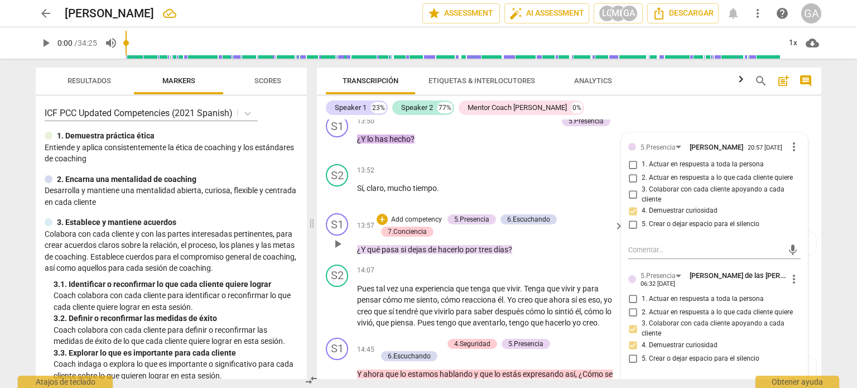
scroll to position [2983, 0]
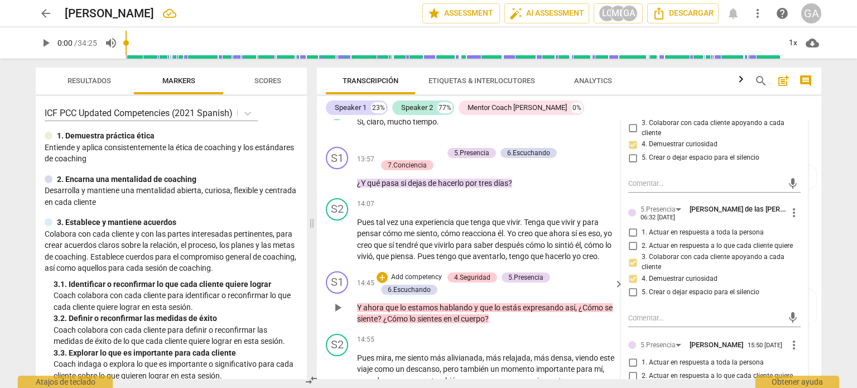
click at [411, 272] on p "Add competency" at bounding box center [416, 277] width 53 height 10
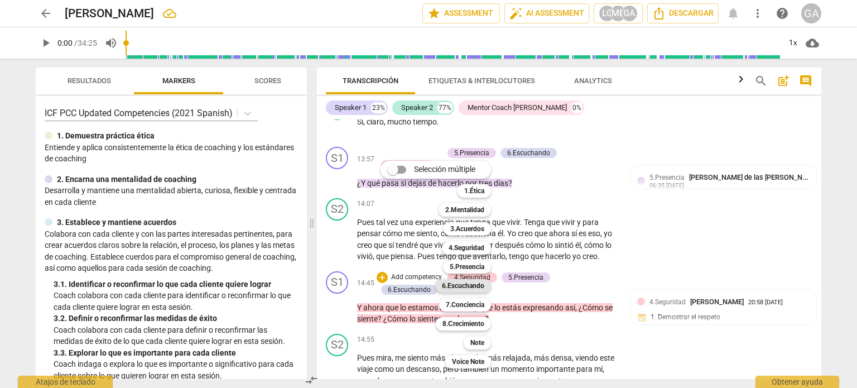
click at [474, 285] on b "6.Escuchando" at bounding box center [463, 285] width 42 height 13
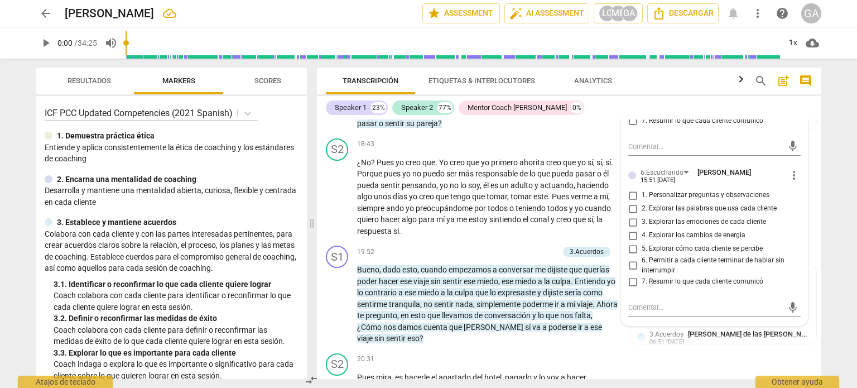
scroll to position [3764, 0]
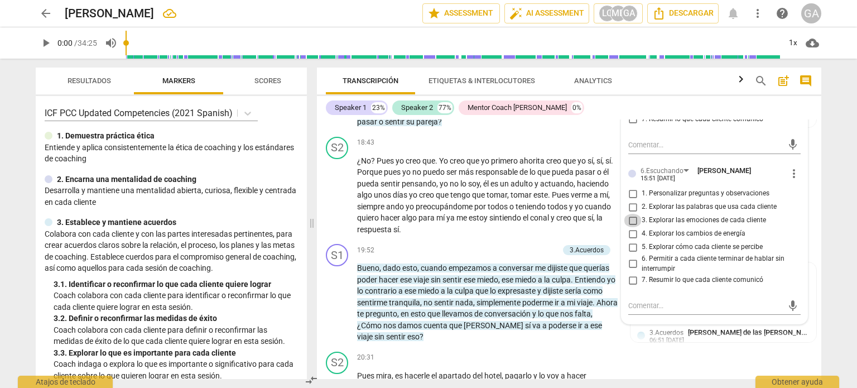
click at [630, 214] on input "3. Explorar las emociones de cada cliente" at bounding box center [633, 220] width 18 height 13
click at [631, 227] on input "4. Explorar los cambios de energía" at bounding box center [633, 233] width 18 height 13
click at [638, 300] on textarea at bounding box center [706, 305] width 155 height 11
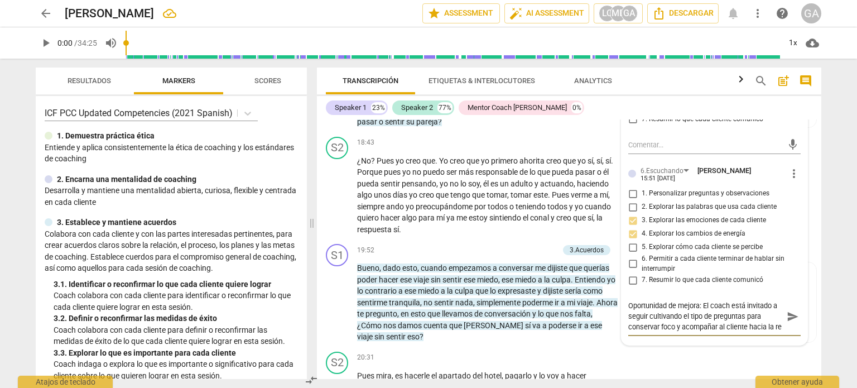
scroll to position [9, 0]
click at [689, 300] on textarea "Oportunidad de mejora: El coach está invitado a seguir cultivando el tipo de pr…" at bounding box center [706, 316] width 155 height 32
click at [715, 325] on textarea "Oportunidad de mejora: El coach está invitado a seguir cultivando un modo de pr…" at bounding box center [706, 321] width 155 height 42
click at [718, 325] on textarea "Oportunidad de mejora: El coach está invitado a seguir cultivando un modo de pr…" at bounding box center [706, 321] width 155 height 42
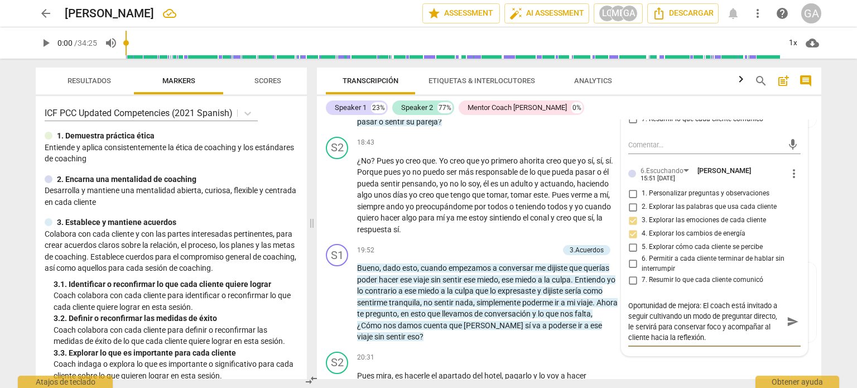
click at [710, 323] on textarea "Oportunidad de mejora: El coach está invitado a seguir cultivando un modo de pr…" at bounding box center [706, 321] width 155 height 42
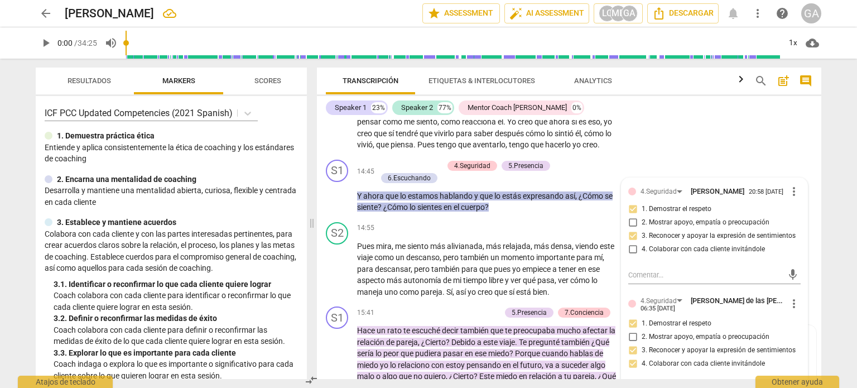
scroll to position [3038, 0]
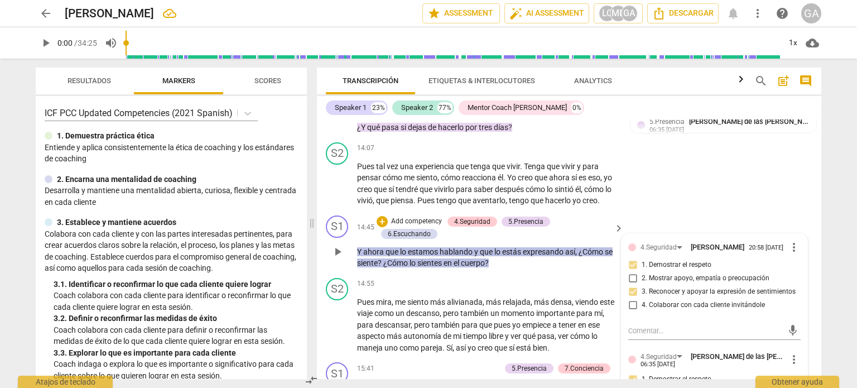
click at [505, 246] on p "Y ahora que lo estamos hablando y que lo estás expresando así , ¿Cómo se siente…" at bounding box center [487, 257] width 261 height 23
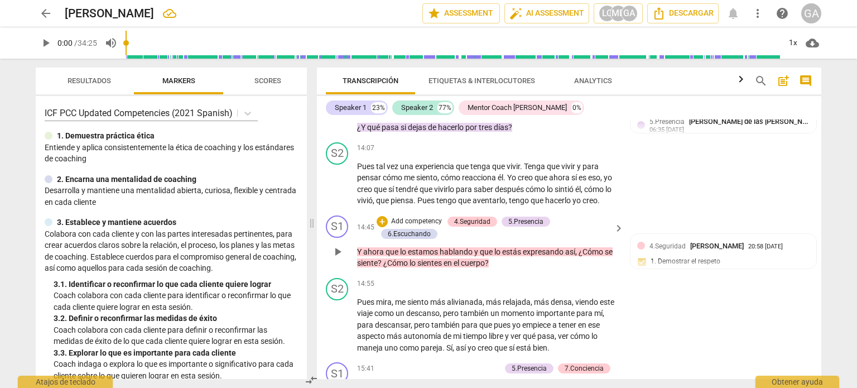
scroll to position [3150, 0]
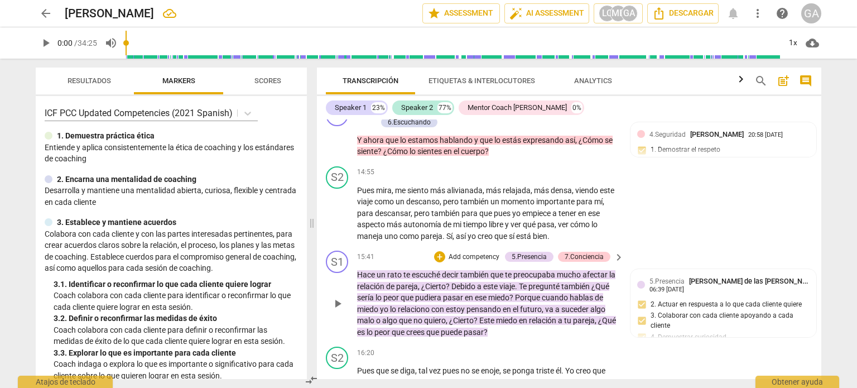
click at [466, 252] on p "Add competency" at bounding box center [474, 257] width 53 height 10
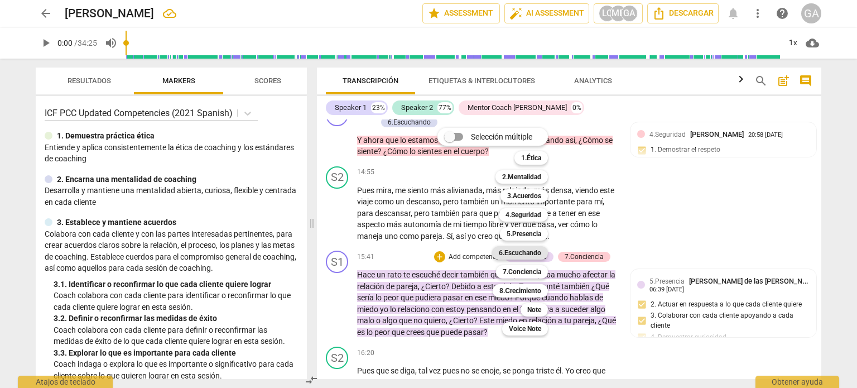
click at [530, 250] on b "6.Escuchando" at bounding box center [520, 252] width 42 height 13
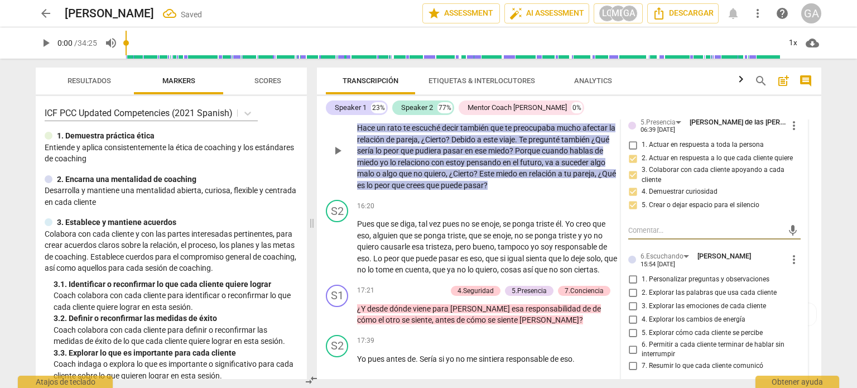
scroll to position [3373, 0]
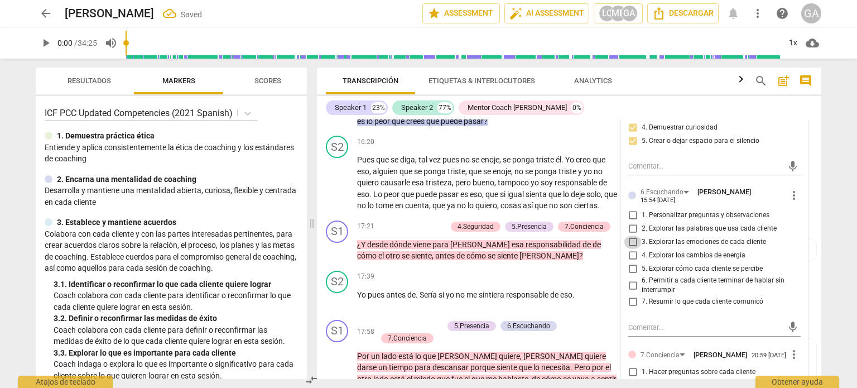
click at [632, 236] on input "3. Explorar las emociones de cada cliente" at bounding box center [633, 242] width 18 height 13
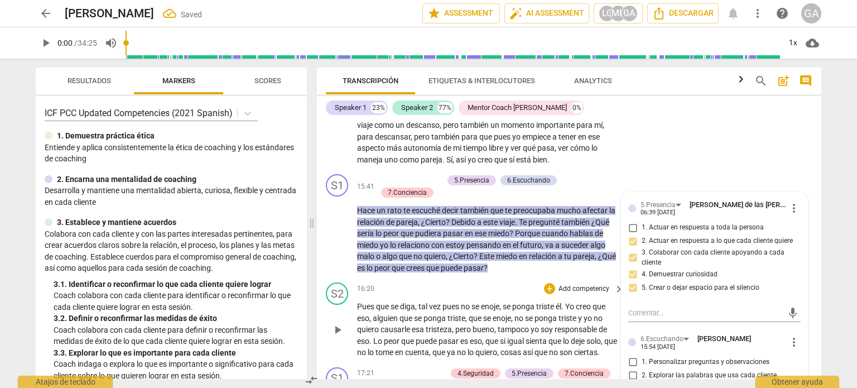
scroll to position [3206, 0]
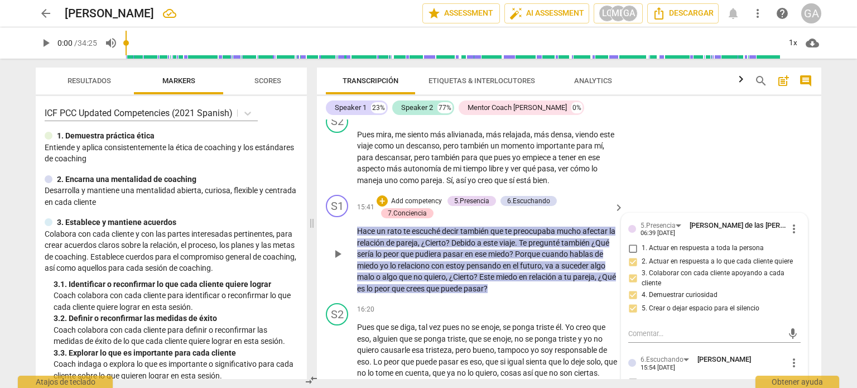
click at [409, 196] on p "Add competency" at bounding box center [416, 201] width 53 height 10
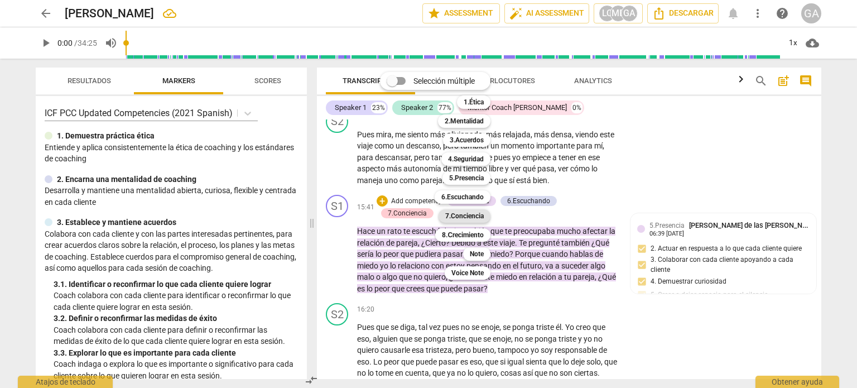
click at [468, 215] on b "7.Conciencia" at bounding box center [464, 215] width 39 height 13
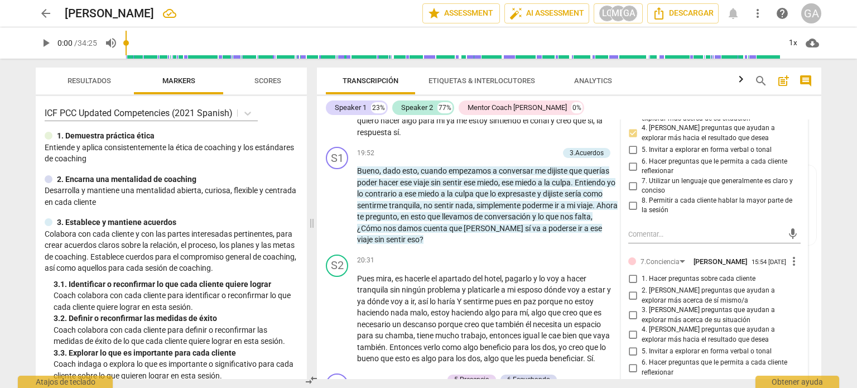
scroll to position [3876, 0]
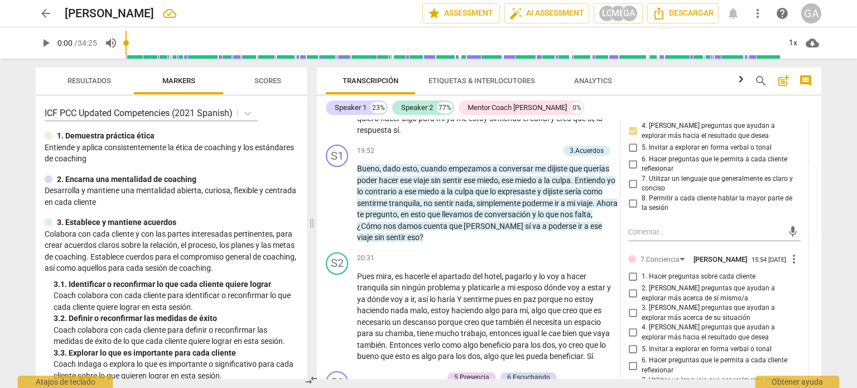
click at [634, 270] on input "1. Hacer preguntas sobre cada cliente" at bounding box center [633, 276] width 18 height 13
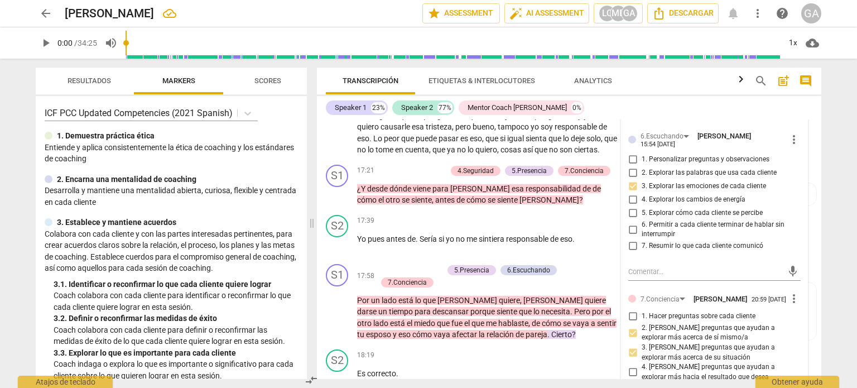
scroll to position [3373, 0]
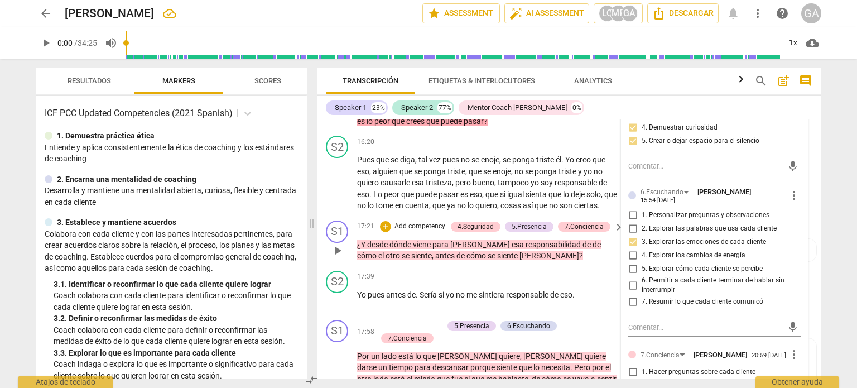
click at [505, 245] on p "¿Y desde dónde viene para [PERSON_NAME] esa responsabilidad de de cómo el otro …" at bounding box center [487, 250] width 261 height 23
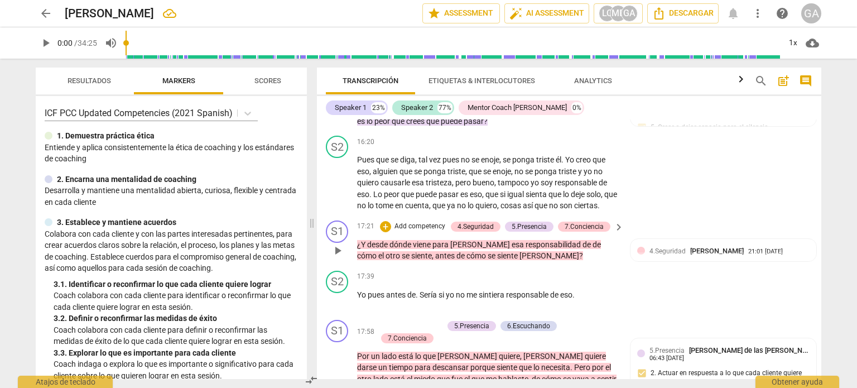
click at [397, 222] on p "Add competency" at bounding box center [420, 227] width 53 height 10
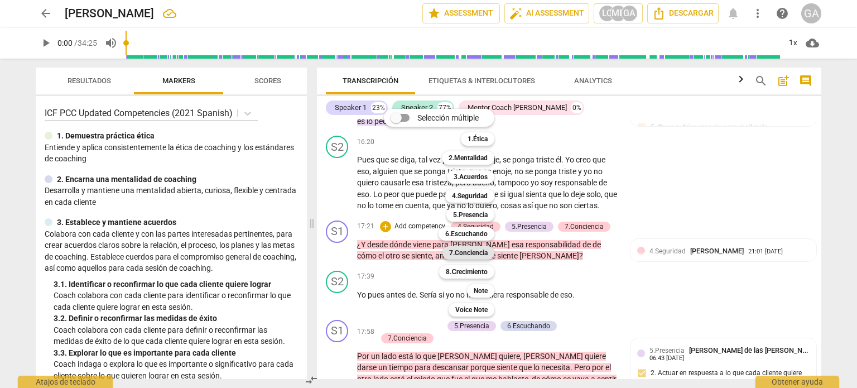
click at [464, 252] on b "7.Conciencia" at bounding box center [468, 252] width 39 height 13
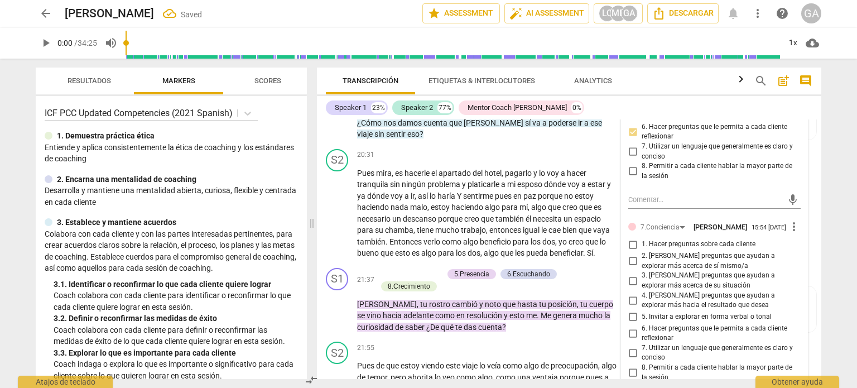
scroll to position [3987, 0]
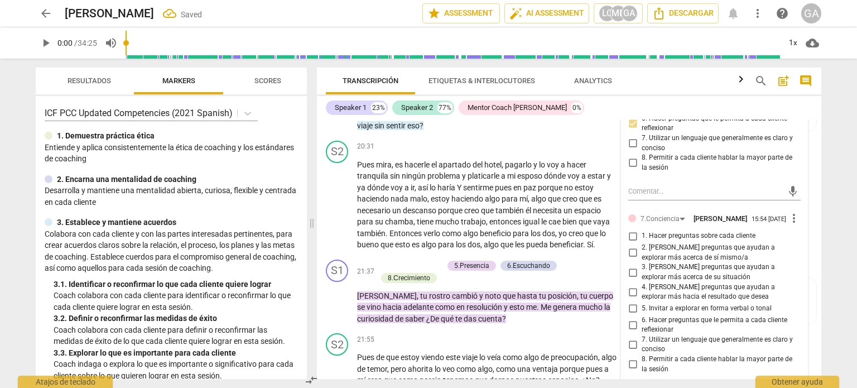
click at [633, 229] on input "1. Hacer preguntas sobre cada cliente" at bounding box center [633, 235] width 18 height 13
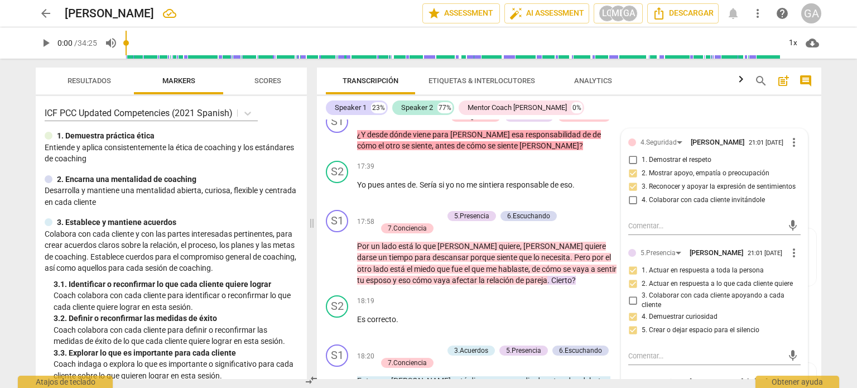
scroll to position [3429, 0]
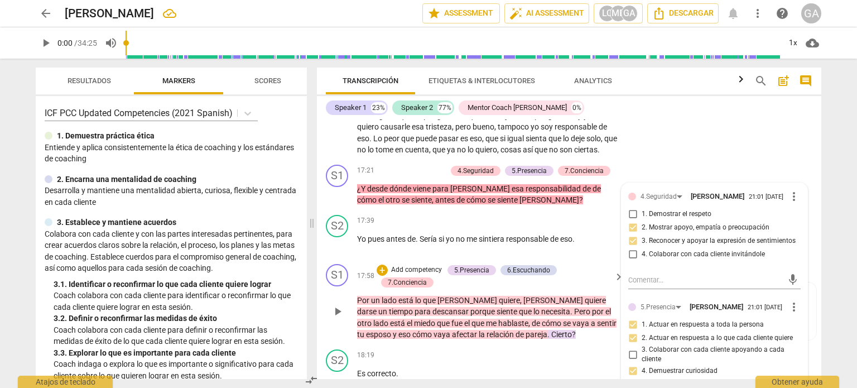
click at [410, 265] on p "Add competency" at bounding box center [416, 270] width 53 height 10
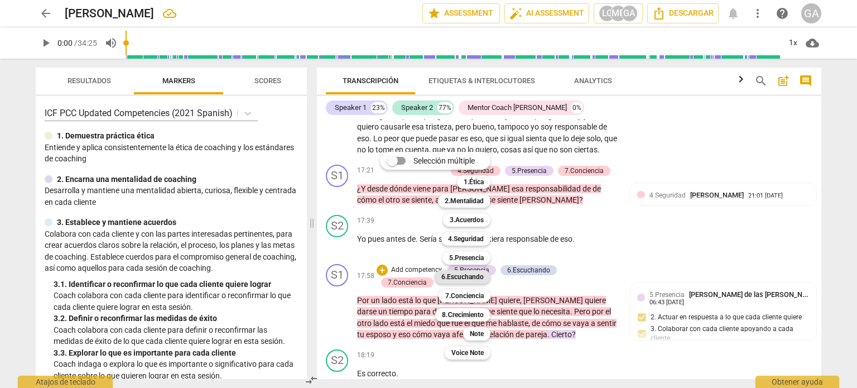
click at [473, 274] on b "6.Escuchando" at bounding box center [463, 276] width 42 height 13
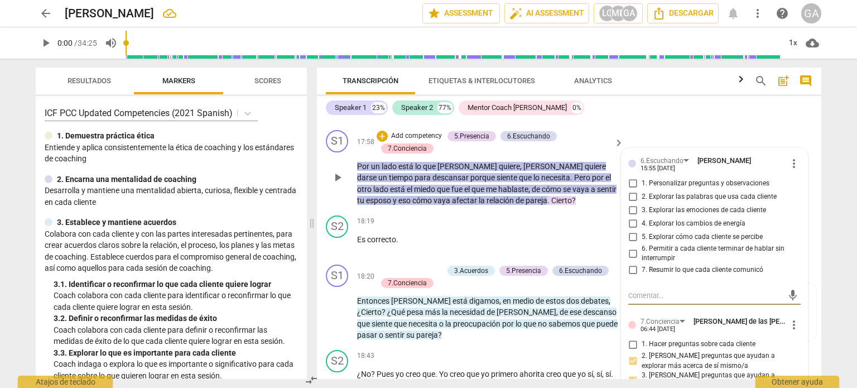
scroll to position [3539, 0]
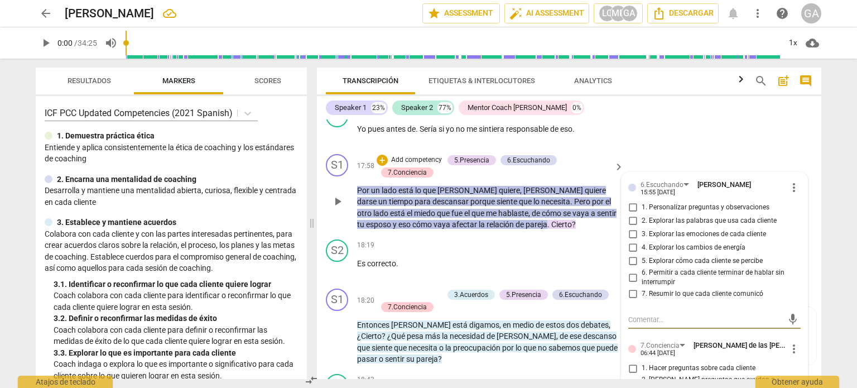
click at [418, 155] on p "Add competency" at bounding box center [416, 160] width 53 height 10
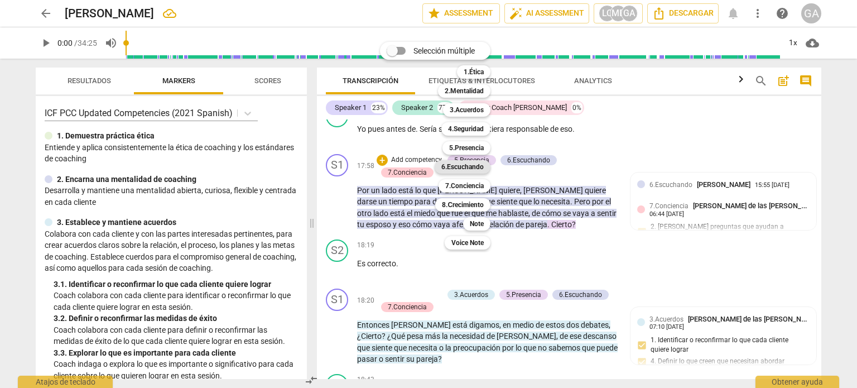
click at [461, 166] on b "6.Escuchando" at bounding box center [463, 166] width 42 height 13
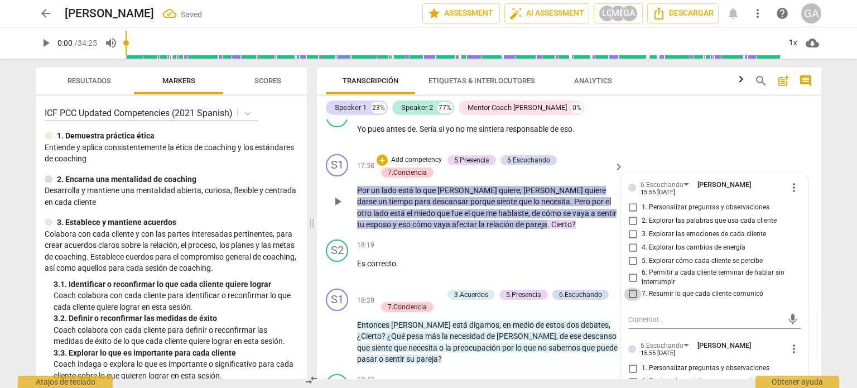
click at [632, 287] on input "7. Resumir lo que cada cliente comunicó" at bounding box center [633, 293] width 18 height 13
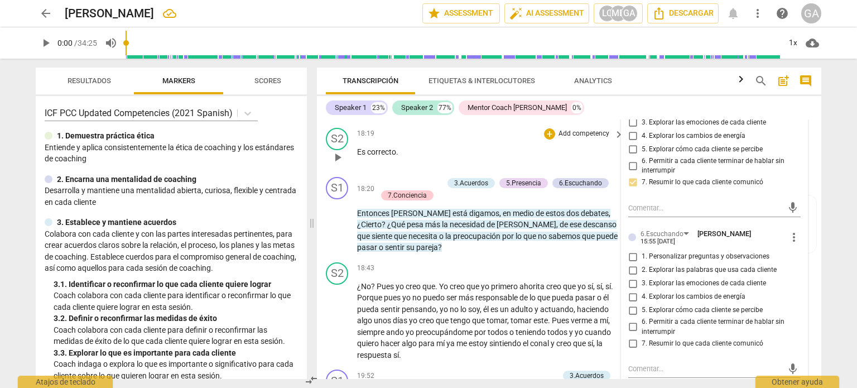
click at [449, 146] on p "Es correcto ." at bounding box center [487, 152] width 261 height 12
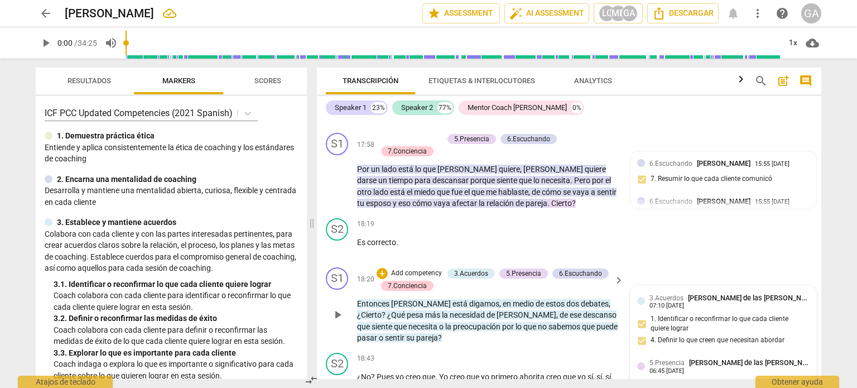
scroll to position [3595, 0]
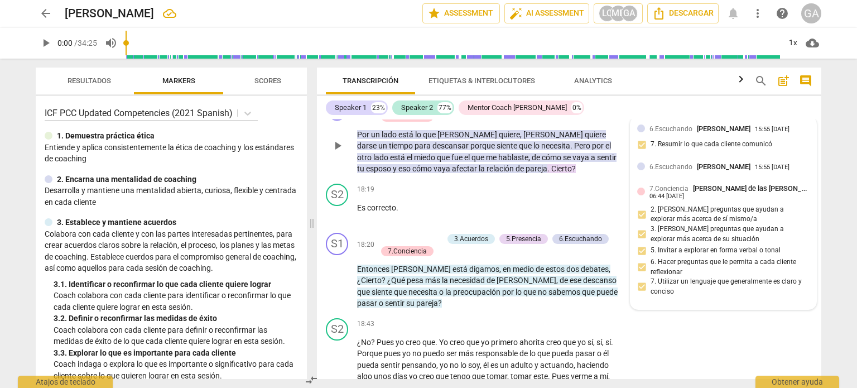
click at [665, 163] on span "6.Escuchando" at bounding box center [671, 167] width 43 height 8
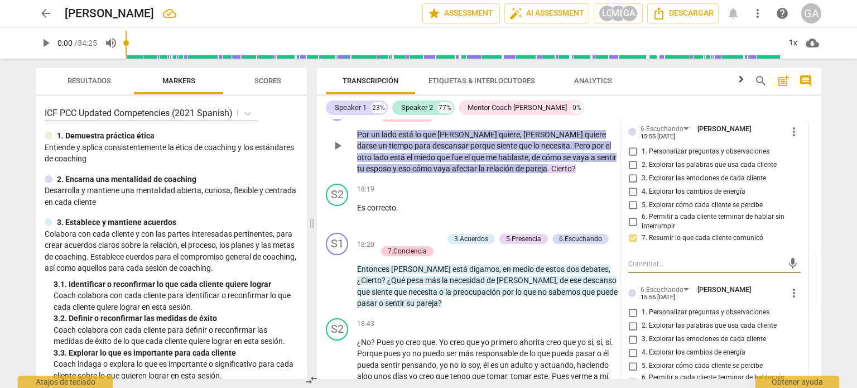
click at [727, 286] on span "more_vert" at bounding box center [794, 292] width 13 height 13
click at [727, 299] on li "Borrar" at bounding box center [803, 299] width 39 height 21
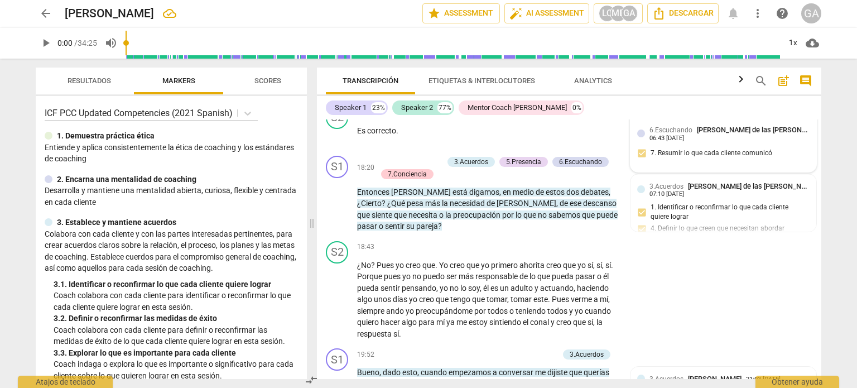
scroll to position [3530, 0]
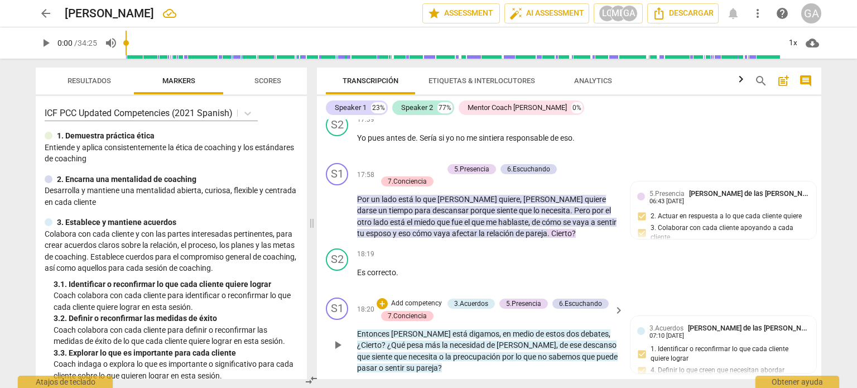
click at [412, 299] on p "Add competency" at bounding box center [416, 304] width 53 height 10
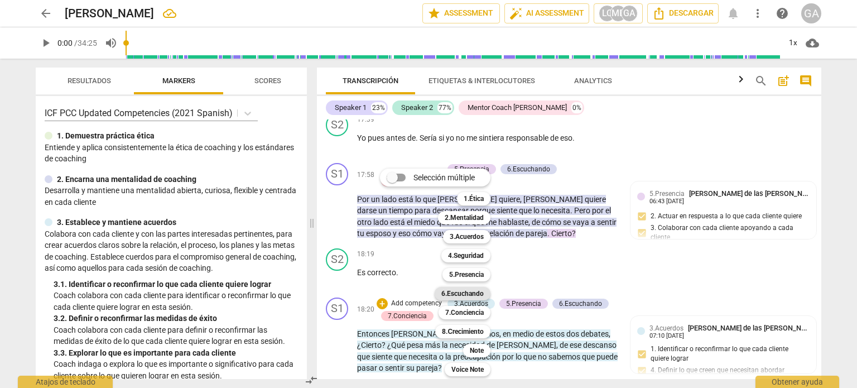
click at [451, 294] on b "6.Escuchando" at bounding box center [463, 293] width 42 height 13
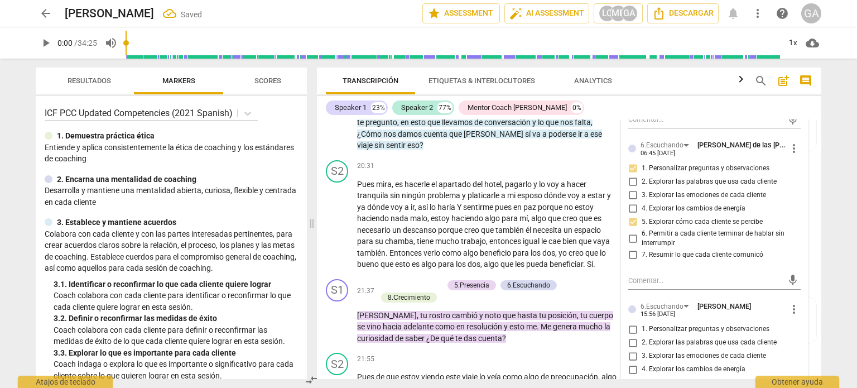
scroll to position [3968, 0]
click at [634, 322] on input "1. Personalizar preguntas y observaciones" at bounding box center [633, 328] width 18 height 13
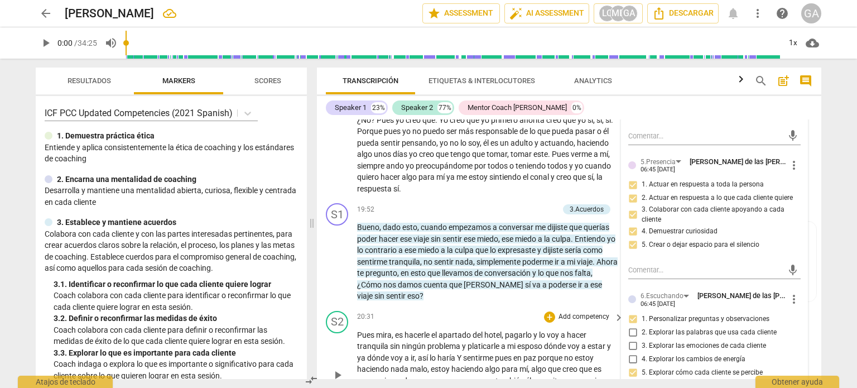
scroll to position [3801, 0]
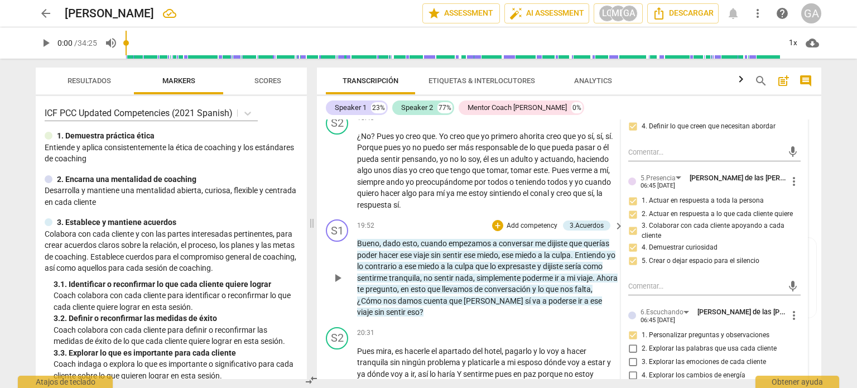
click at [447, 219] on div "19:52 + Add competency 3.Acuerdos keyboard_arrow_right" at bounding box center [491, 225] width 268 height 12
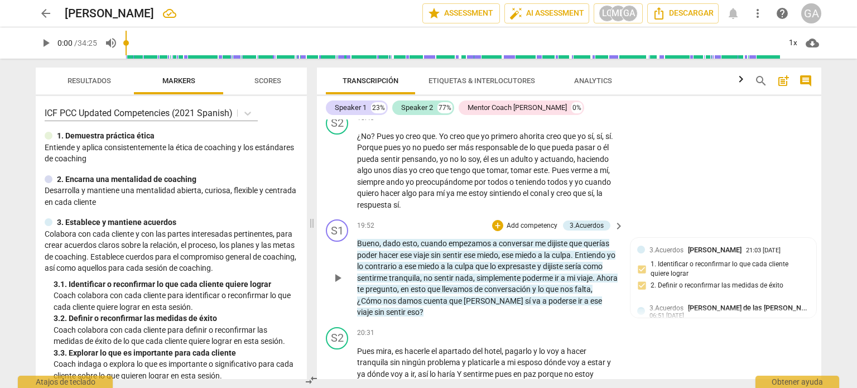
click at [512, 221] on p "Add competency" at bounding box center [532, 226] width 53 height 10
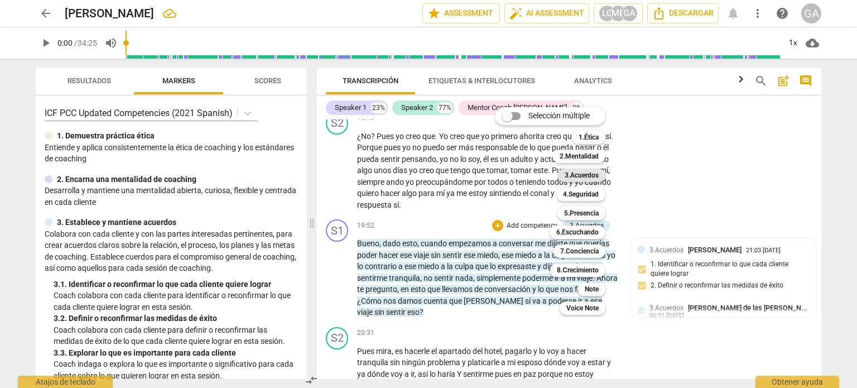
click at [577, 176] on b "3.Acuerdos" at bounding box center [582, 175] width 34 height 13
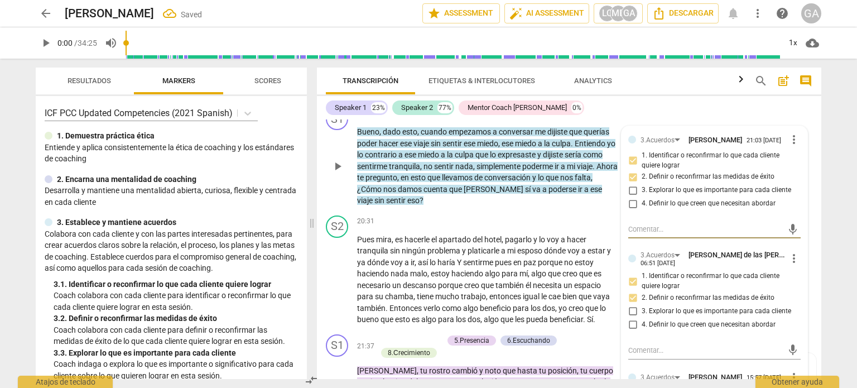
scroll to position [4024, 0]
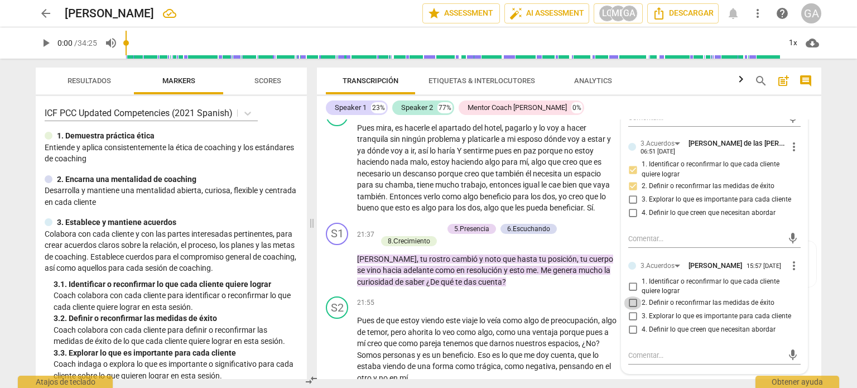
click at [631, 296] on input "2. Definir o reconfirmar las medidas de éxito" at bounding box center [633, 302] width 18 height 13
click at [632, 350] on textarea at bounding box center [706, 355] width 155 height 11
click at [694, 367] on textarea "Oportunidad de mejora: El coach está invitado a definir medidas de éxito lo más…" at bounding box center [706, 366] width 155 height 32
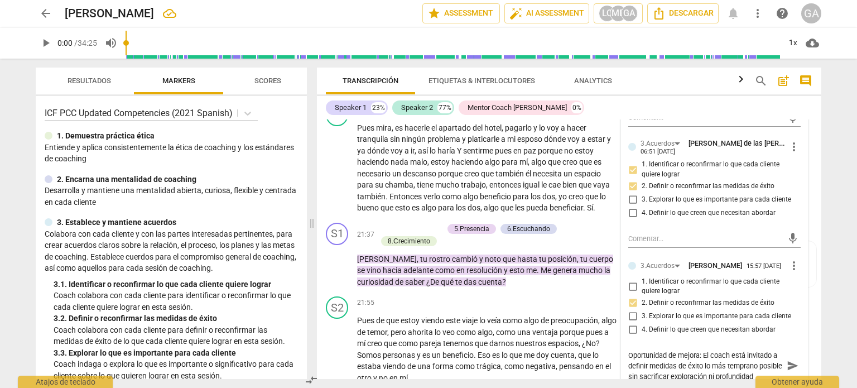
click at [727, 363] on div "Oportunidad de mejora: El coach está invitado a definir medidas de éxito lo más…" at bounding box center [715, 366] width 172 height 32
click at [727, 362] on textarea "Oportunidad de mejora: El coach está invitado a definir medidas de éxito lo más…" at bounding box center [706, 366] width 155 height 32
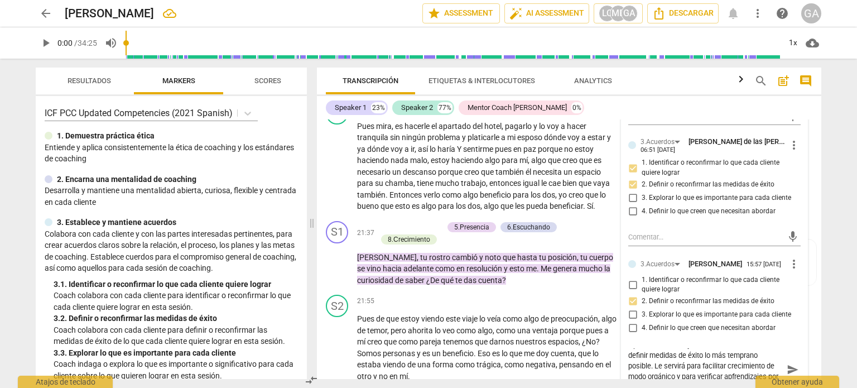
scroll to position [4027, 0]
click at [688, 373] on textarea "Oportunidad de mejora: El coach está invitado a definir medidas de éxito lo más…" at bounding box center [706, 368] width 155 height 42
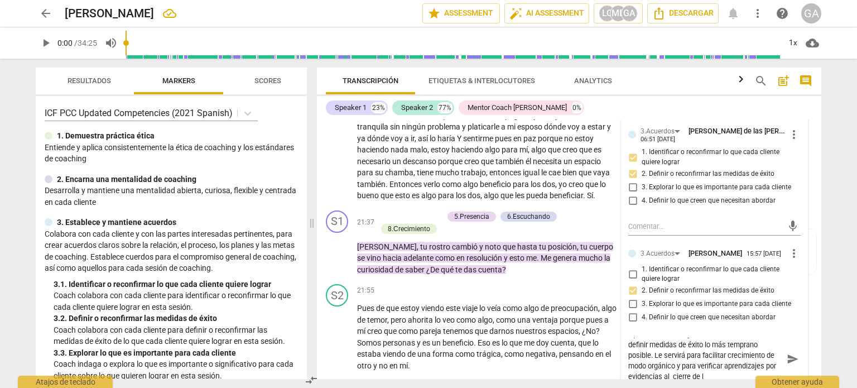
scroll to position [0, 0]
click at [727, 365] on textarea "Oportunidad de mejora: El coach está invitado a definir medidas de éxito lo más…" at bounding box center [706, 364] width 155 height 53
click at [727, 373] on textarea "Oportunidad de mejora: El coach está invitado a definir medidas de éxito lo más…" at bounding box center [706, 364] width 155 height 53
click at [514, 254] on p "[PERSON_NAME] , tu rostro cambió y noto que hasta tu posición , tu cuerpo se vi…" at bounding box center [487, 258] width 261 height 35
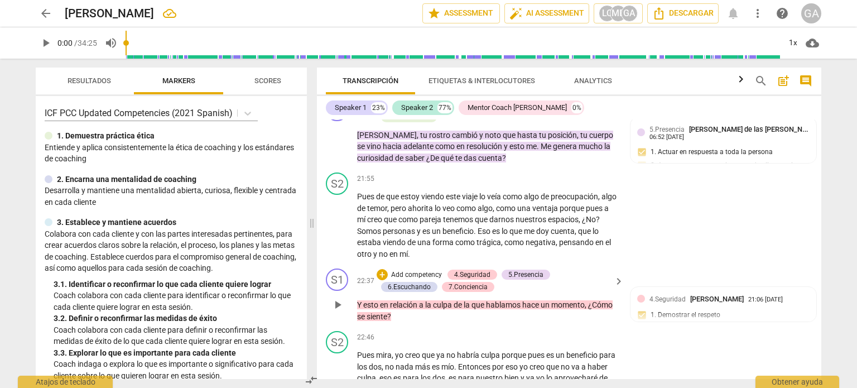
scroll to position [4204, 0]
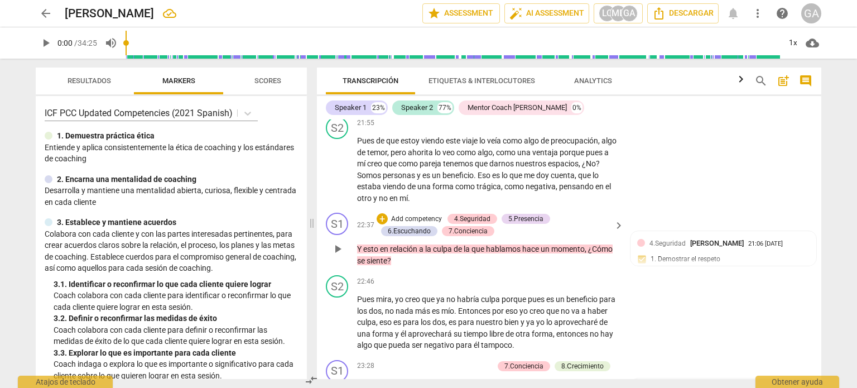
drag, startPoint x: 359, startPoint y: 231, endPoint x: 417, endPoint y: 245, distance: 59.6
drag, startPoint x: 417, startPoint y: 245, endPoint x: 741, endPoint y: 267, distance: 325.1
click at [727, 271] on div "S2 play_arrow pause 22:46 + Add competency keyboard_arrow_right Pues mira , yo …" at bounding box center [569, 313] width 505 height 85
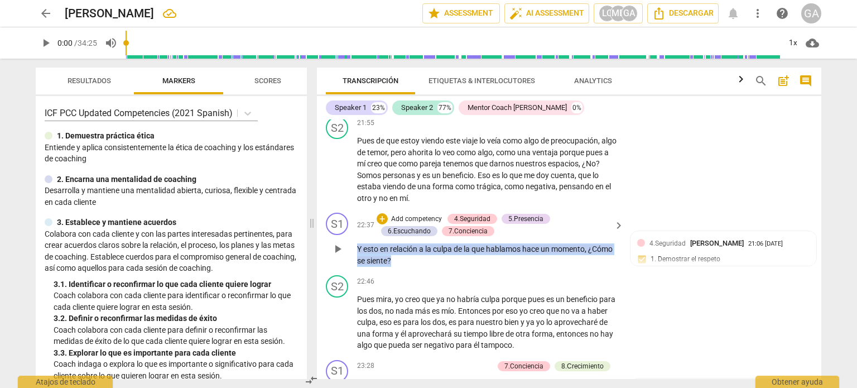
drag, startPoint x: 357, startPoint y: 229, endPoint x: 418, endPoint y: 243, distance: 61.9
click at [418, 243] on p "Y esto en relación a la culpa de la que hablamos hace un momento , ¿Cómo se sie…" at bounding box center [487, 254] width 261 height 23
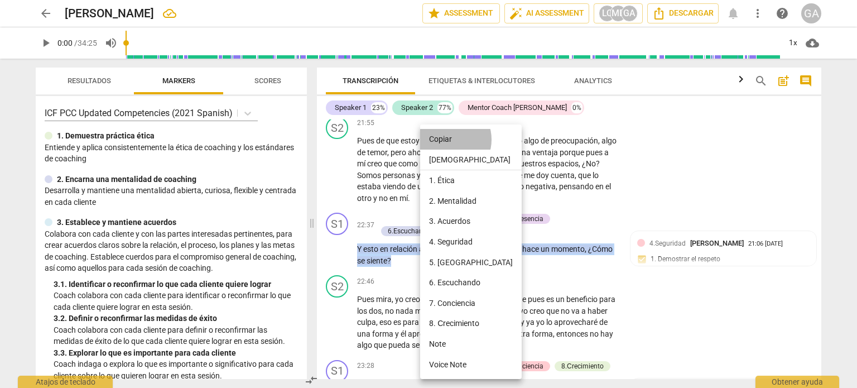
click at [449, 139] on li "Copiar" at bounding box center [471, 139] width 102 height 21
copy p "Y esto en relación a la culpa de la que hablamos hace un momento , ¿Cómo se sie…"
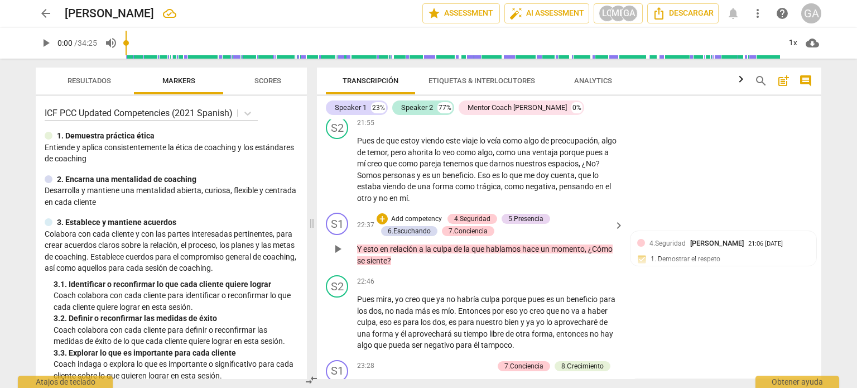
click at [407, 214] on p "Add competency" at bounding box center [416, 219] width 53 height 10
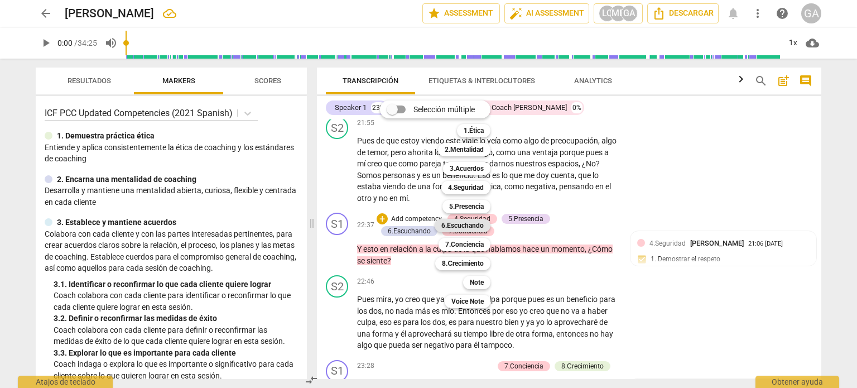
click at [471, 223] on b "6.Escuchando" at bounding box center [463, 225] width 42 height 13
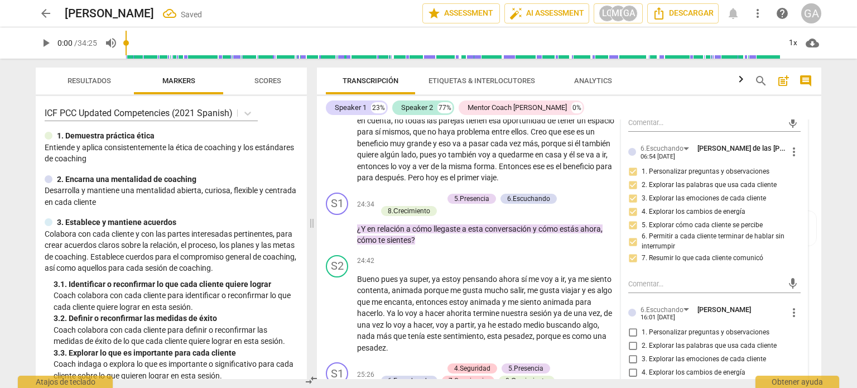
scroll to position [4595, 0]
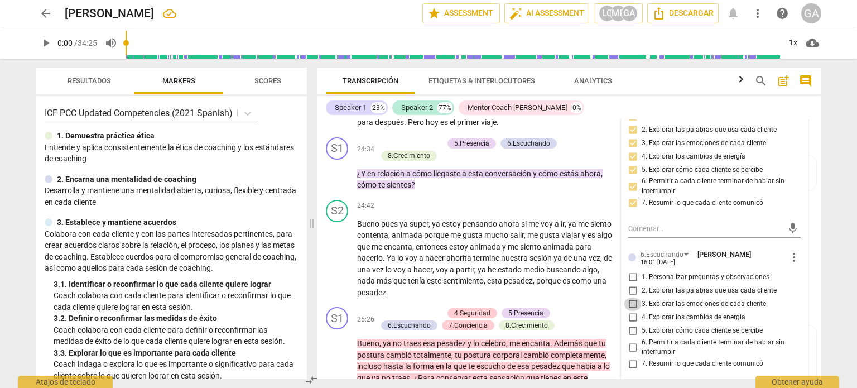
click at [630, 298] on input "3. Explorar las emociones de cada cliente" at bounding box center [633, 304] width 18 height 13
click at [631, 384] on textarea at bounding box center [706, 389] width 155 height 11
paste textarea "Y esto en relación a la culpa de la que hablamos hace un momento, ¿Cómo se sien…"
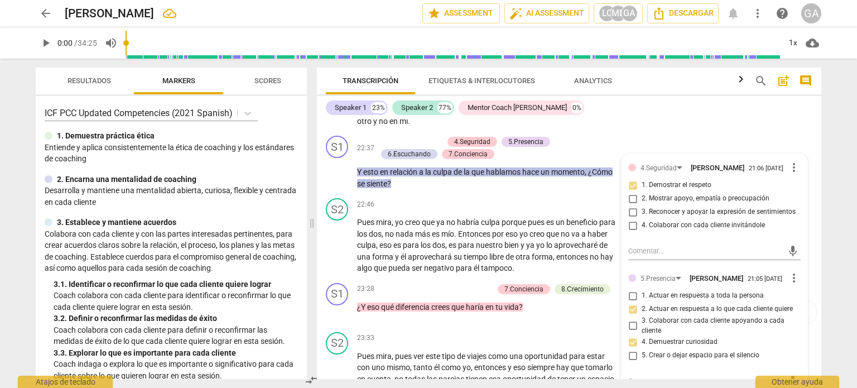
scroll to position [4337, 0]
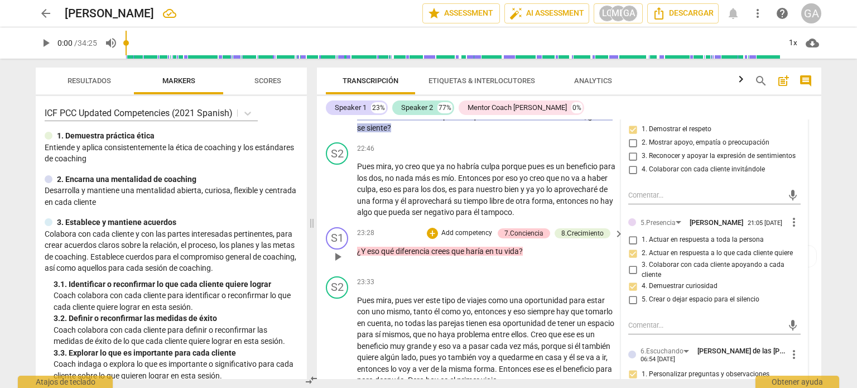
click at [457, 228] on p "Add competency" at bounding box center [466, 233] width 53 height 10
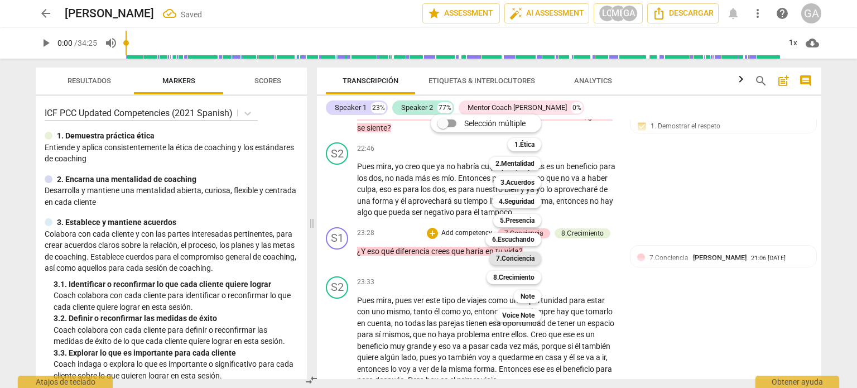
click at [520, 257] on b "7.Conciencia" at bounding box center [515, 258] width 39 height 13
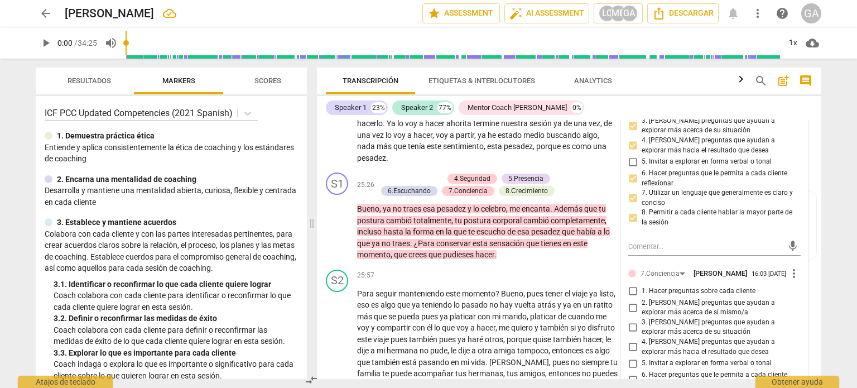
scroll to position [4785, 0]
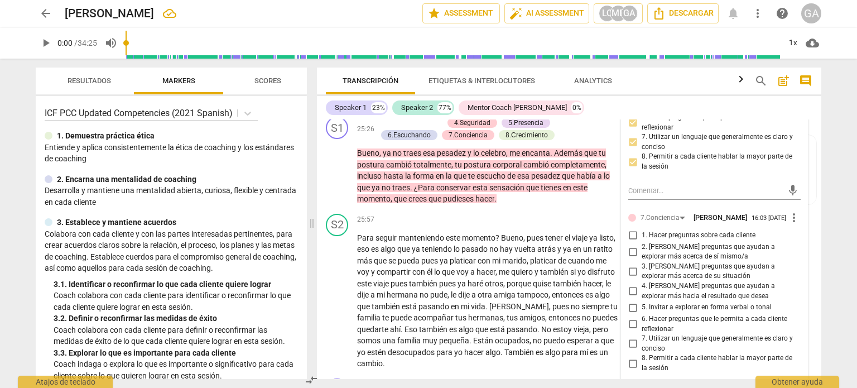
click at [632, 265] on input "3. [PERSON_NAME] preguntas que ayudan a explorar más acerca de su situación" at bounding box center [633, 271] width 18 height 13
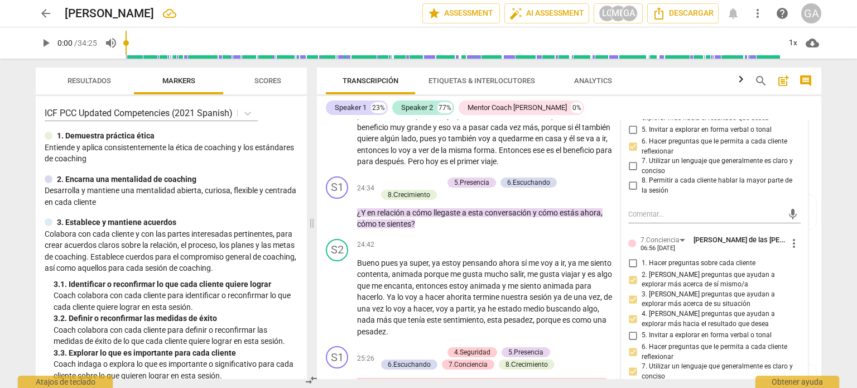
scroll to position [4562, 0]
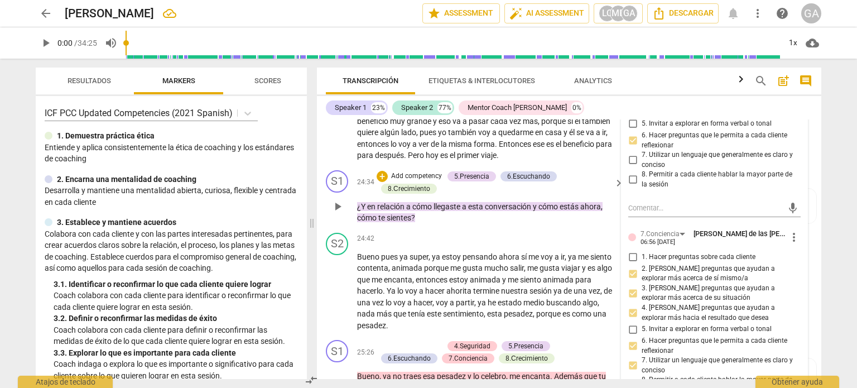
click at [411, 171] on p "Add competency" at bounding box center [416, 176] width 53 height 10
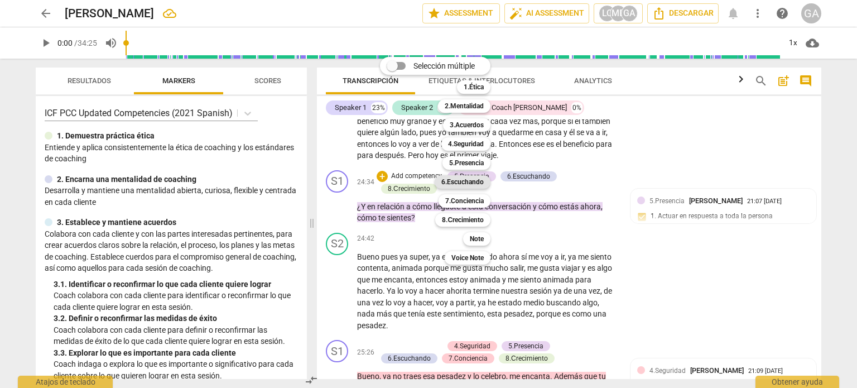
click at [463, 180] on b "6.Escuchando" at bounding box center [463, 181] width 42 height 13
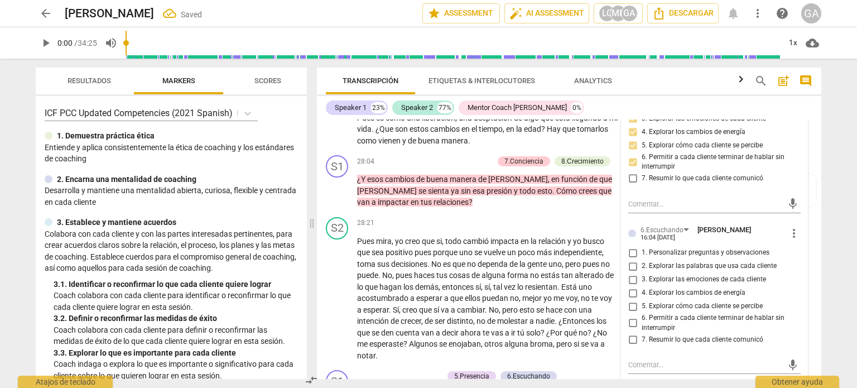
scroll to position [5120, 0]
click at [633, 272] on input "3. Explorar las emociones de cada cliente" at bounding box center [633, 278] width 18 height 13
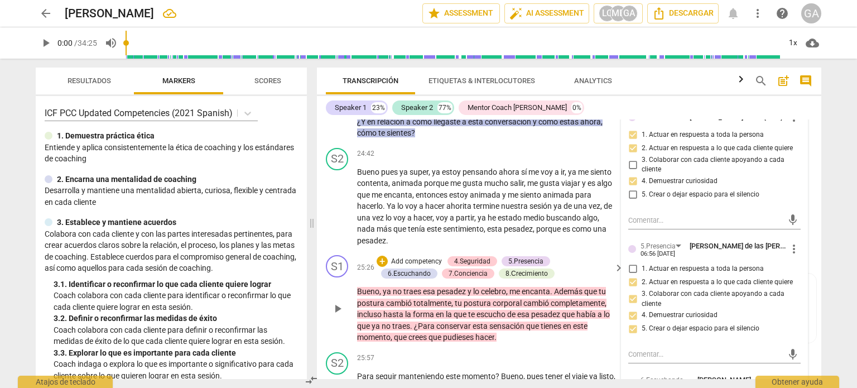
scroll to position [4674, 0]
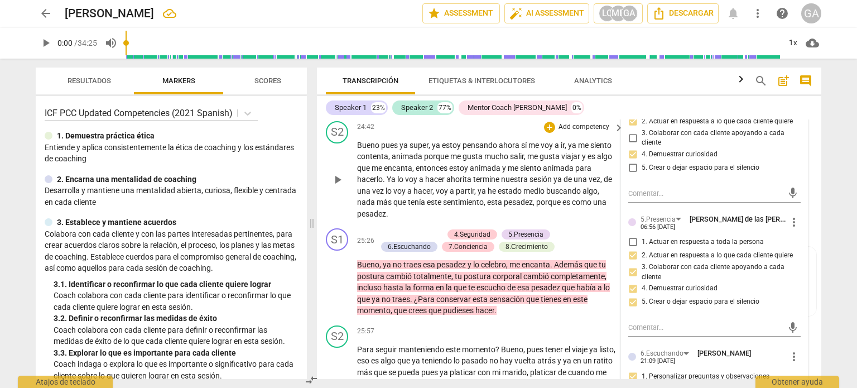
click at [400, 197] on p "Bueno pues ya super , ya estoy pensando ahora sí me voy a ir , ya me siento con…" at bounding box center [487, 180] width 261 height 80
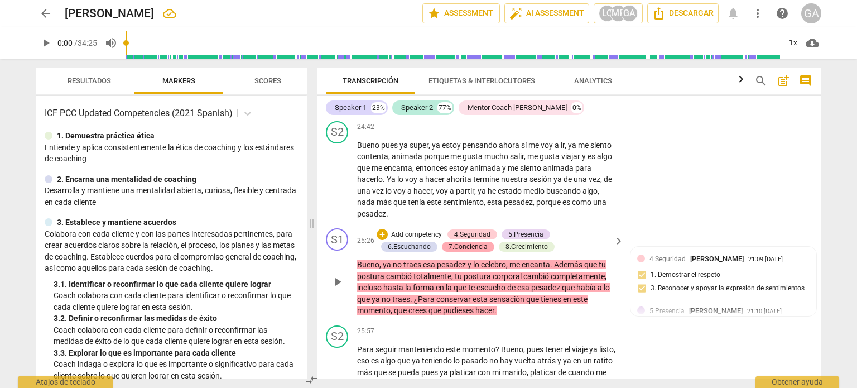
click at [449, 242] on div "7.Conciencia" at bounding box center [468, 247] width 39 height 10
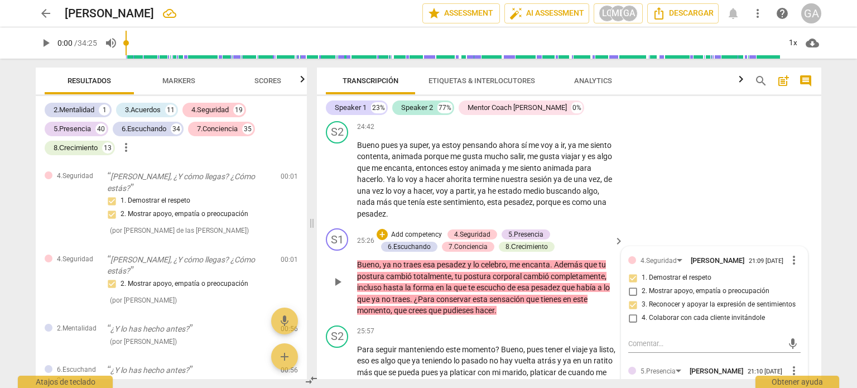
click at [405, 230] on p "Add competency" at bounding box center [416, 235] width 53 height 10
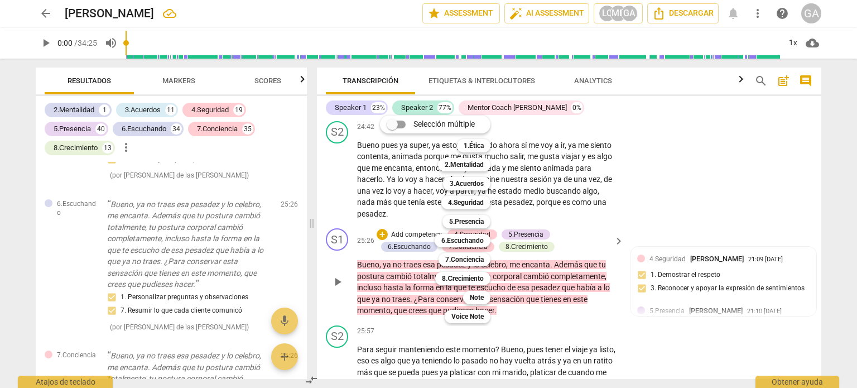
scroll to position [15380, 0]
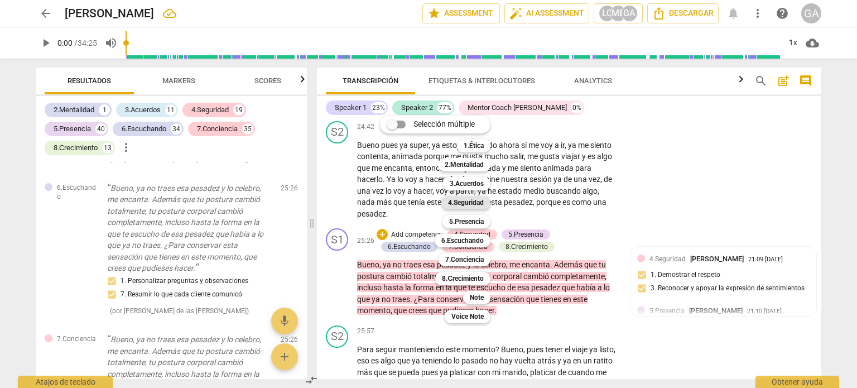
click at [461, 200] on b "4.Seguridad" at bounding box center [466, 202] width 36 height 13
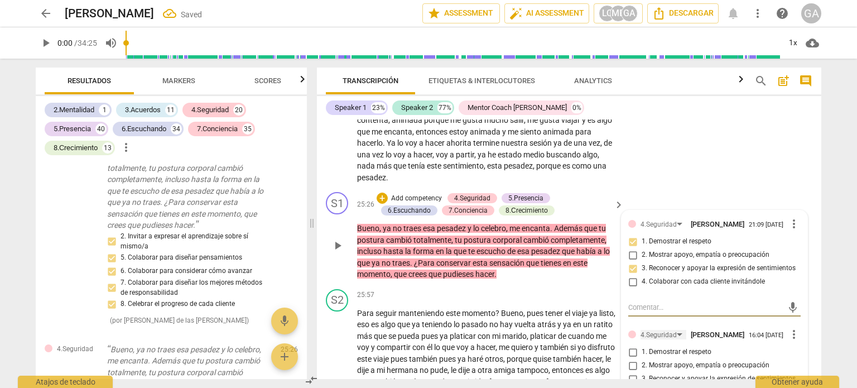
scroll to position [4729, 0]
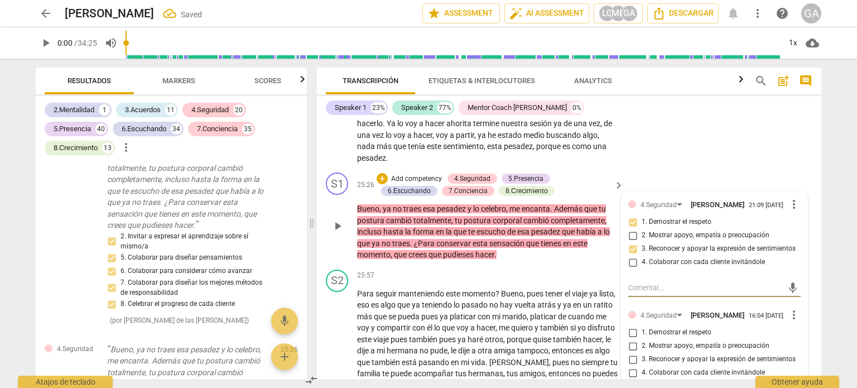
click at [629, 326] on input "1. Demostrar el respeto" at bounding box center [633, 332] width 18 height 13
click at [511, 243] on p "Bueno , ya no traes esa pesadez y lo celebro , me encanta . Además que tu postu…" at bounding box center [487, 231] width 261 height 57
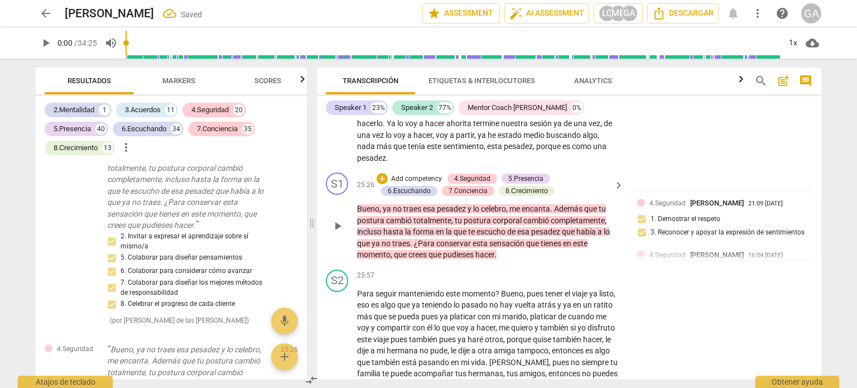
click at [406, 174] on p "Add competency" at bounding box center [416, 179] width 53 height 10
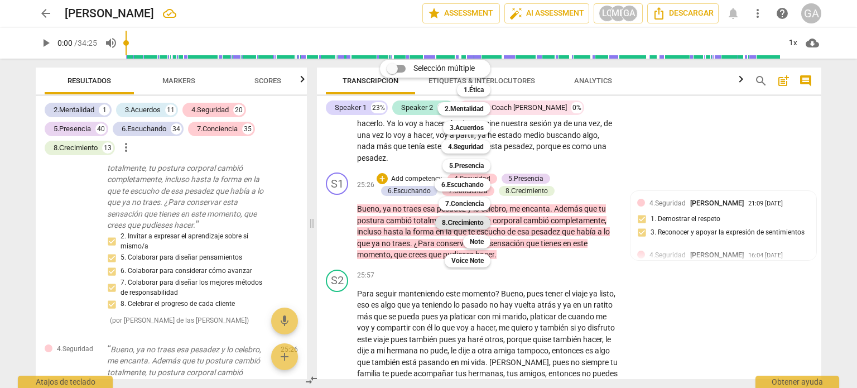
click at [476, 218] on b "8.Сrecimiento" at bounding box center [463, 222] width 42 height 13
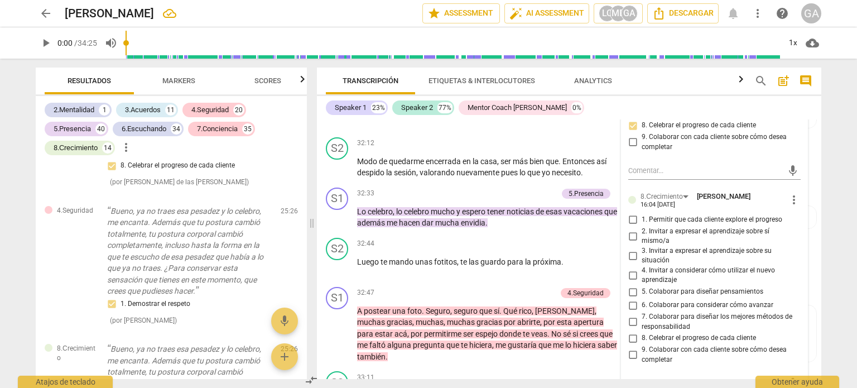
scroll to position [6069, 0]
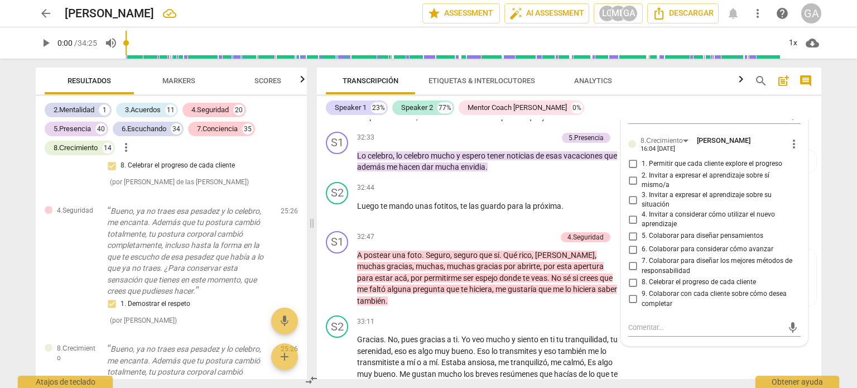
click at [633, 229] on input "5. Colaborar para diseñar pensamientos" at bounding box center [633, 235] width 18 height 13
click at [636, 322] on textarea at bounding box center [706, 327] width 155 height 11
click at [629, 322] on textarea at bounding box center [706, 327] width 155 height 11
paste textarea "¿Para conservar esta sensación que tienes en este momento, que crees que pudies…"
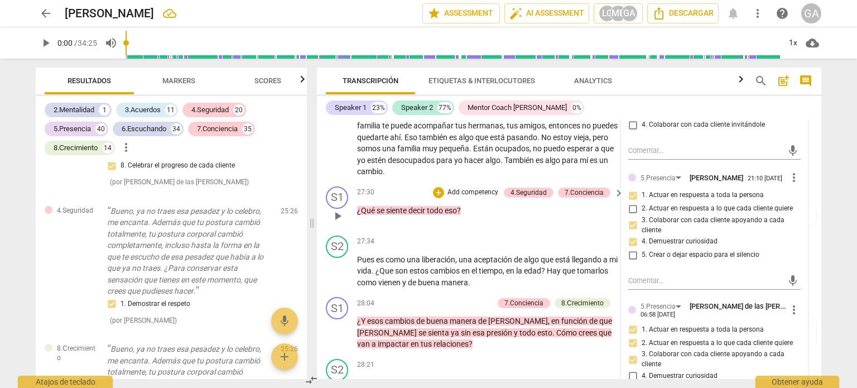
scroll to position [4953, 0]
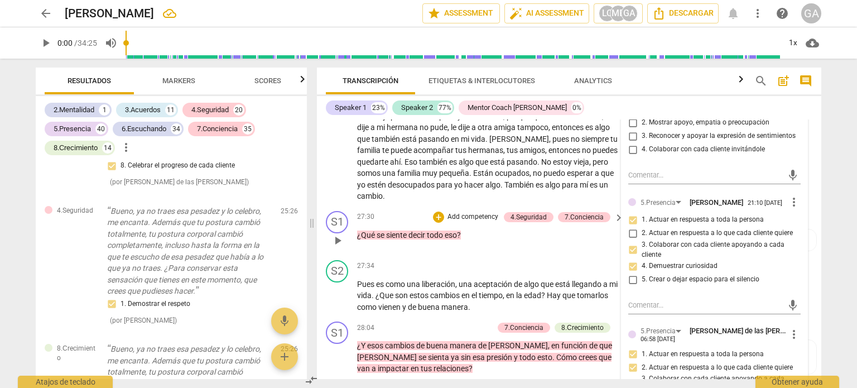
click at [478, 229] on p "¿Qué se siente decir todo eso ?" at bounding box center [487, 235] width 261 height 12
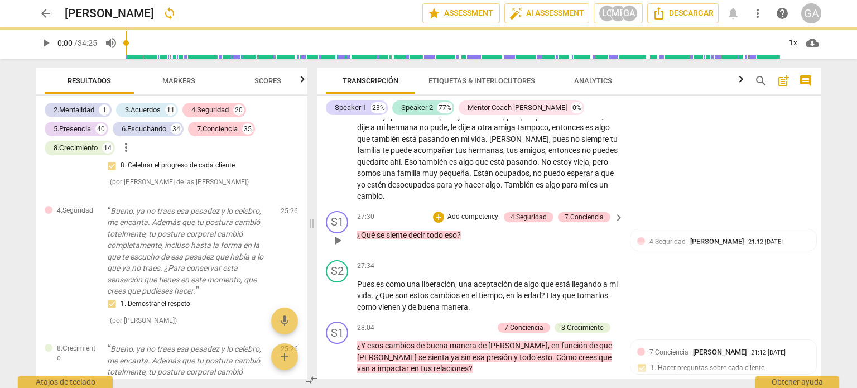
click at [468, 212] on p "Add competency" at bounding box center [473, 217] width 53 height 10
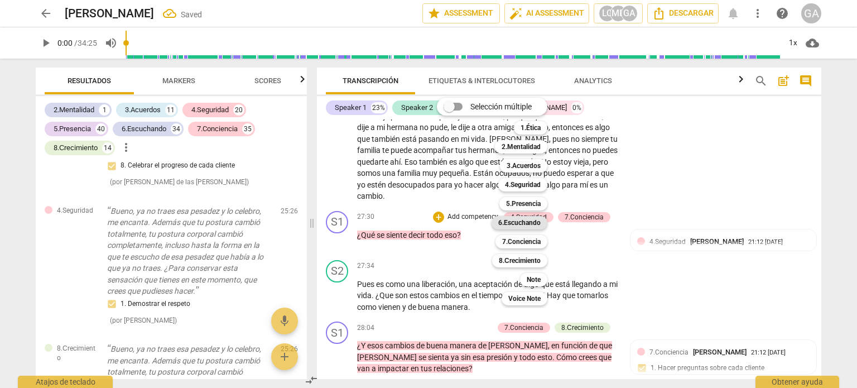
click at [523, 221] on b "6.Escuchando" at bounding box center [520, 222] width 42 height 13
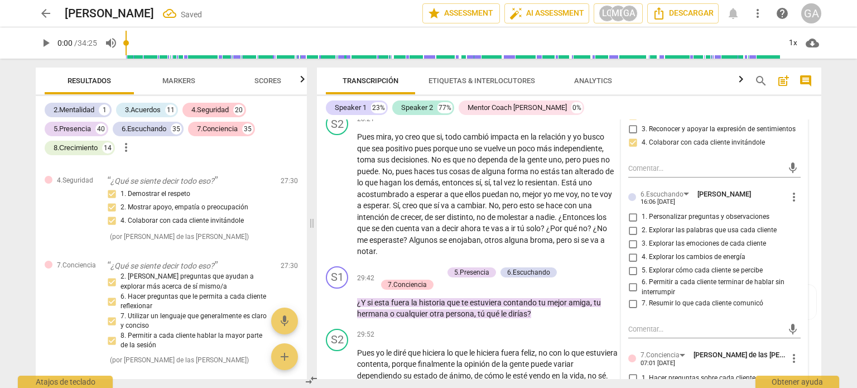
scroll to position [5232, 0]
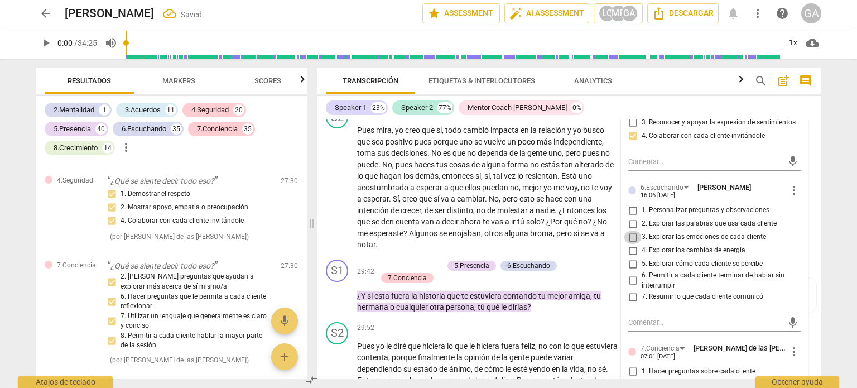
click at [632, 231] on input "3. Explorar las emociones de cada cliente" at bounding box center [633, 237] width 18 height 13
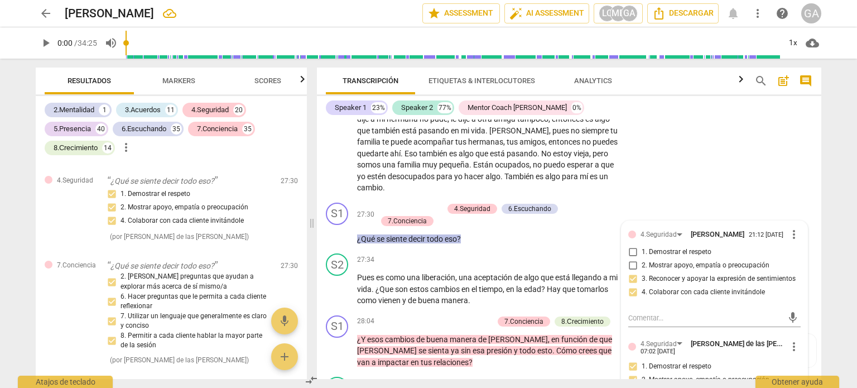
scroll to position [4953, 0]
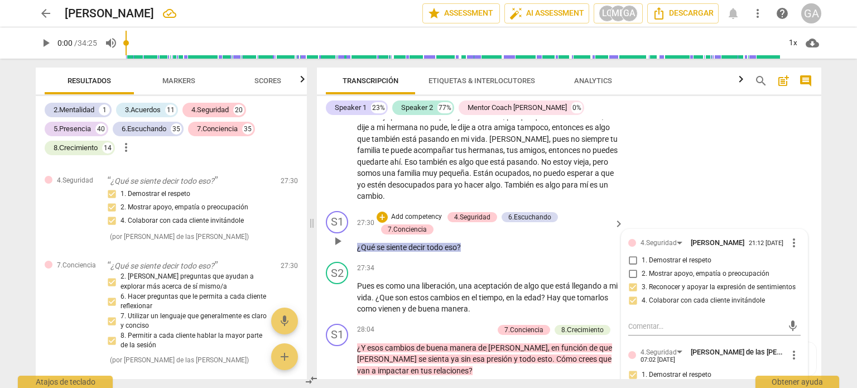
click at [476, 242] on p "¿Qué se siente decir todo eso ?" at bounding box center [487, 248] width 261 height 12
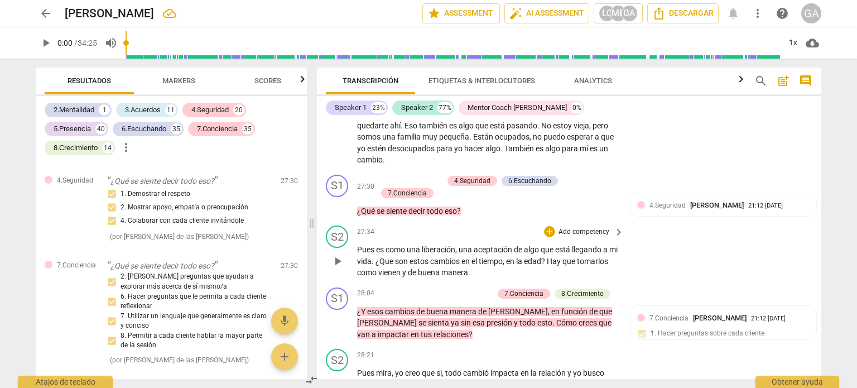
scroll to position [5008, 0]
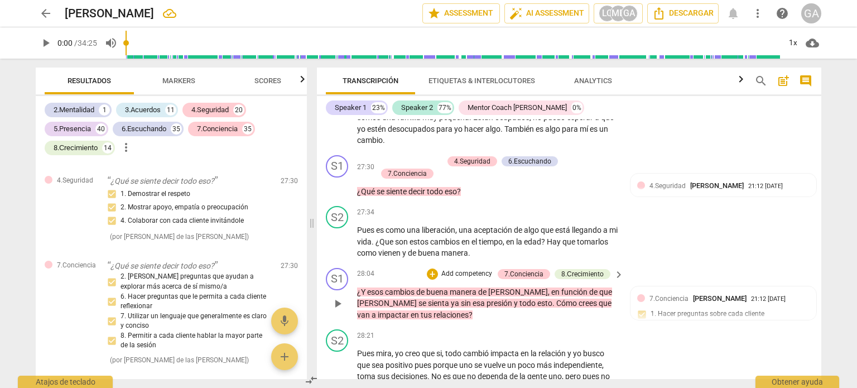
click at [472, 269] on p "Add competency" at bounding box center [466, 274] width 53 height 10
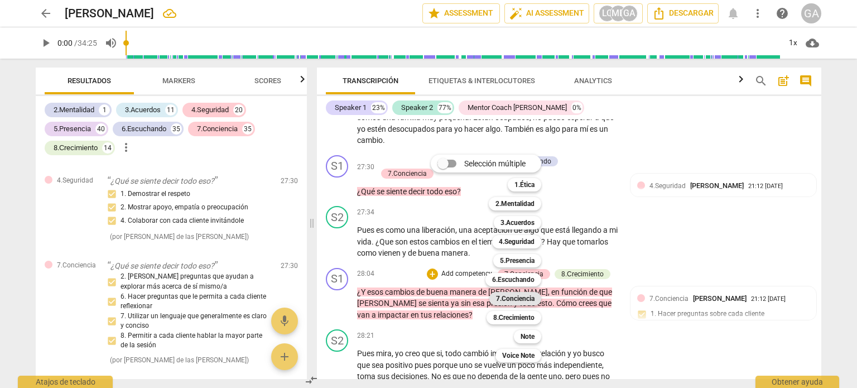
click at [523, 299] on b "7.Conciencia" at bounding box center [515, 298] width 39 height 13
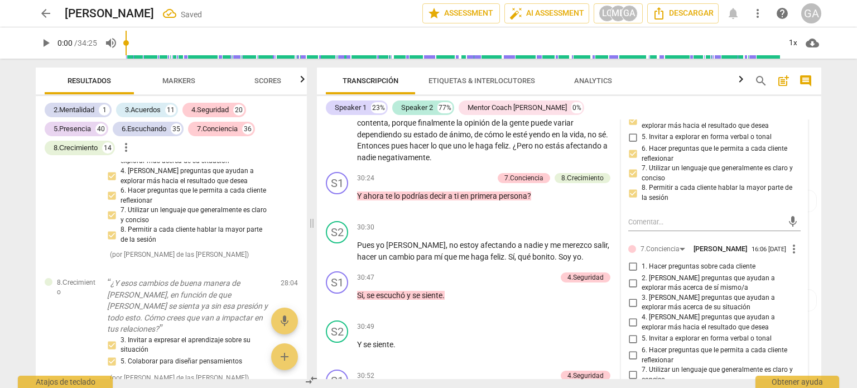
scroll to position [5497, 0]
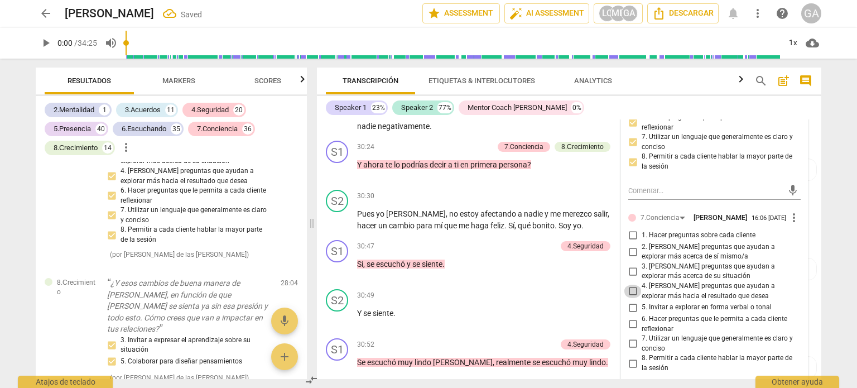
click at [632, 285] on input "4. [PERSON_NAME] preguntas que ayudan a explorar más hacia el resultado que des…" at bounding box center [633, 291] width 18 height 13
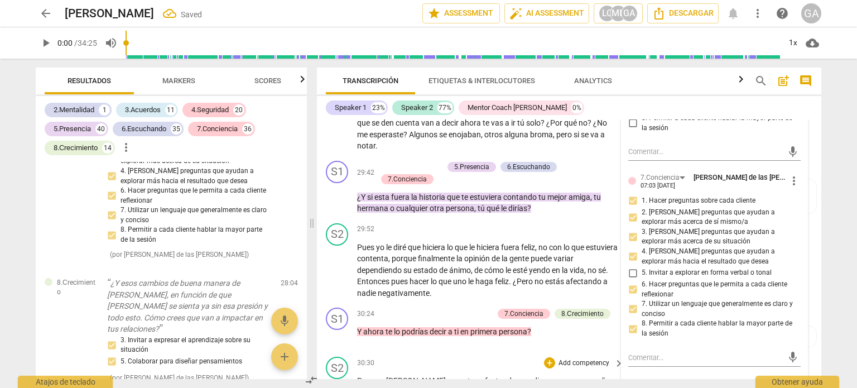
scroll to position [5330, 0]
click at [545, 193] on p "¿Y si esta fuera la historia que te estuviera contando tu mejor amiga , tu herm…" at bounding box center [487, 203] width 261 height 23
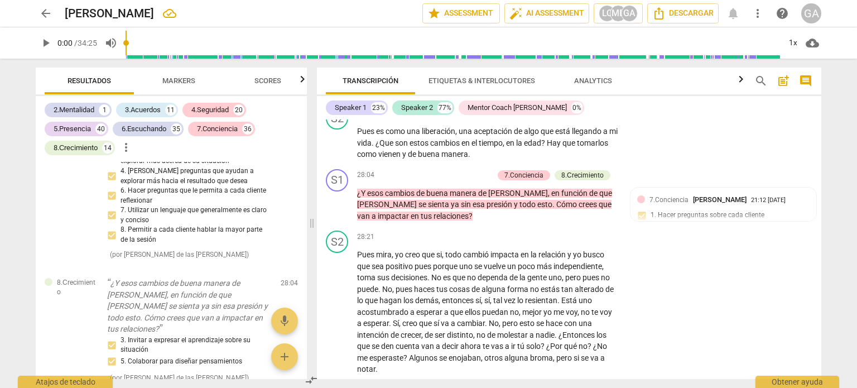
scroll to position [5107, 0]
click at [445, 171] on p "Add competency" at bounding box center [466, 176] width 53 height 10
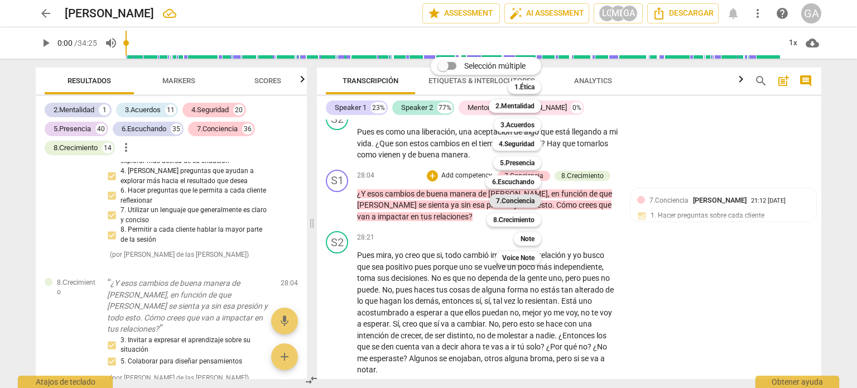
click at [510, 199] on b "7.Conciencia" at bounding box center [515, 200] width 39 height 13
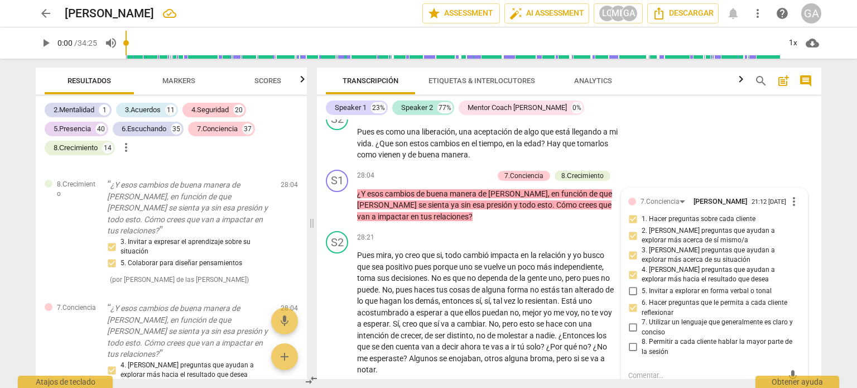
scroll to position [5051, 0]
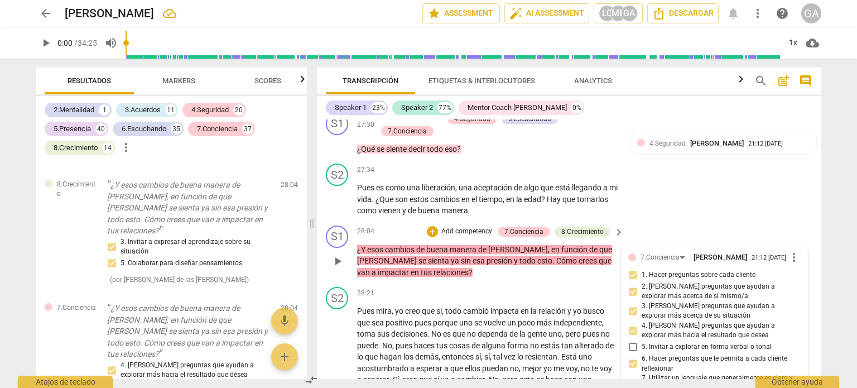
click at [422, 260] on p "¿Y esos cambios de buena manera de [PERSON_NAME] , en función de que [PERSON_NA…" at bounding box center [487, 261] width 261 height 35
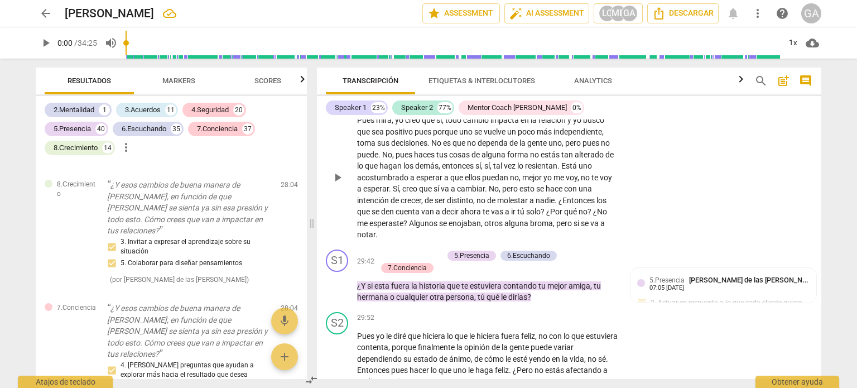
scroll to position [5274, 0]
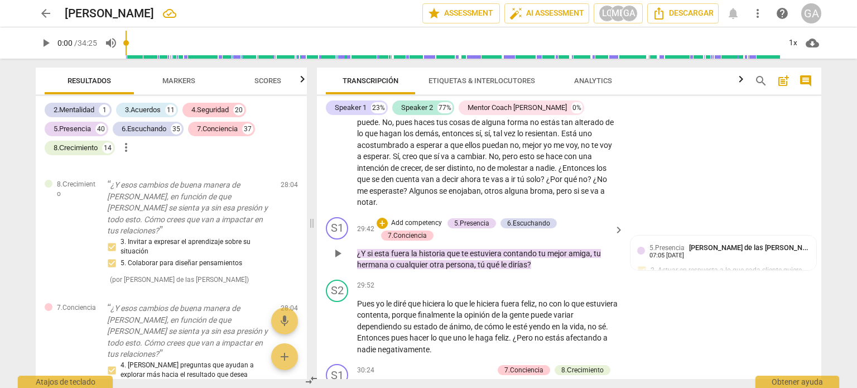
click at [431, 218] on p "Add competency" at bounding box center [416, 223] width 53 height 10
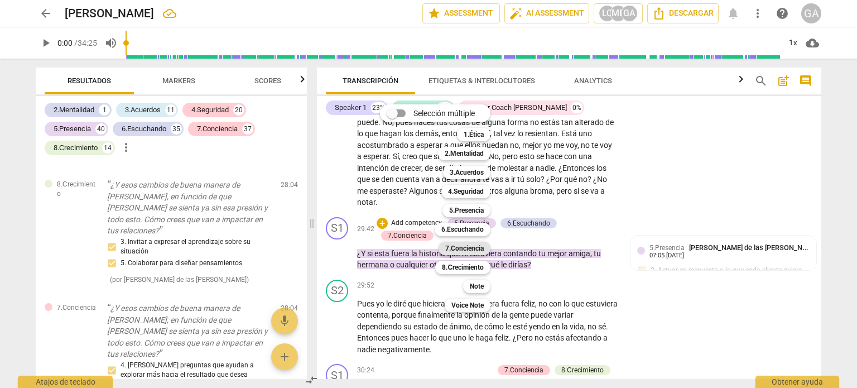
click at [480, 250] on b "7.Conciencia" at bounding box center [464, 248] width 39 height 13
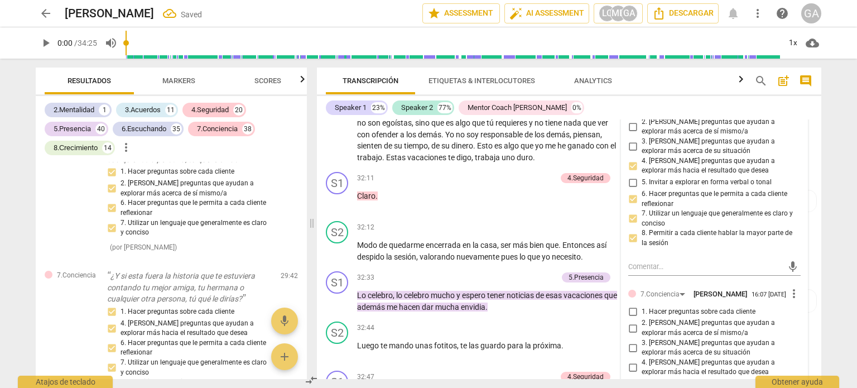
scroll to position [5944, 0]
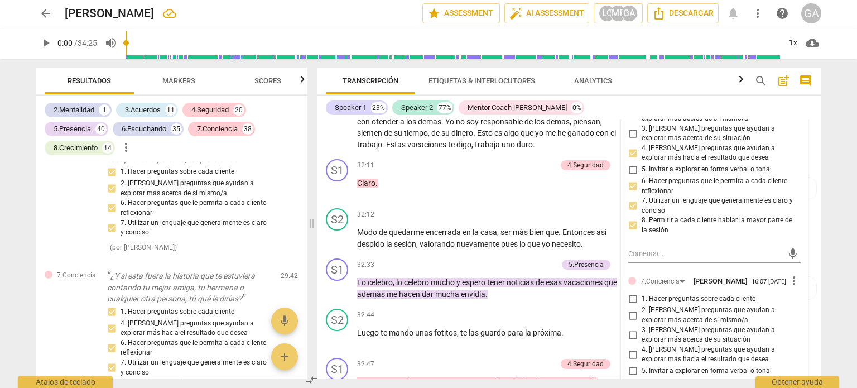
click at [633, 292] on input "1. Hacer preguntas sobre cada cliente" at bounding box center [633, 298] width 18 height 13
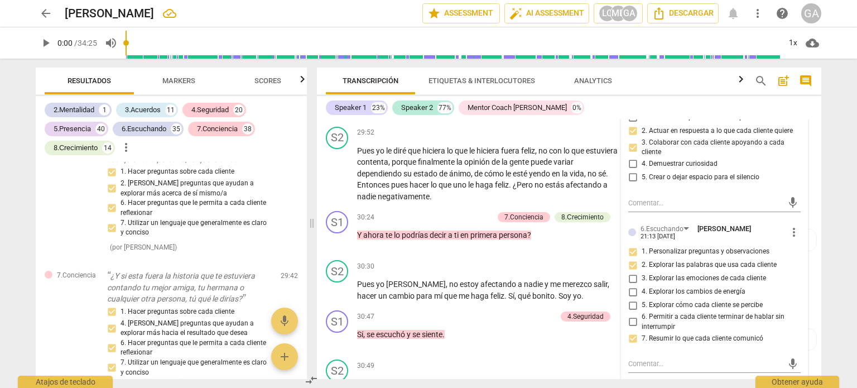
scroll to position [5386, 0]
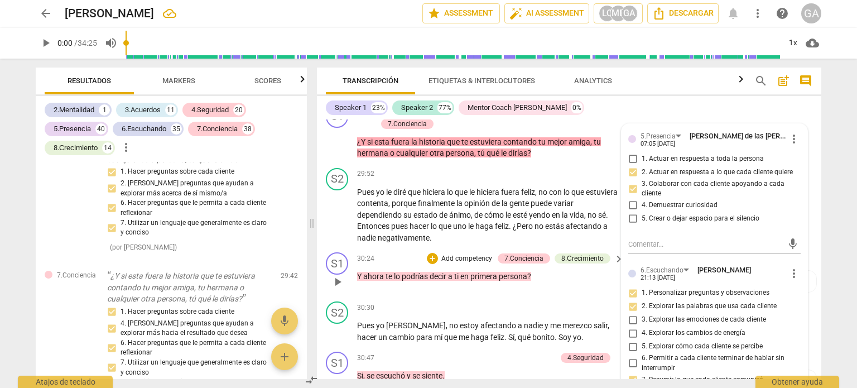
click at [476, 254] on p "Add competency" at bounding box center [466, 259] width 53 height 10
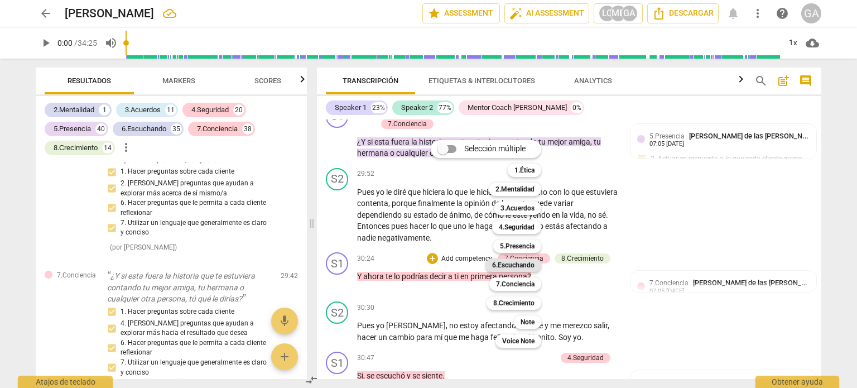
click at [514, 262] on b "6.Escuchando" at bounding box center [513, 264] width 42 height 13
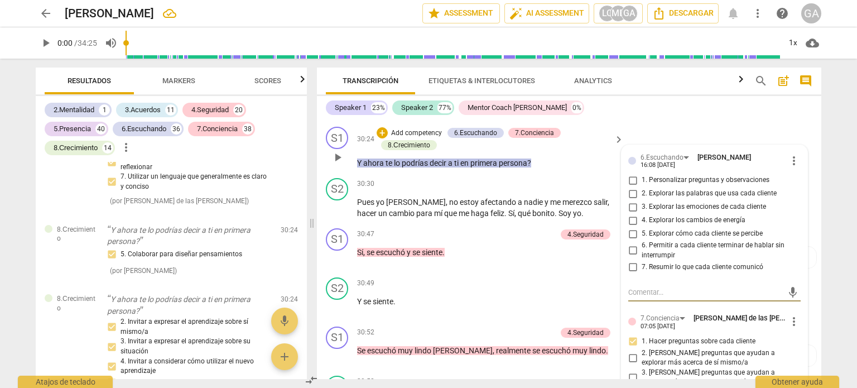
scroll to position [5456, 0]
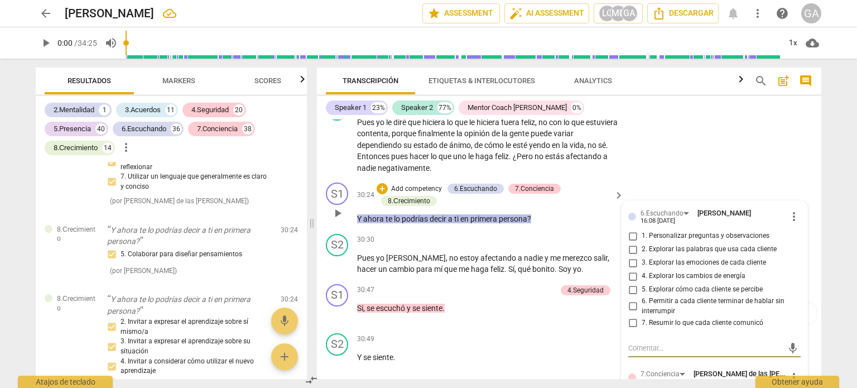
click at [631, 229] on input "1. Personalizar preguntas y observaciones" at bounding box center [633, 235] width 18 height 13
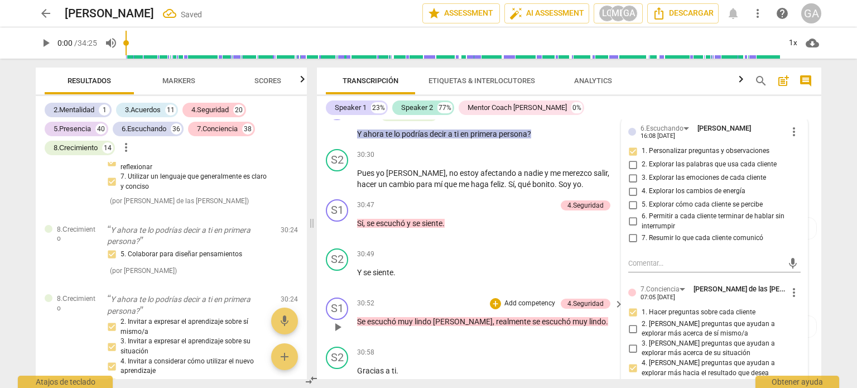
scroll to position [5567, 0]
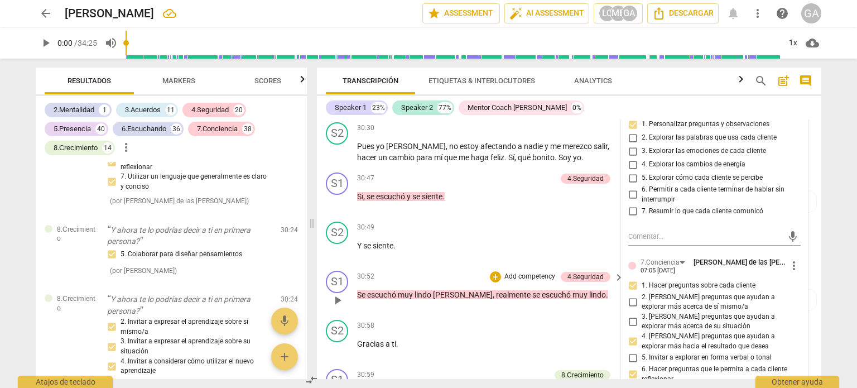
click at [511, 272] on p "Add competency" at bounding box center [530, 277] width 53 height 10
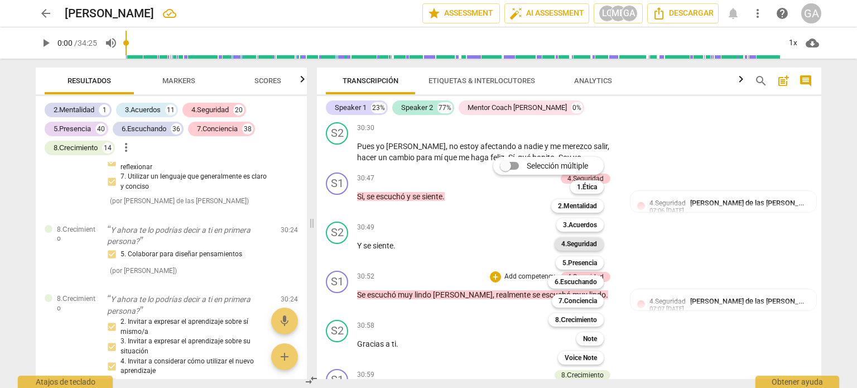
click at [590, 243] on b "4.Seguridad" at bounding box center [580, 243] width 36 height 13
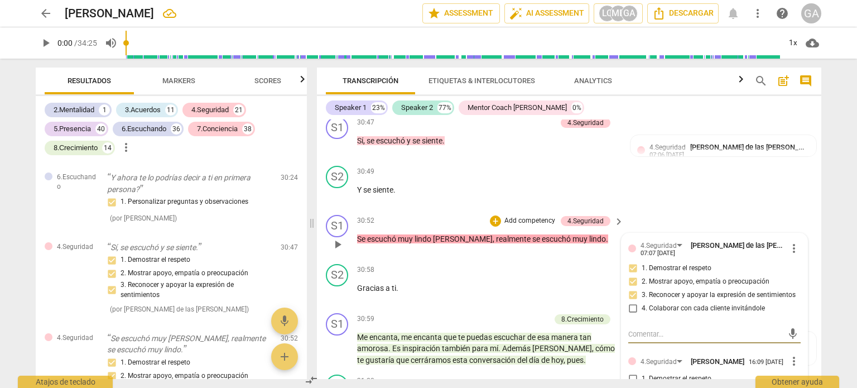
scroll to position [5679, 0]
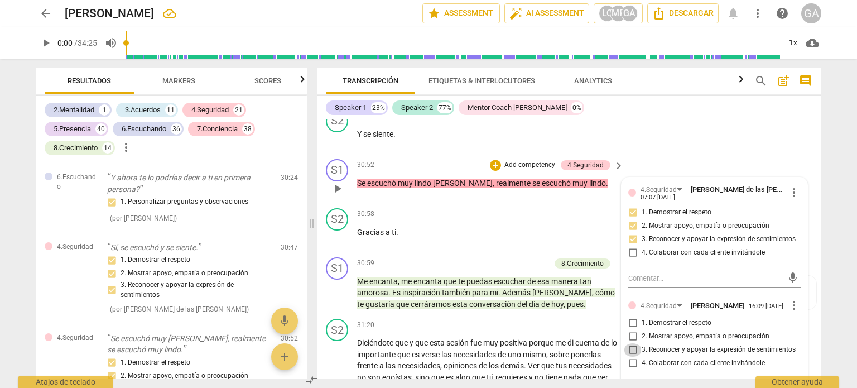
click at [631, 343] on input "3. Reconocer y apoyar la expresión de sentimientos" at bounding box center [633, 349] width 18 height 13
click at [508, 258] on p "Add competency" at bounding box center [523, 263] width 53 height 10
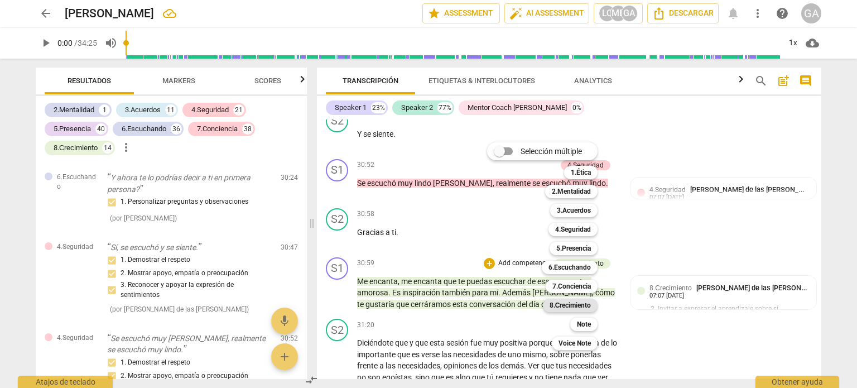
click at [577, 301] on b "8.Сrecimiento" at bounding box center [571, 305] width 42 height 13
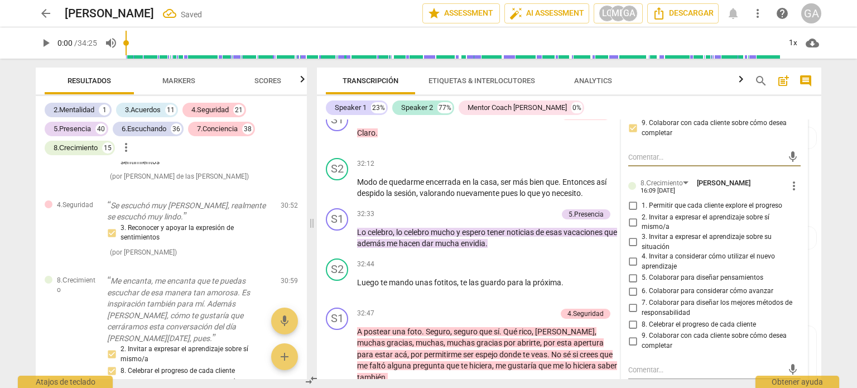
scroll to position [5999, 0]
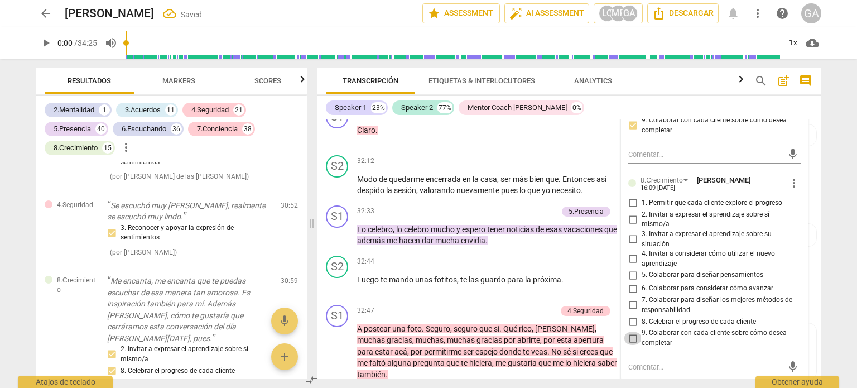
click at [630, 332] on input "9. Colaborar con cada cliente sobre cómo desea completar" at bounding box center [633, 338] width 18 height 13
click at [516, 207] on p "Add competency" at bounding box center [531, 212] width 53 height 10
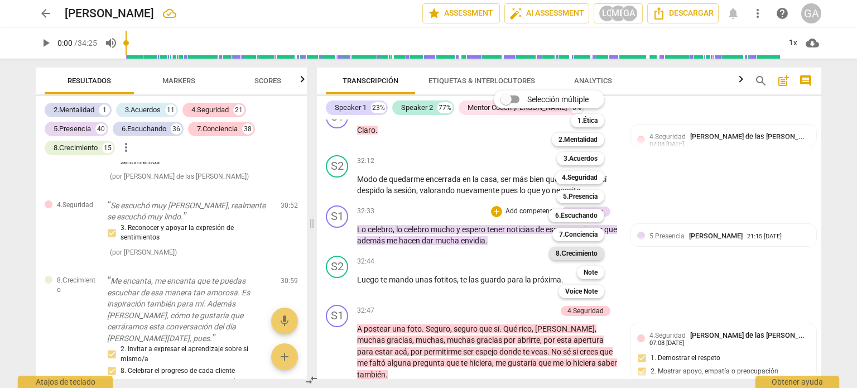
click at [570, 254] on b "8.Сrecimiento" at bounding box center [577, 253] width 42 height 13
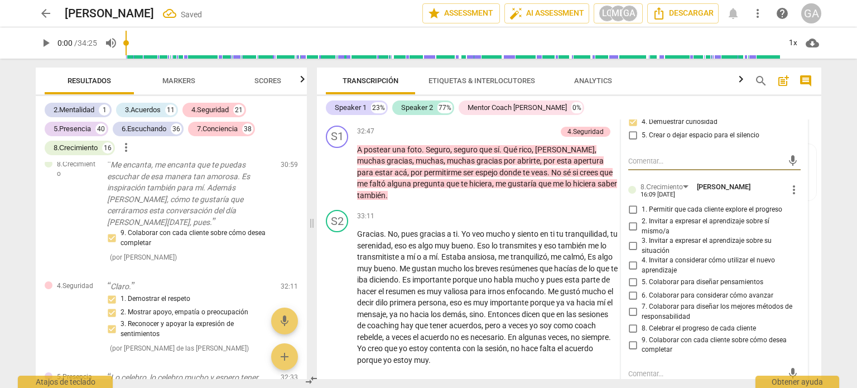
scroll to position [6181, 0]
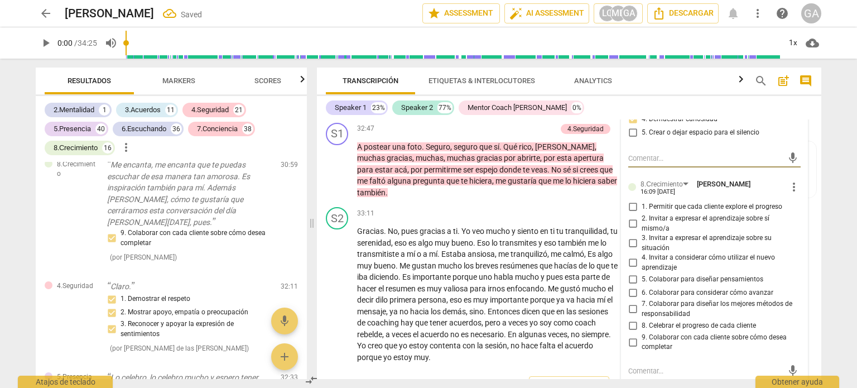
click at [632, 319] on input "8. Celebrar el progreso de cada cliente" at bounding box center [633, 325] width 18 height 13
click at [599, 163] on p "A postear una foto . Seguro , seguro que sí . Qué [PERSON_NAME] , muchas gracia…" at bounding box center [487, 169] width 261 height 57
